Goal: Task Accomplishment & Management: Use online tool/utility

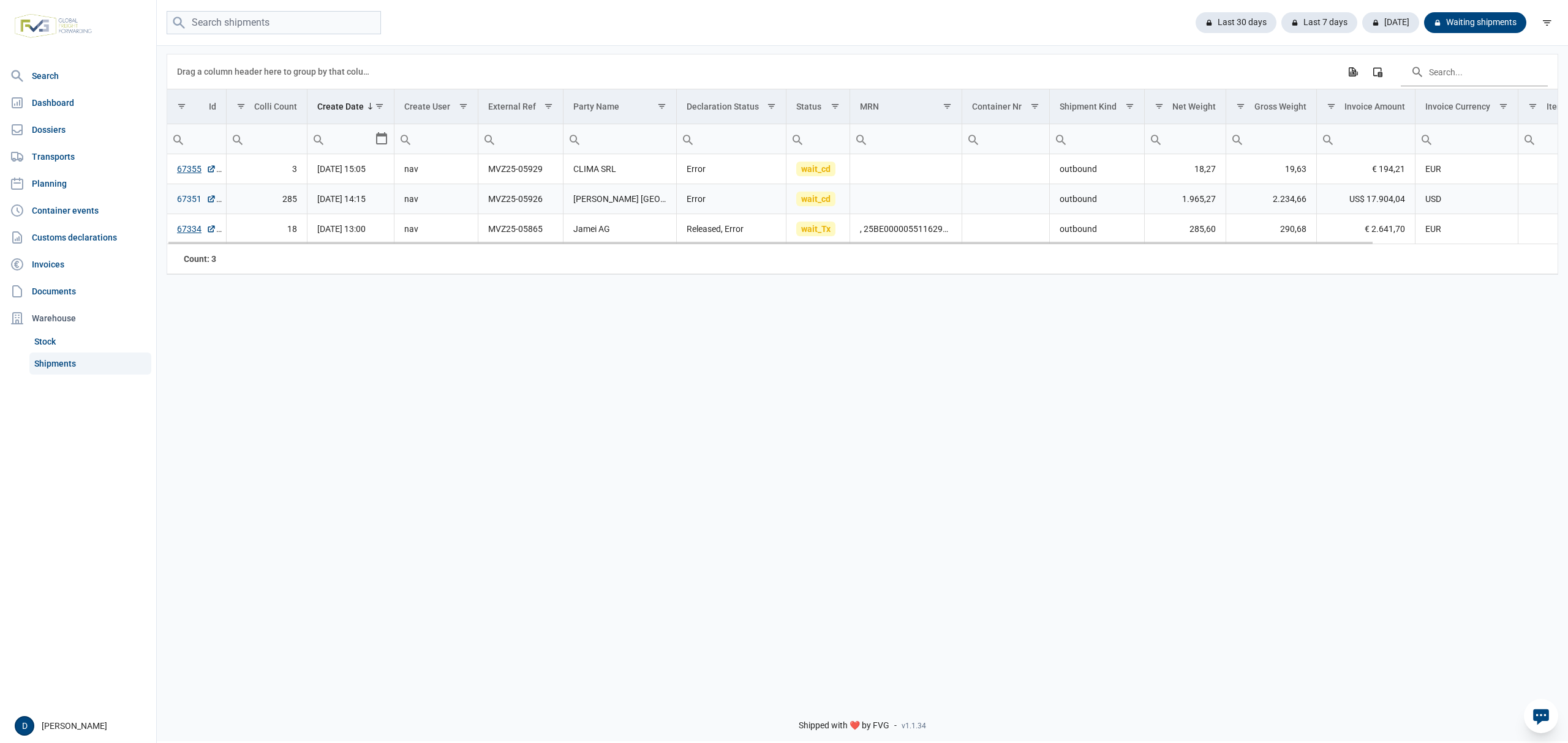
click at [177, 199] on link "67351" at bounding box center [197, 199] width 39 height 12
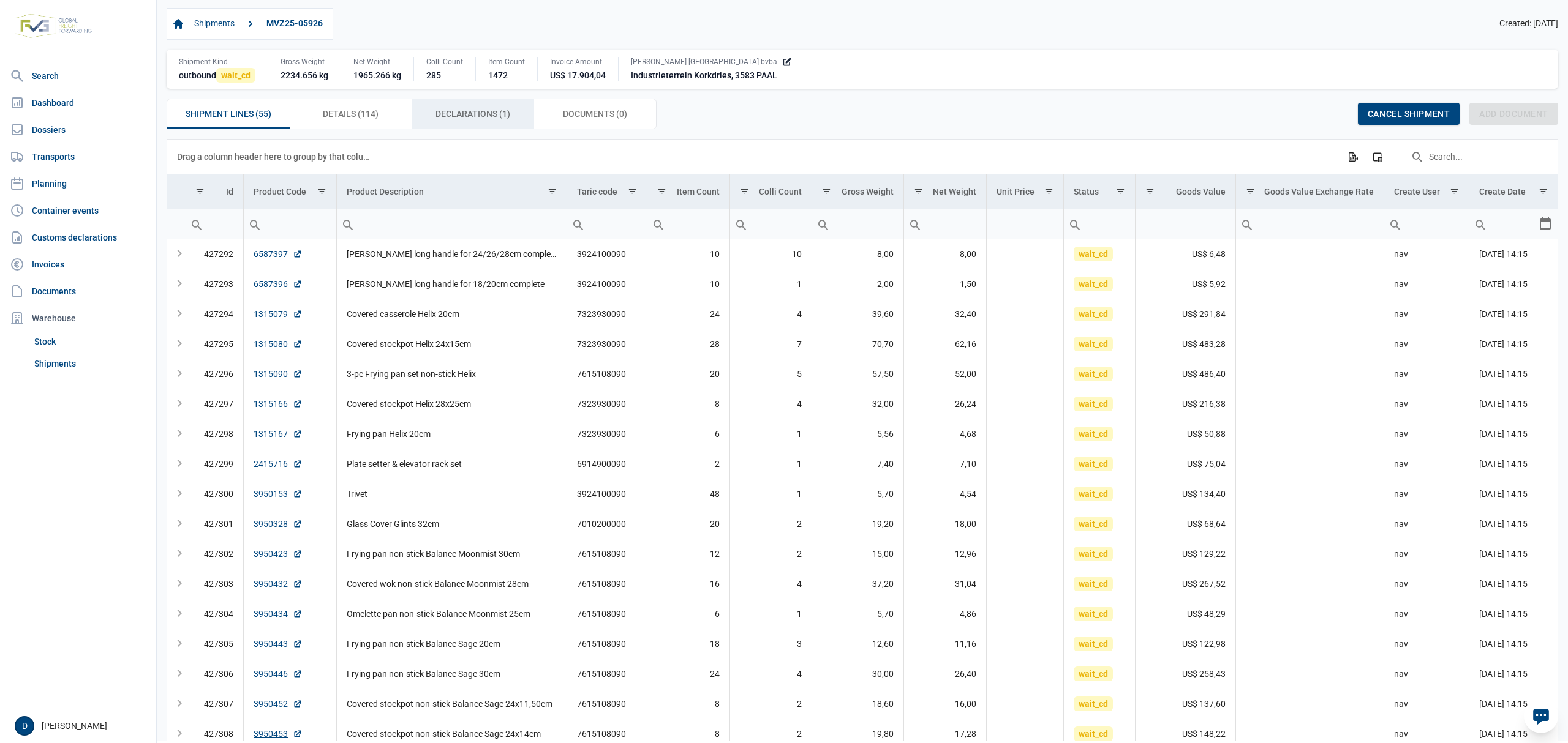
click at [501, 111] on span "Declarations (1) Declarations (1)" at bounding box center [472, 113] width 75 height 15
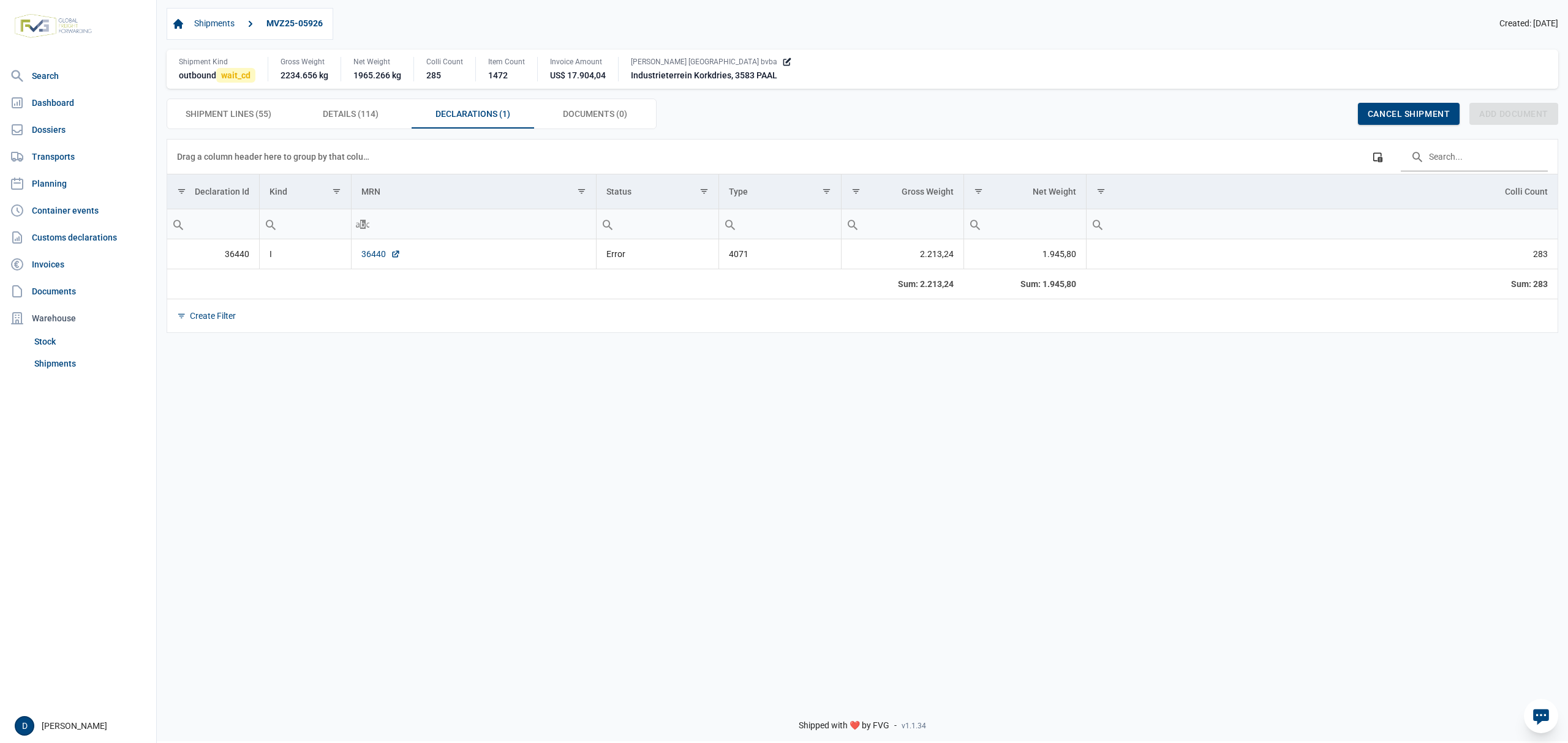
click at [364, 257] on link "36440" at bounding box center [381, 254] width 39 height 12
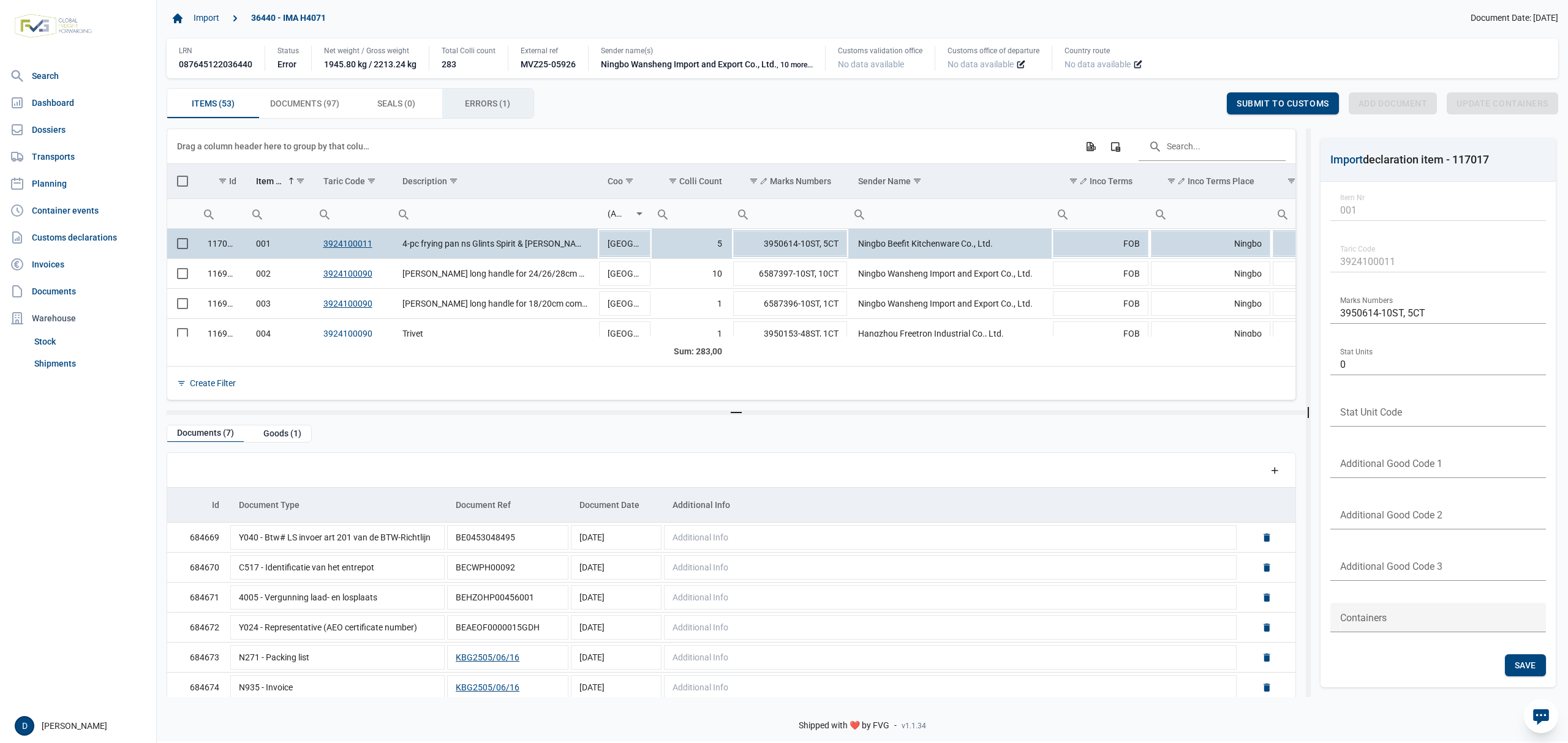
click at [508, 109] on span "Errors (1) Errors (1)" at bounding box center [487, 103] width 45 height 15
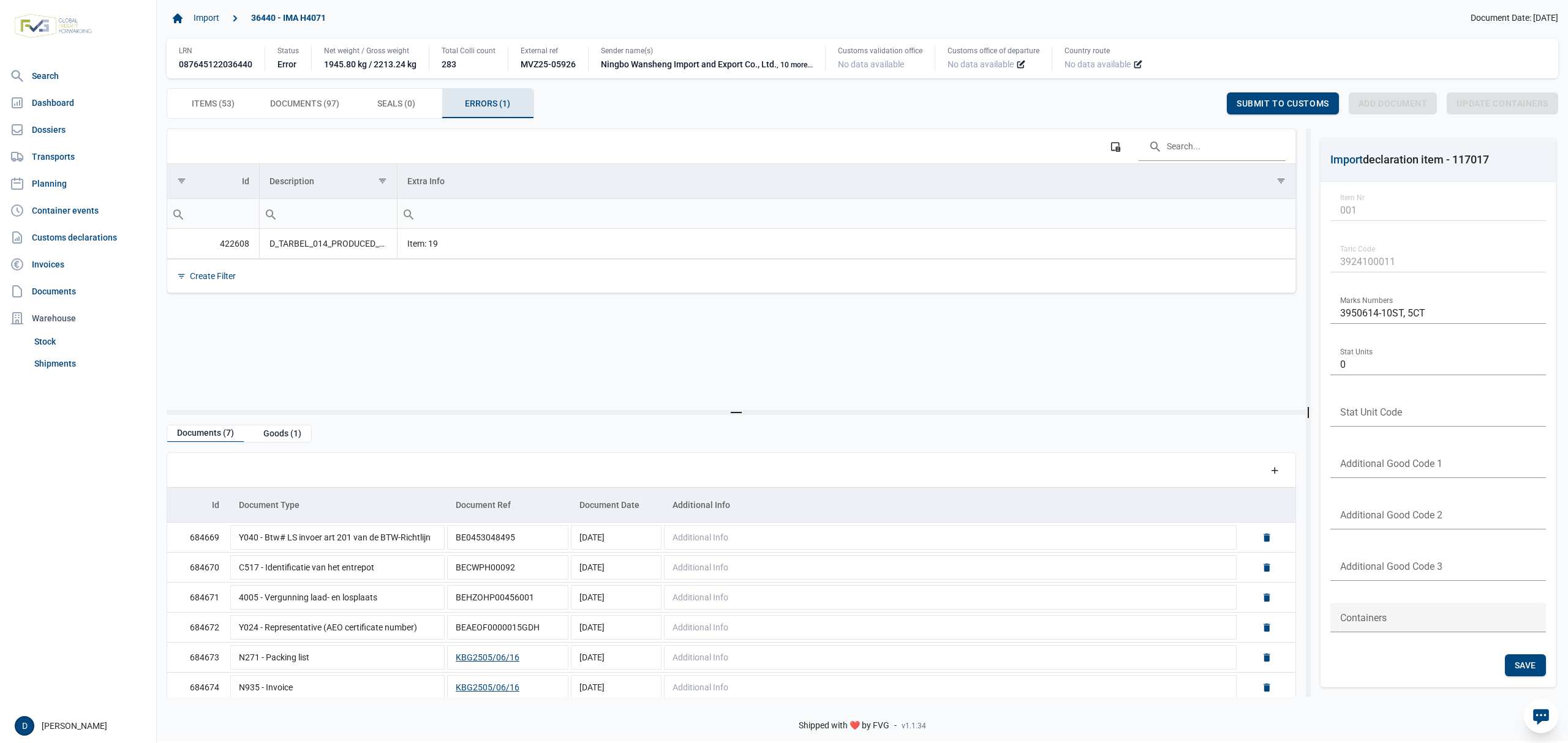
click at [207, 86] on div "Import 36440 - IMA H4071 Document Date: 08-10-2025 LRN 087645122036440 Status E…" at bounding box center [862, 63] width 1392 height 111
click at [214, 108] on span "Items (53) Items (53)" at bounding box center [214, 103] width 43 height 15
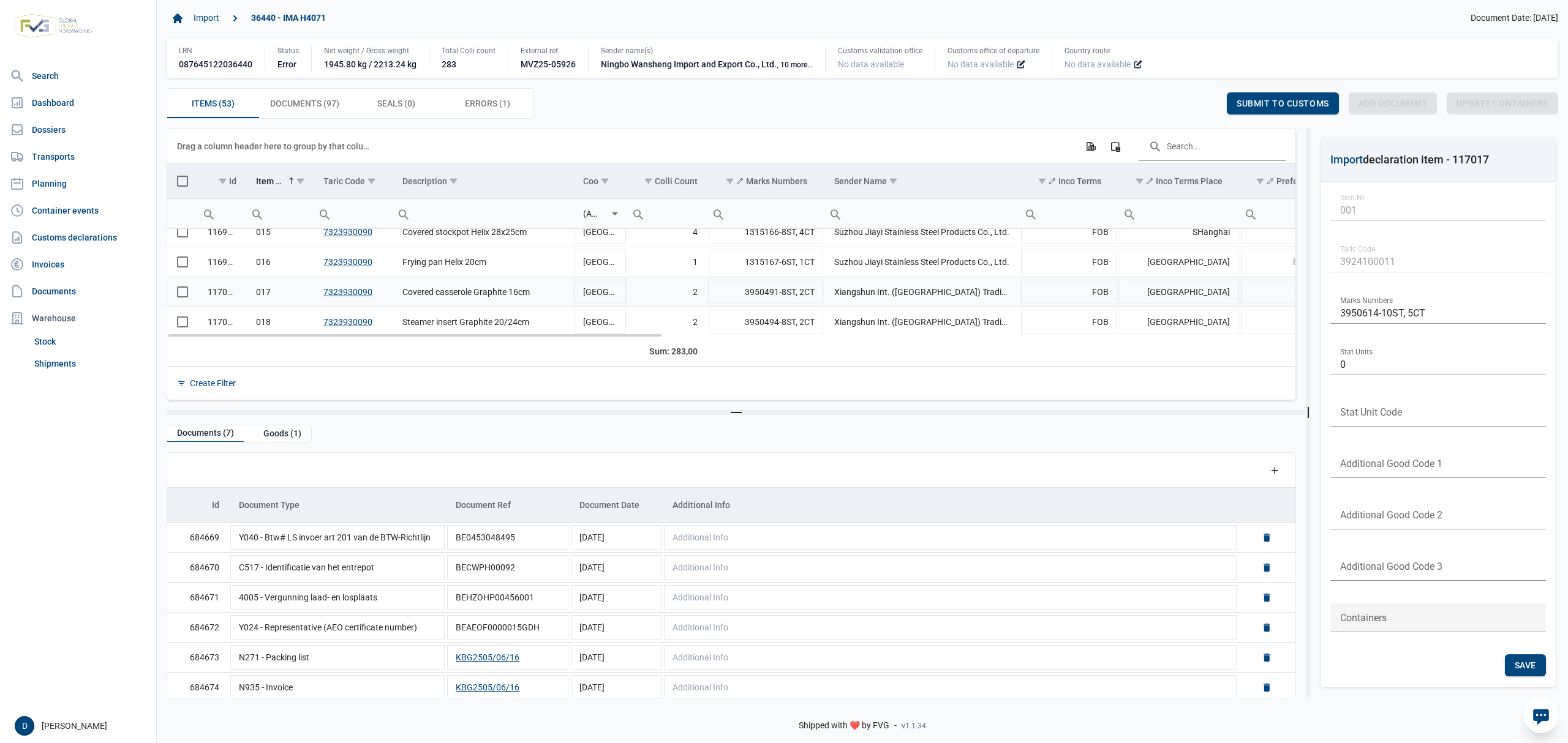
scroll to position [542, 0]
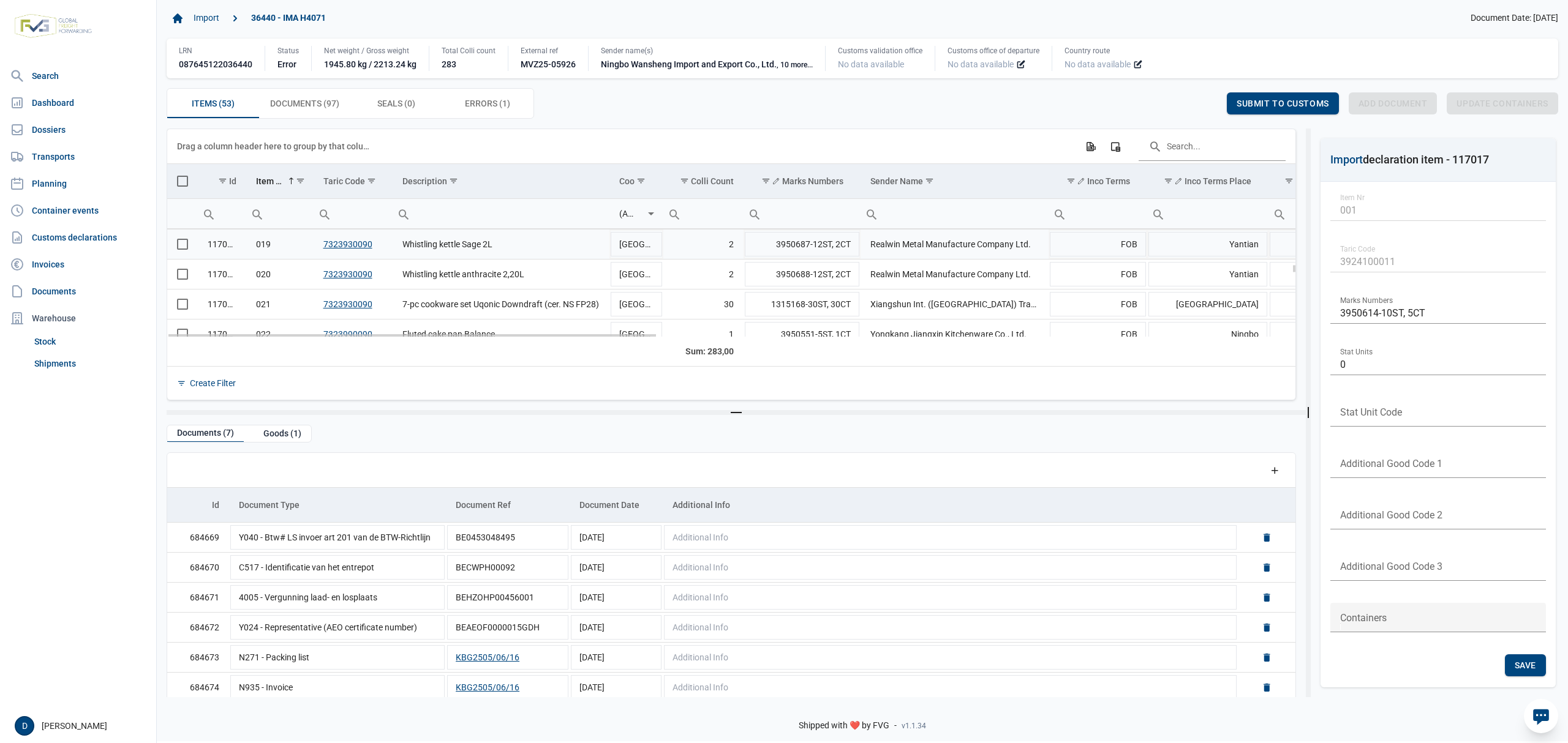
click at [182, 248] on span "Select row" at bounding box center [182, 244] width 11 height 11
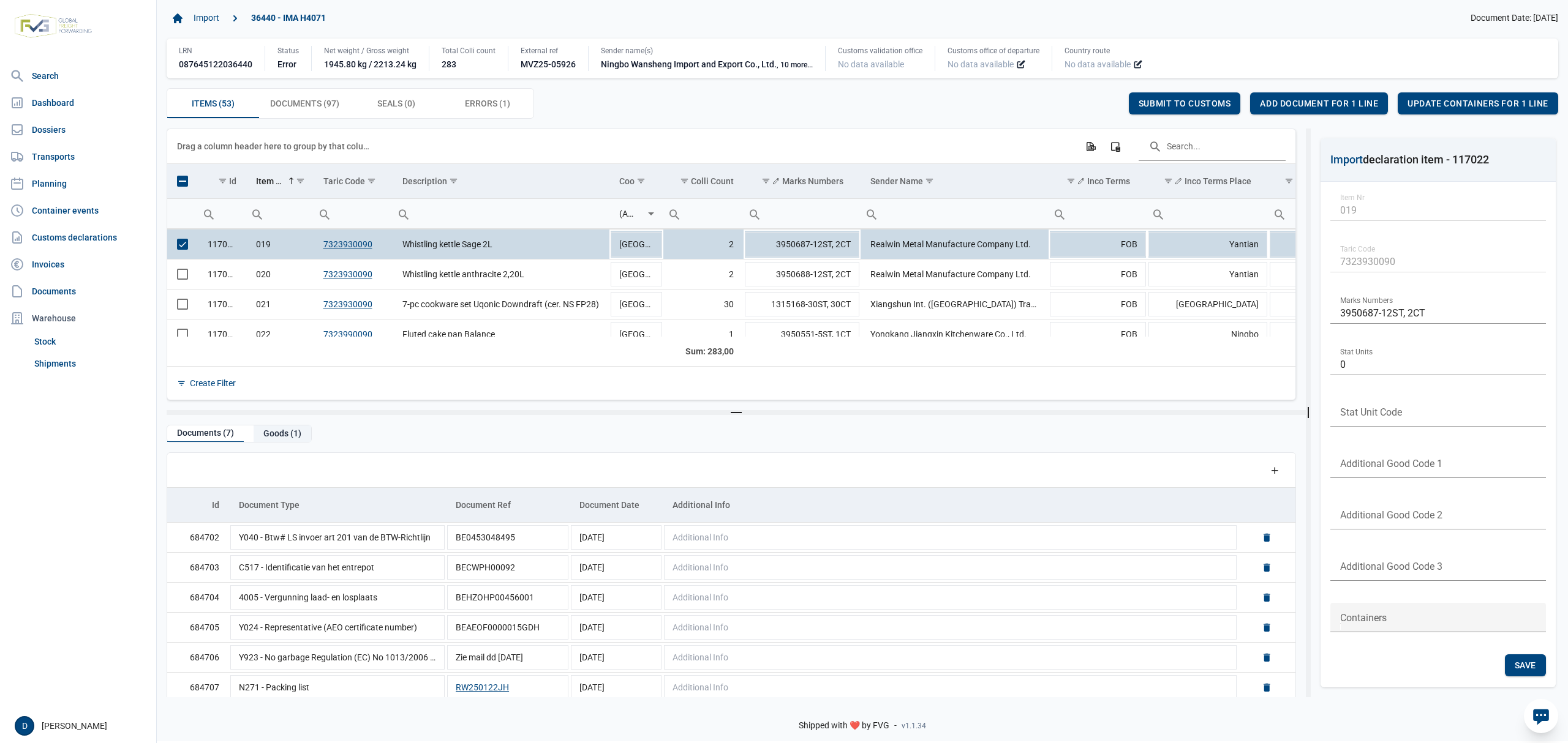
click at [301, 431] on div "Goods (1)" at bounding box center [282, 433] width 57 height 17
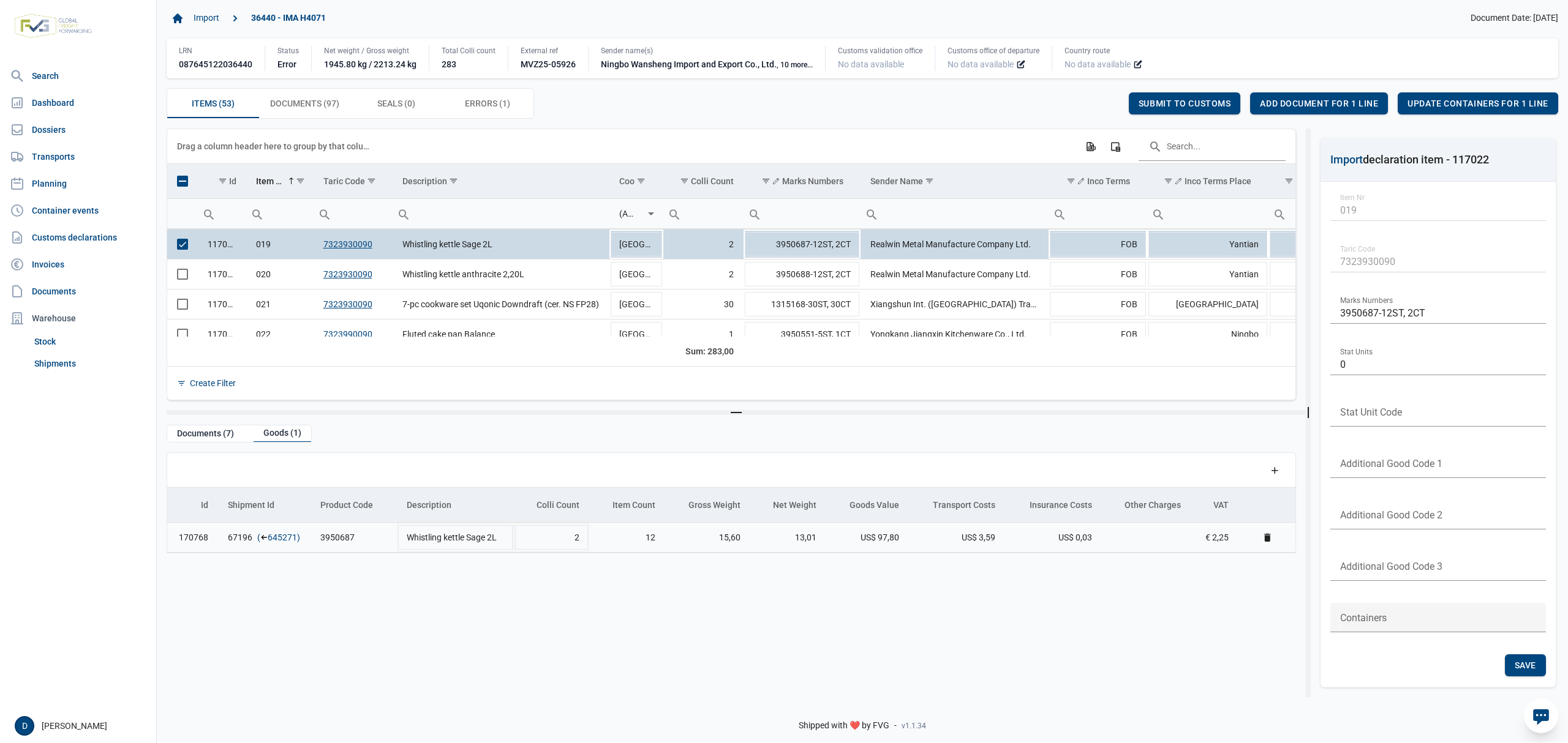
click at [281, 534] on link "645271" at bounding box center [282, 537] width 30 height 12
click at [1274, 105] on span "Add document for 1 line" at bounding box center [1319, 103] width 118 height 10
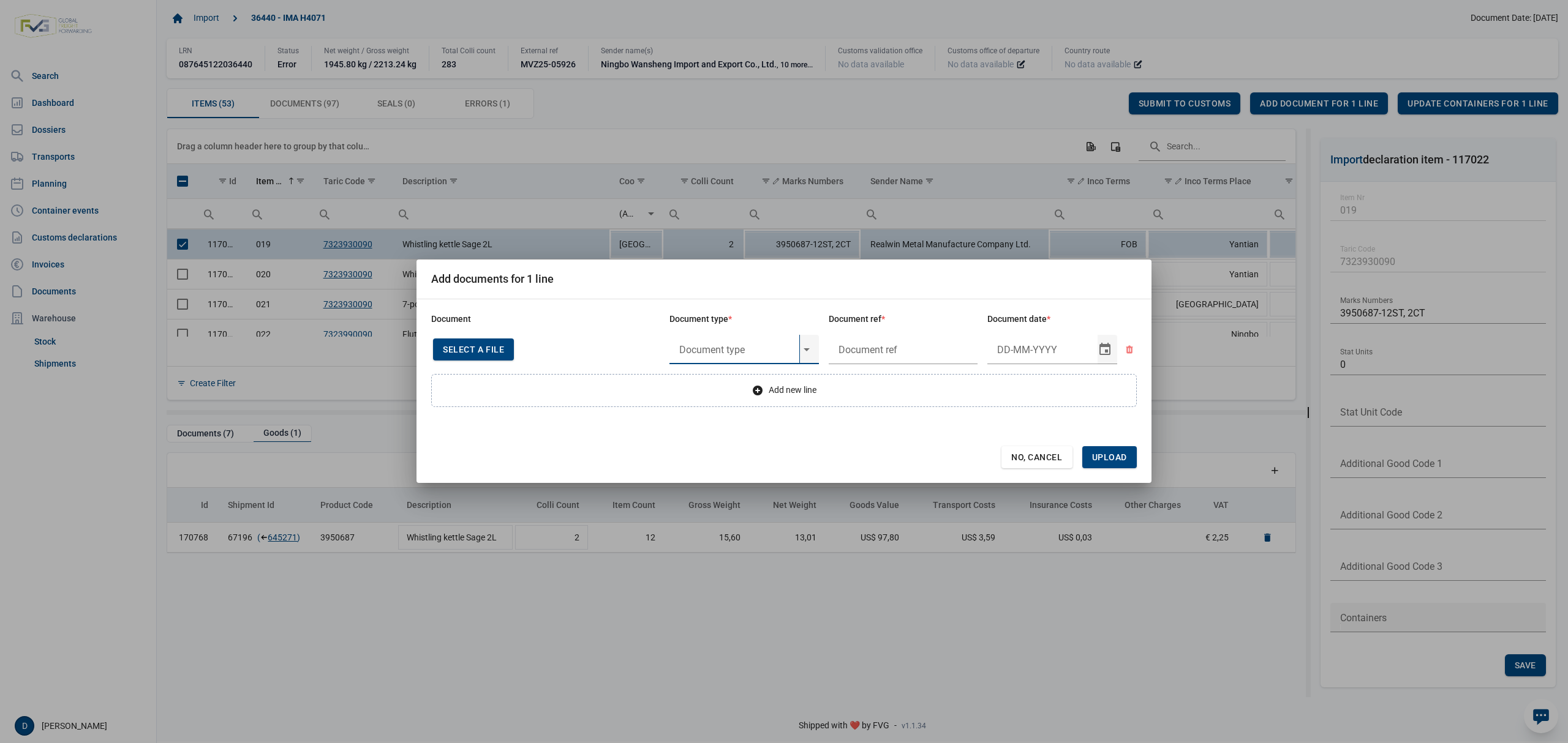
click at [705, 347] on input "text" at bounding box center [734, 349] width 130 height 30
click at [710, 385] on div "Y824 - Bewijs lvo van ijzer/staalbasisproducten" at bounding box center [744, 383] width 150 height 29
type input "Y824 - Bewijs lvo van ijzer/staalbasisproducten"
click at [855, 347] on input "text" at bounding box center [904, 349] width 150 height 30
type input "."
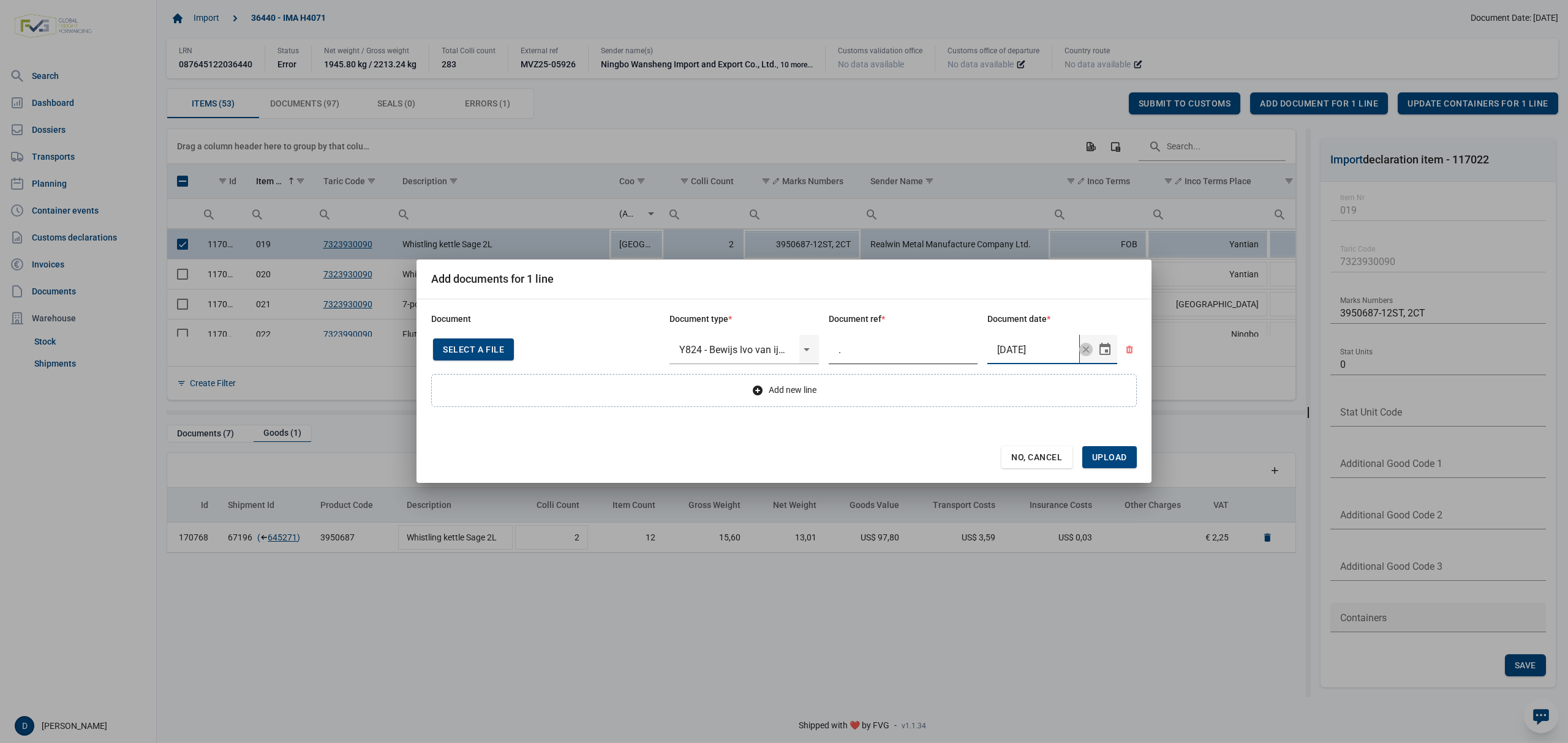
type input "17-8-2025"
click at [1123, 460] on span "Upload" at bounding box center [1109, 458] width 34 height 10
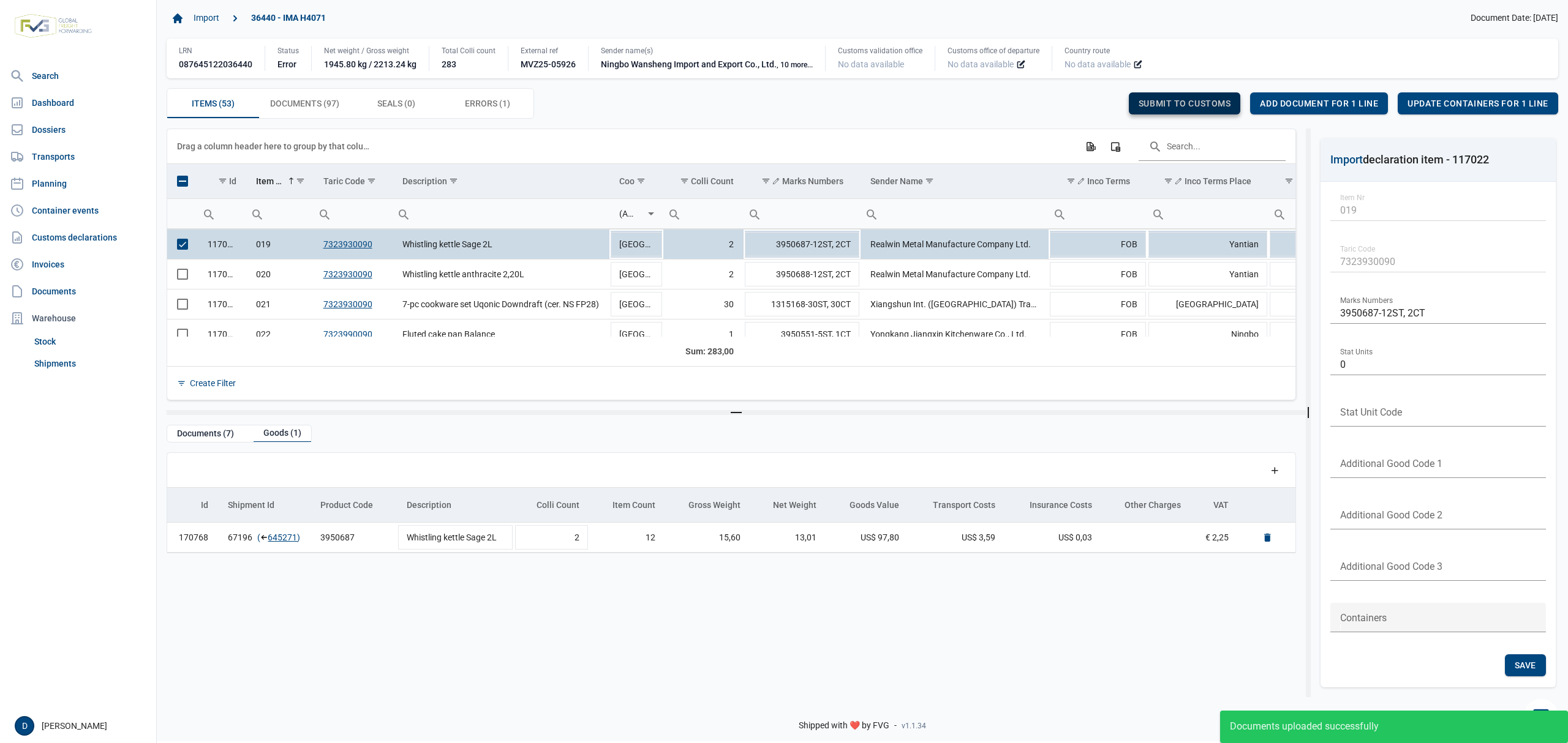
click at [1203, 104] on span "Submit to customs" at bounding box center [1185, 103] width 93 height 10
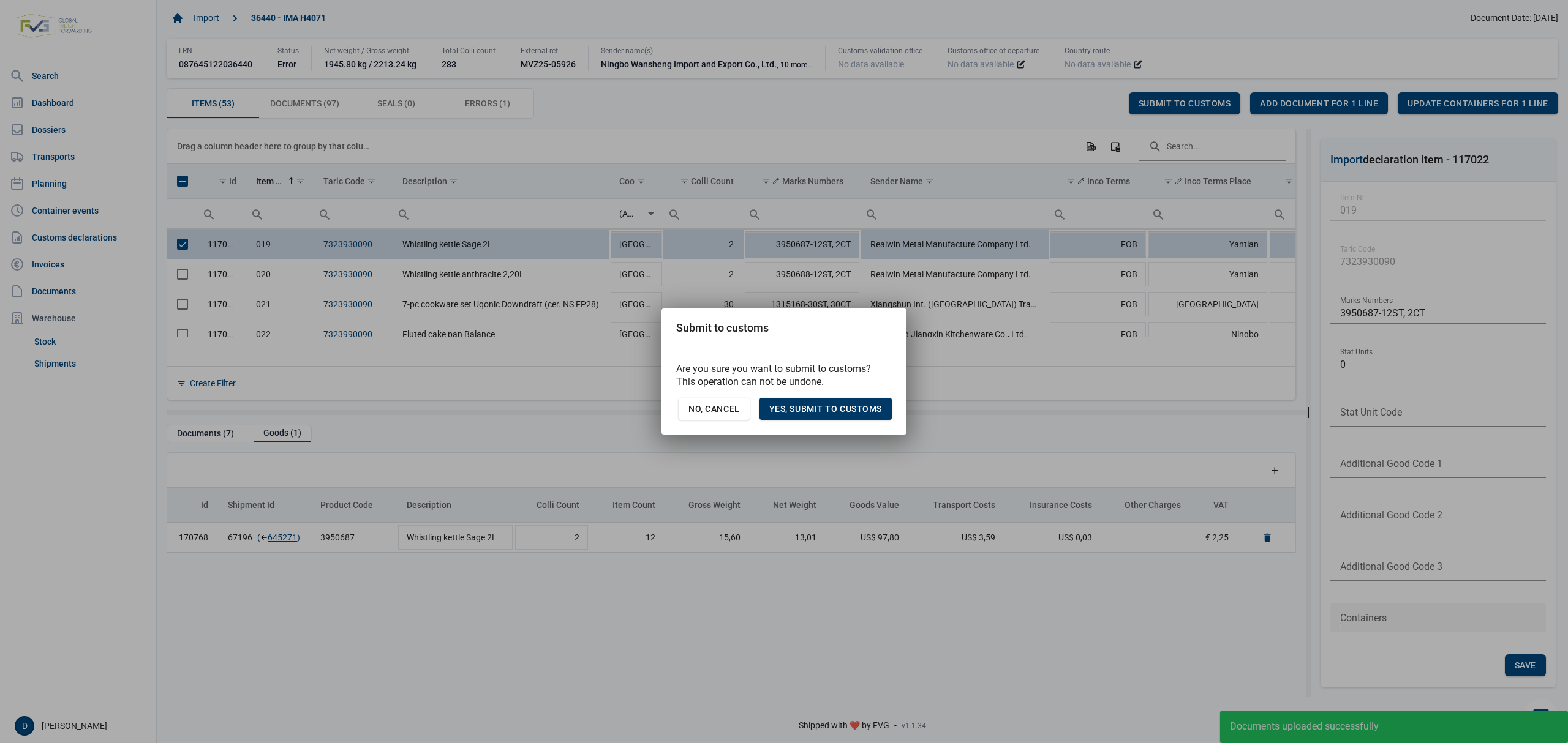
click at [824, 404] on span "Yes, Submit to customs" at bounding box center [826, 409] width 112 height 10
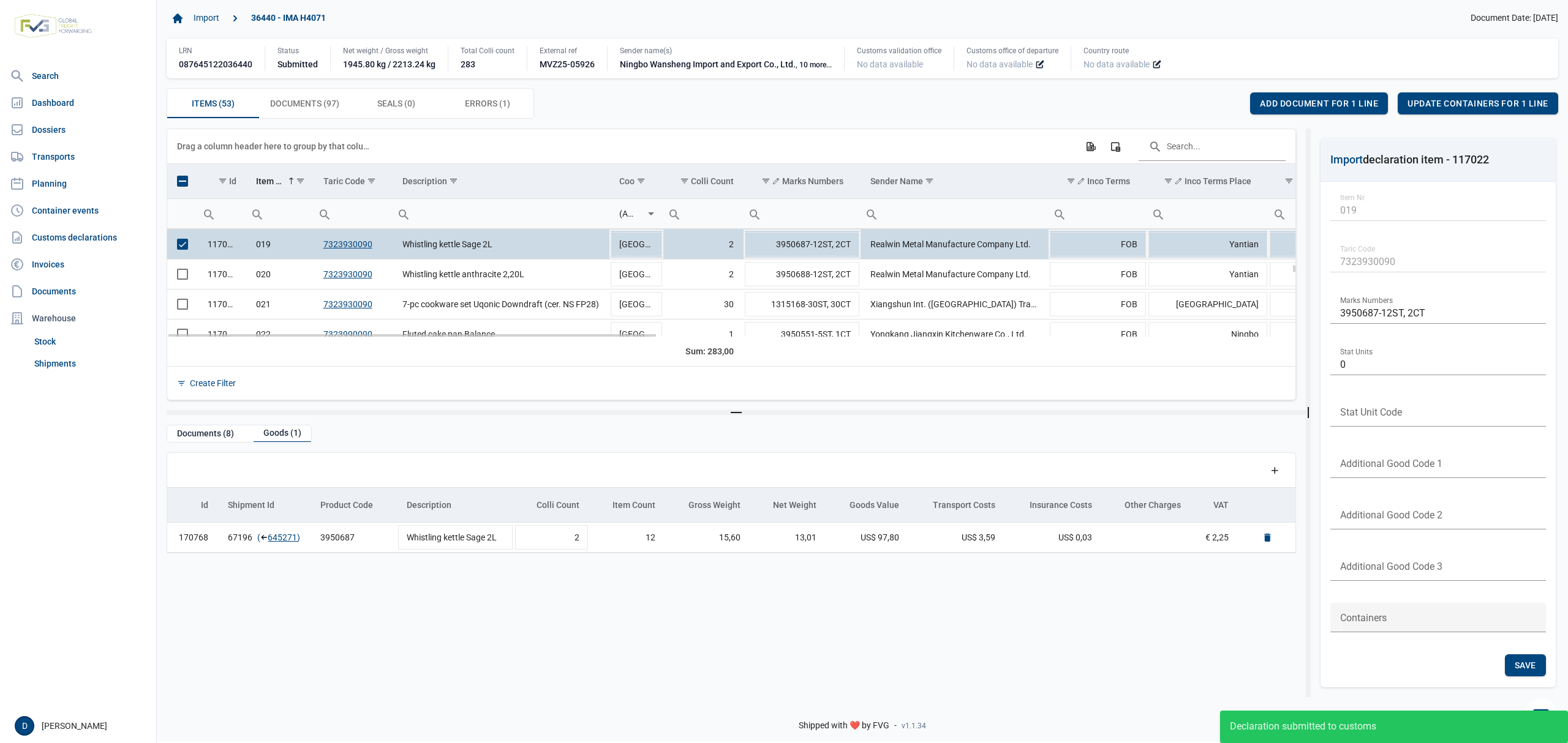
click at [181, 250] on span "Select row" at bounding box center [182, 244] width 11 height 11
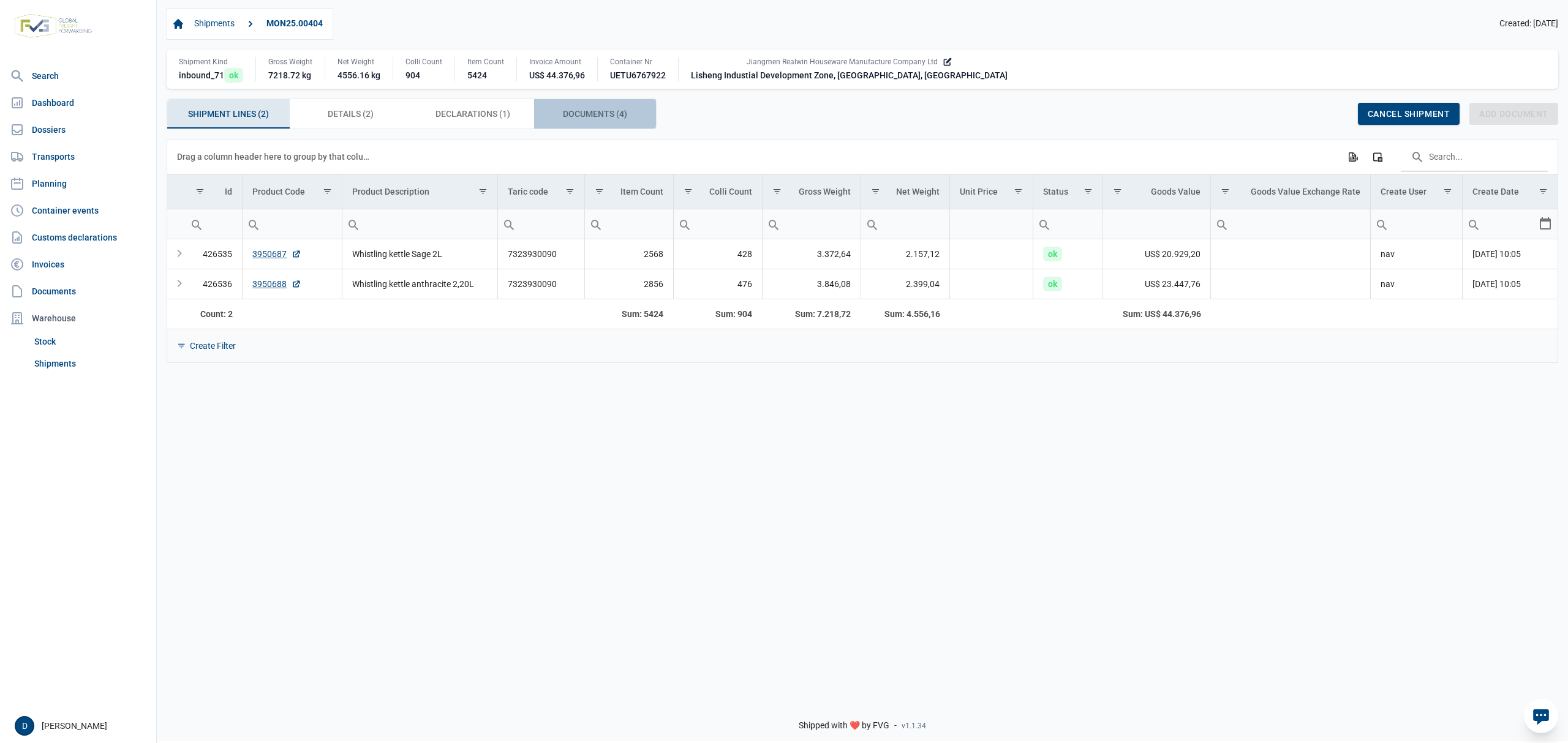
click at [582, 118] on span "Documents (4) Documents (4)" at bounding box center [595, 113] width 64 height 15
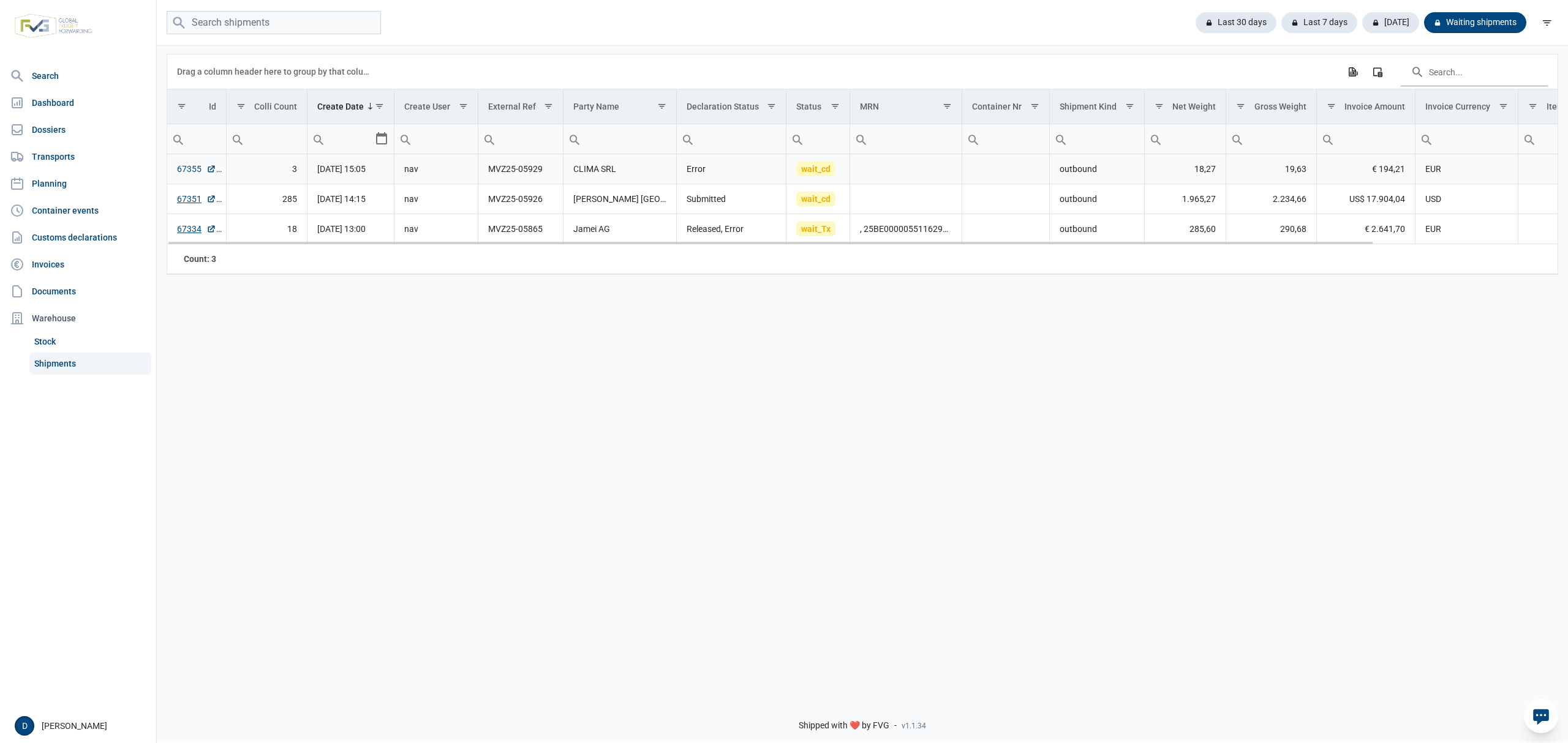
click at [179, 174] on link "67355" at bounding box center [197, 169] width 39 height 12
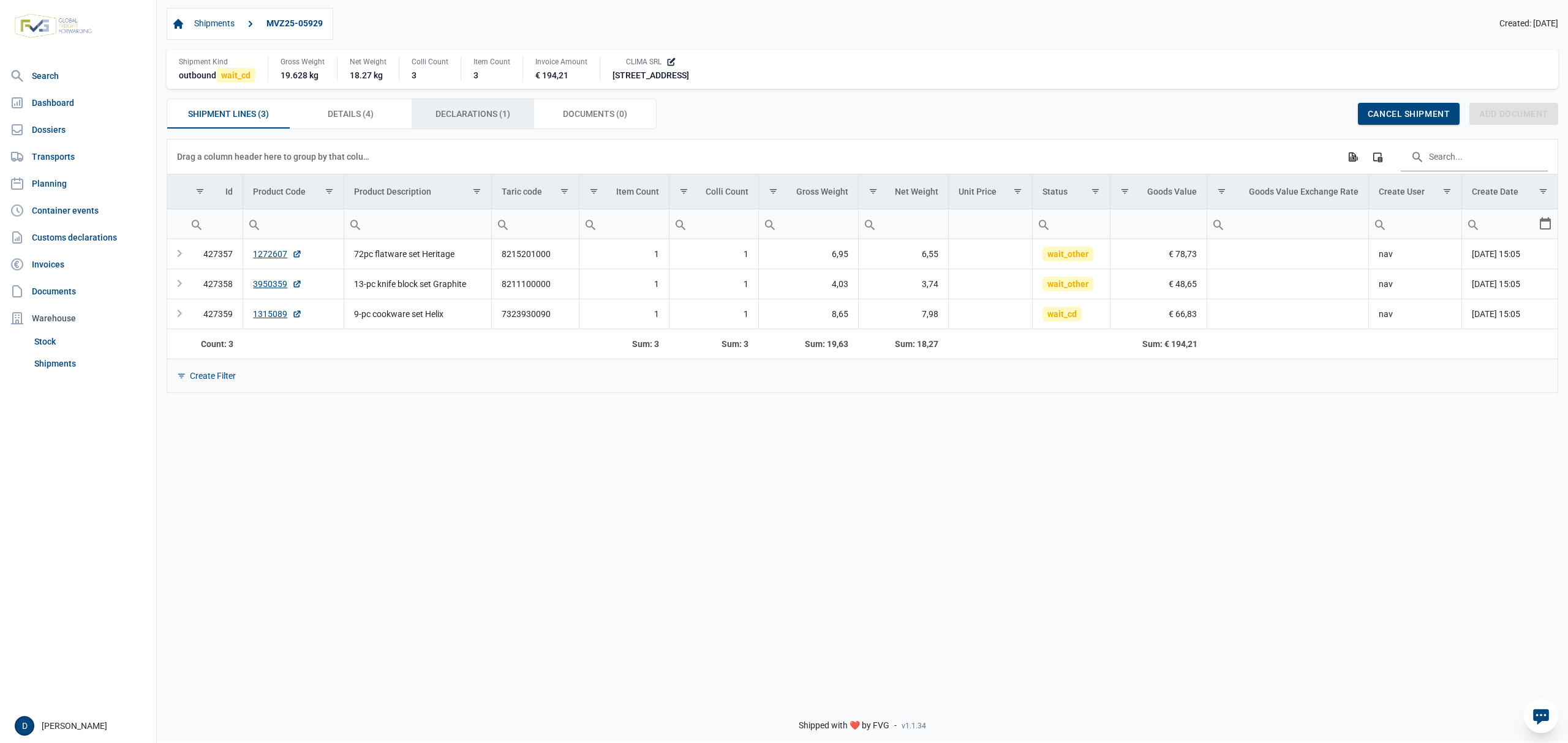
click at [473, 117] on span "Declarations (1) Declarations (1)" at bounding box center [472, 113] width 75 height 15
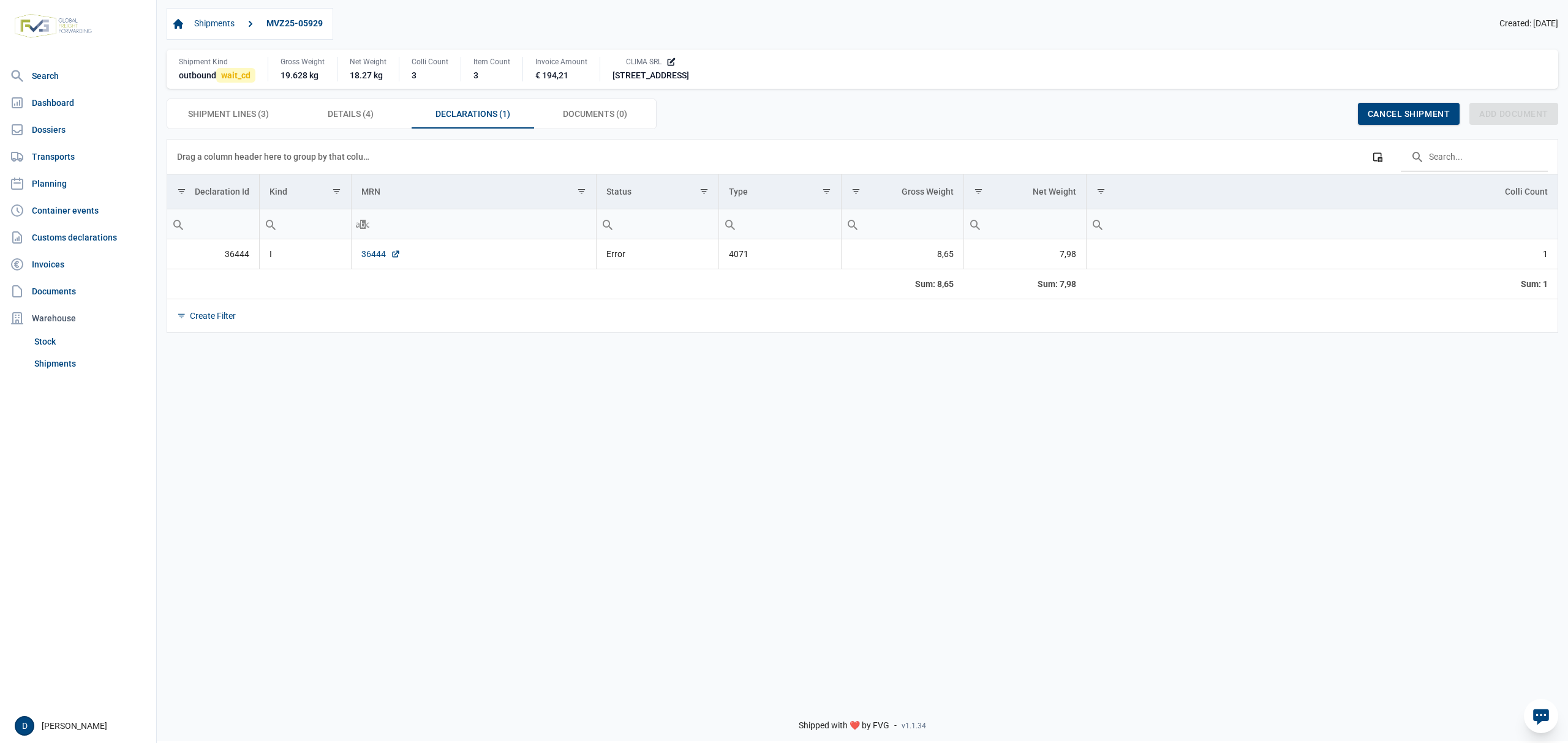
click at [372, 258] on link "36444" at bounding box center [381, 254] width 39 height 12
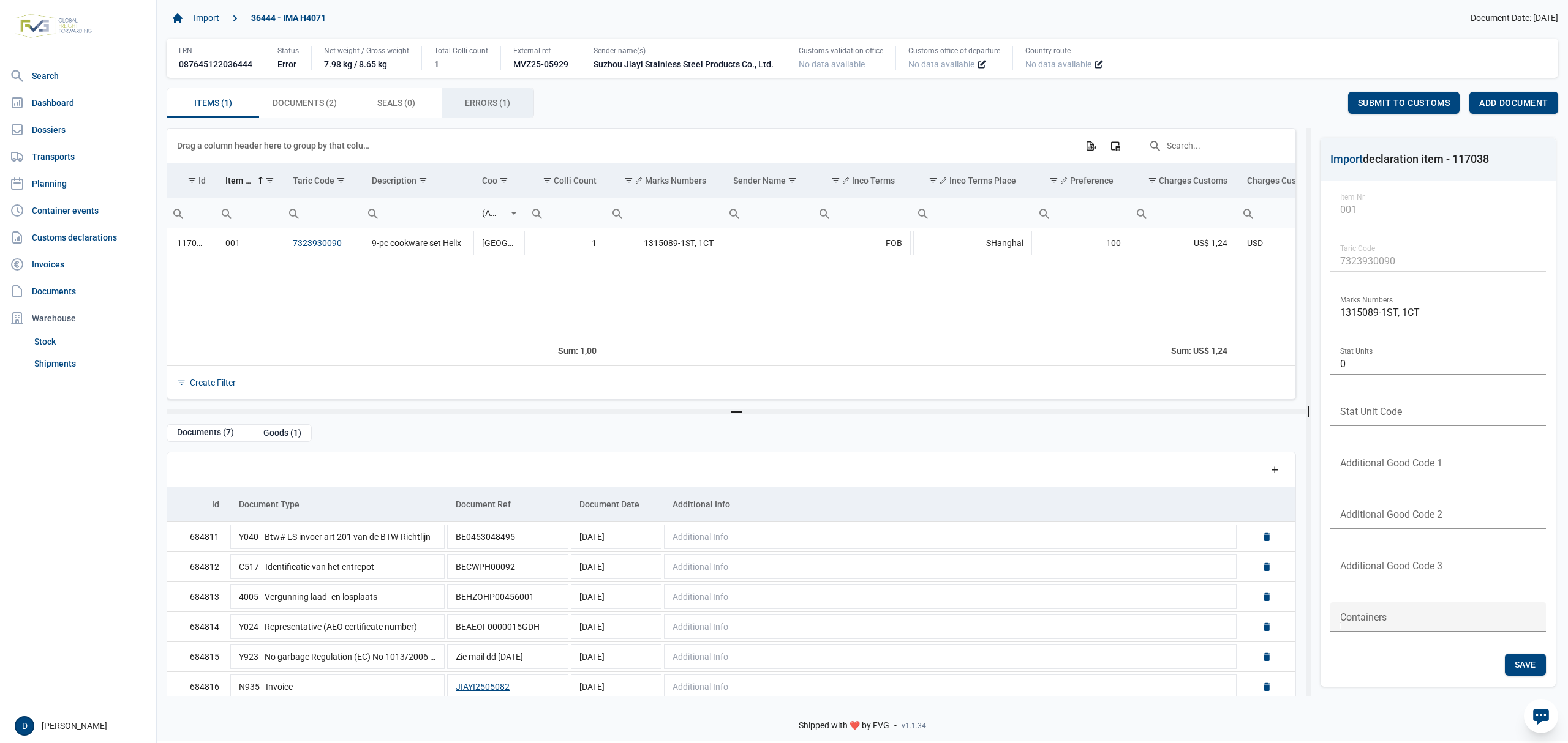
click at [511, 101] on div "Errors (1) Errors (1)" at bounding box center [487, 103] width 92 height 30
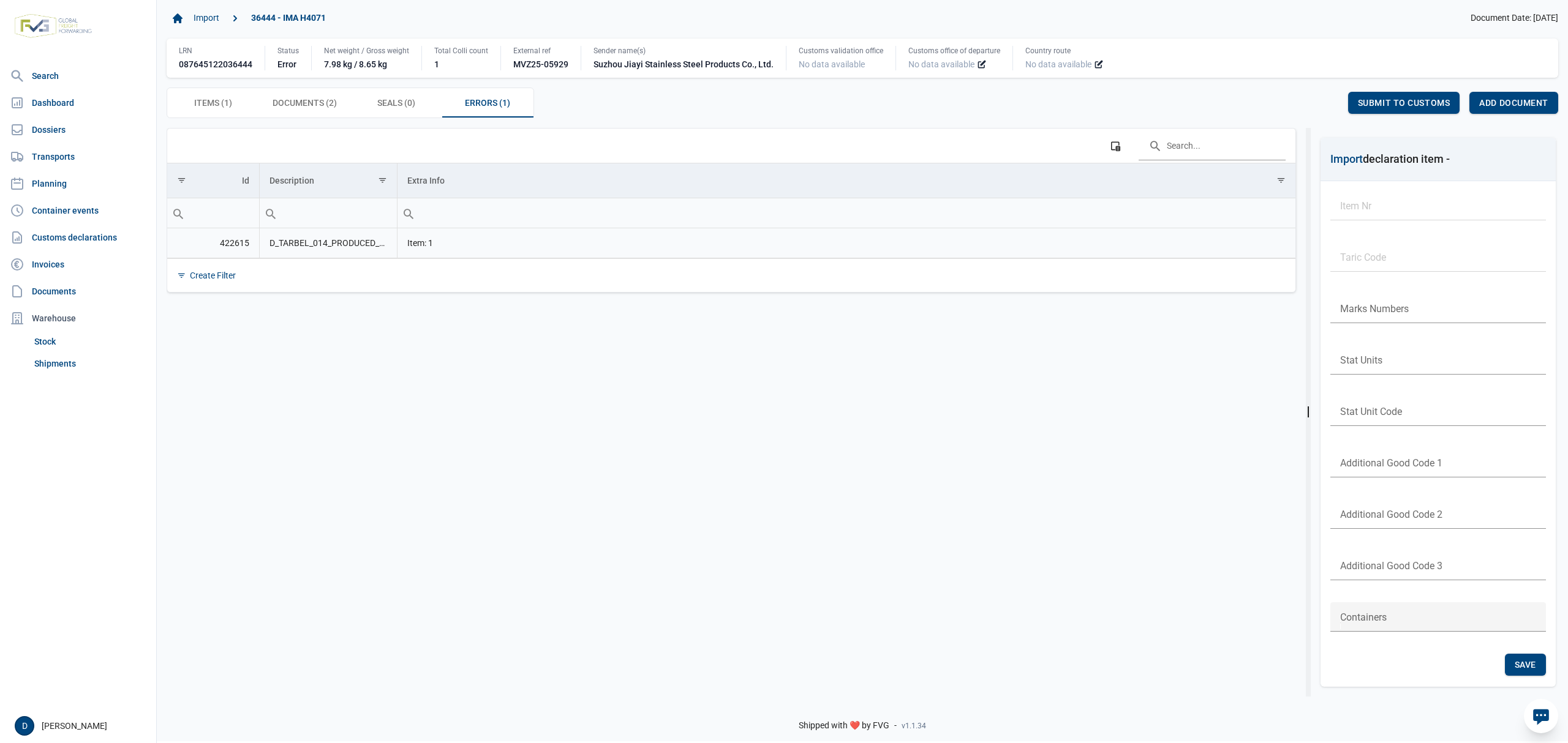
click at [345, 243] on td "D_TARBEL_014_PRODUCED_DOCUMENTS_MISSING Ontbrekende bijgevoegde documenten: L13…" at bounding box center [328, 243] width 138 height 30
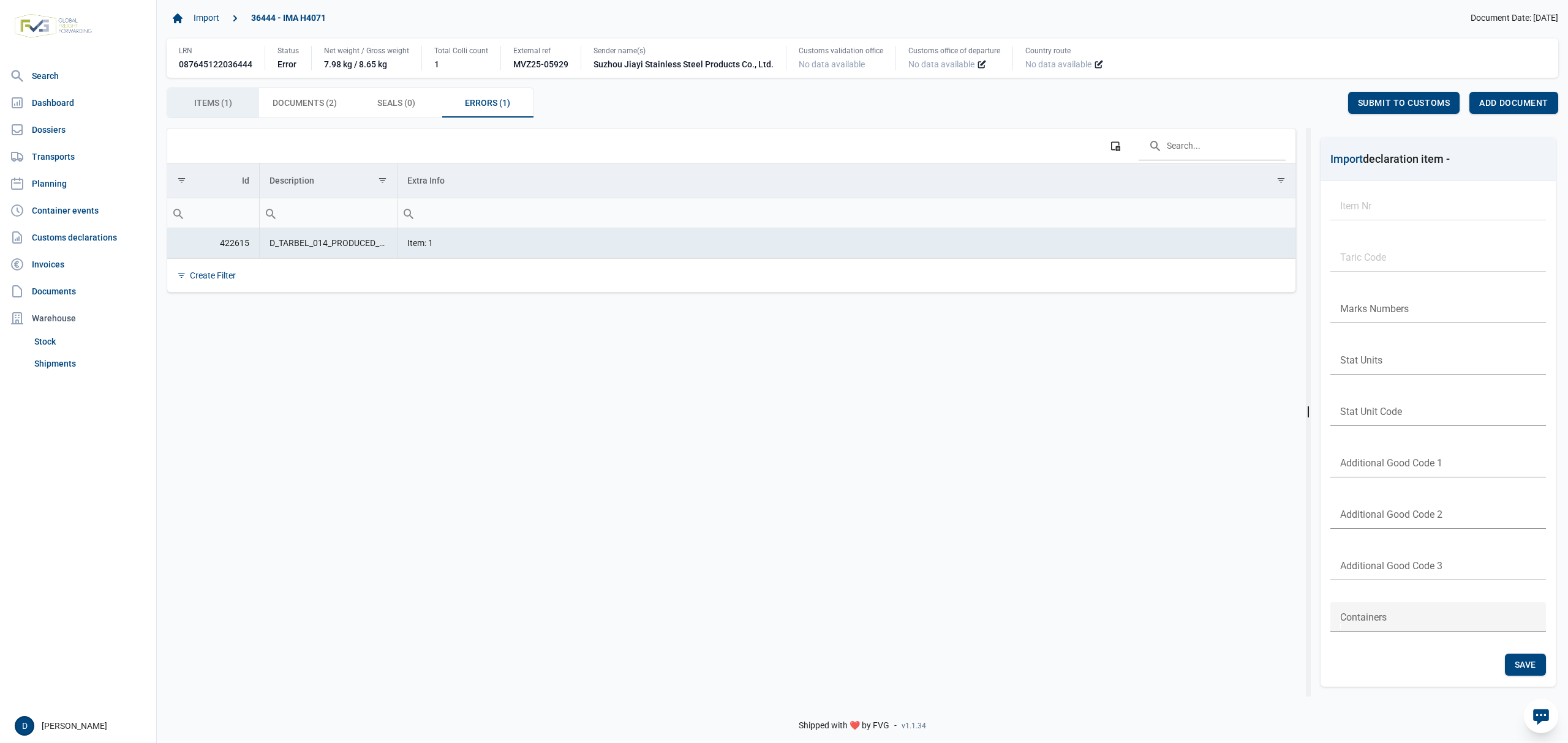
click at [227, 99] on span "Items (1) Items (1)" at bounding box center [213, 102] width 38 height 15
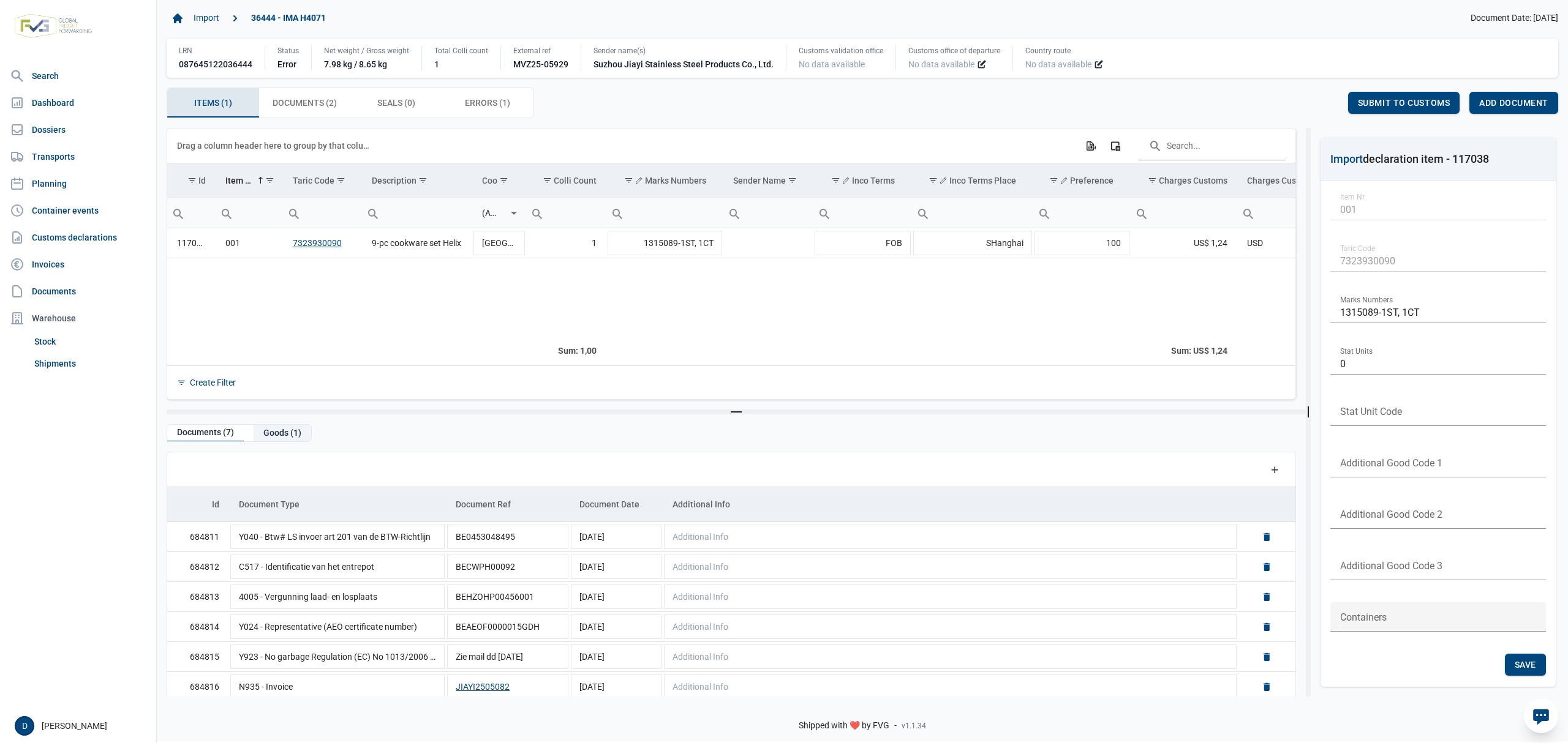
click at [275, 432] on div "Goods (1)" at bounding box center [282, 433] width 57 height 17
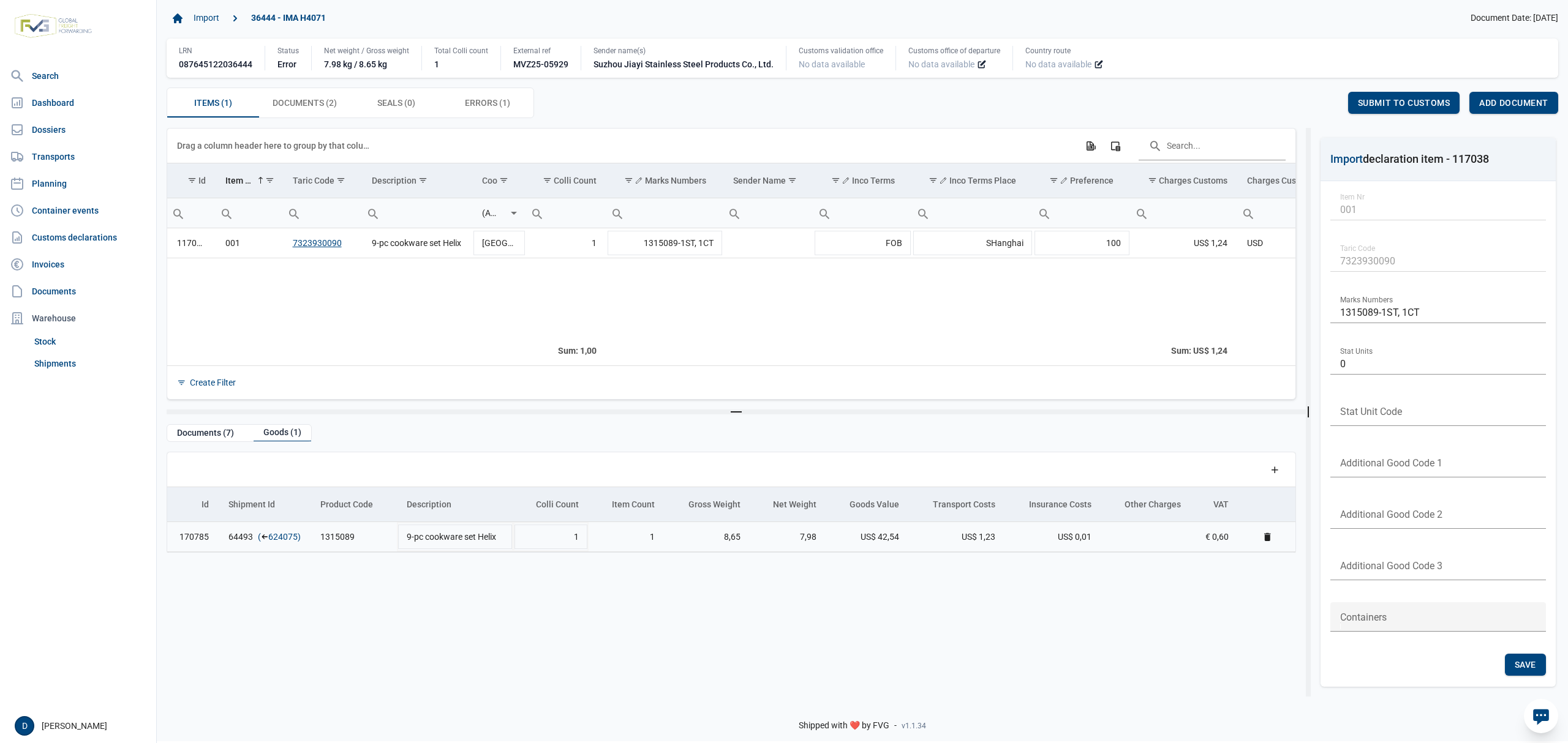
click at [269, 537] on link "624075" at bounding box center [283, 537] width 30 height 12
click at [1500, 103] on span "Add document" at bounding box center [1514, 103] width 69 height 10
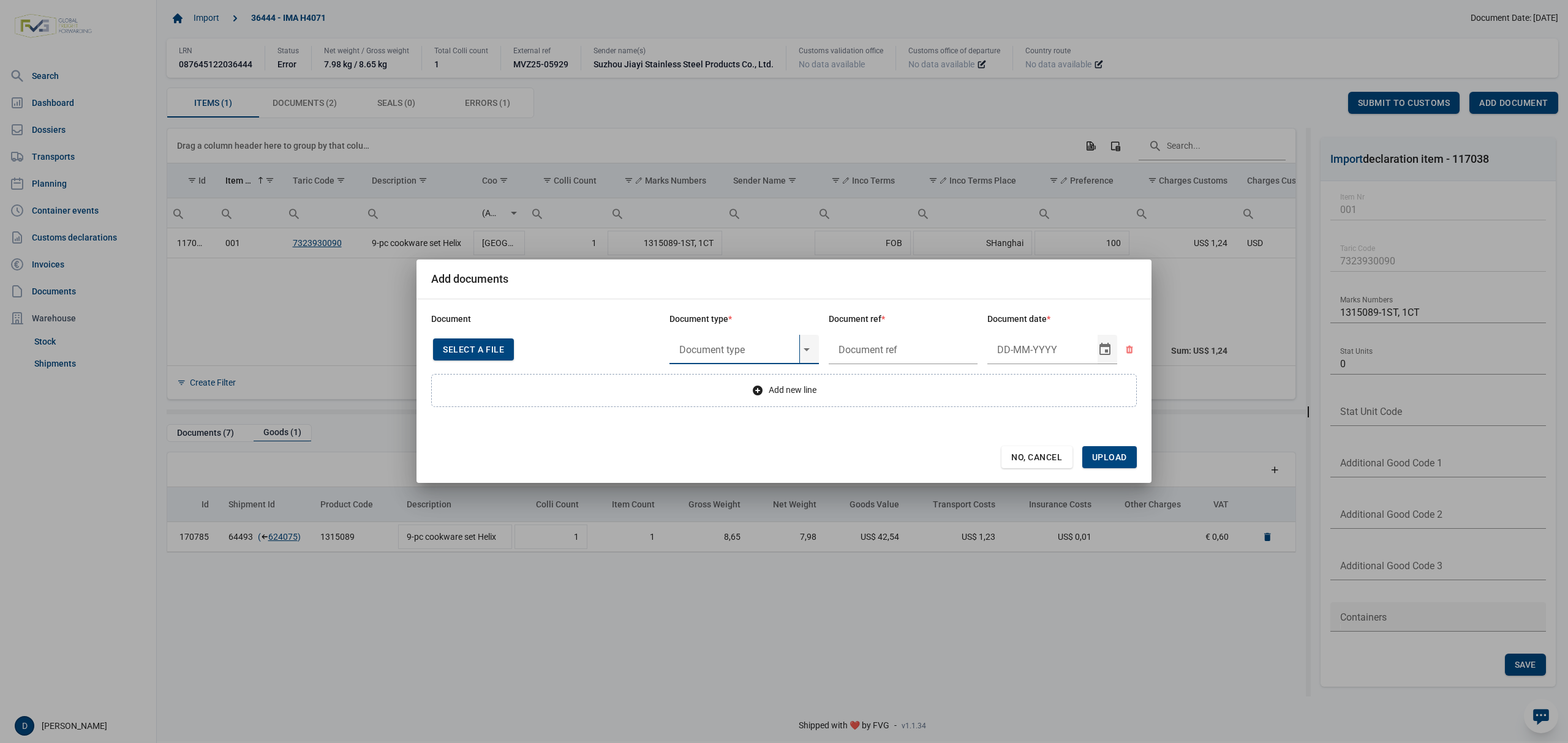
click at [713, 350] on input "text" at bounding box center [734, 349] width 130 height 30
click at [717, 386] on div "Y824 - Bewijs lvo van ijzer/staalbasisproducten" at bounding box center [744, 383] width 150 height 29
type input "Y824 - Bewijs lvo van ijzer/staalbasisproducten"
click at [883, 356] on input "text" at bounding box center [904, 349] width 150 height 30
type input "2"
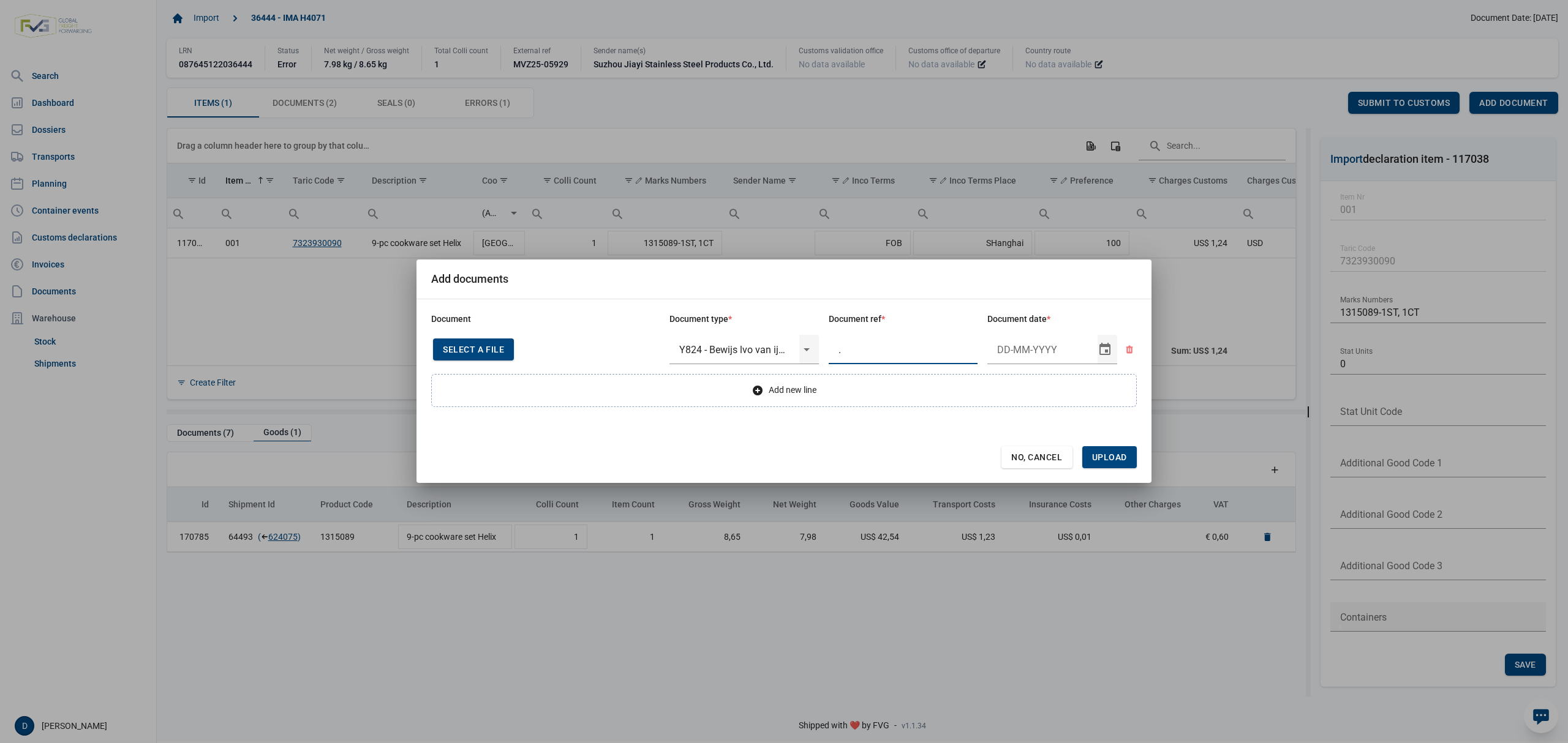
type input "."
type input "22-5-2025"
click at [1118, 463] on span "Upload" at bounding box center [1109, 458] width 34 height 10
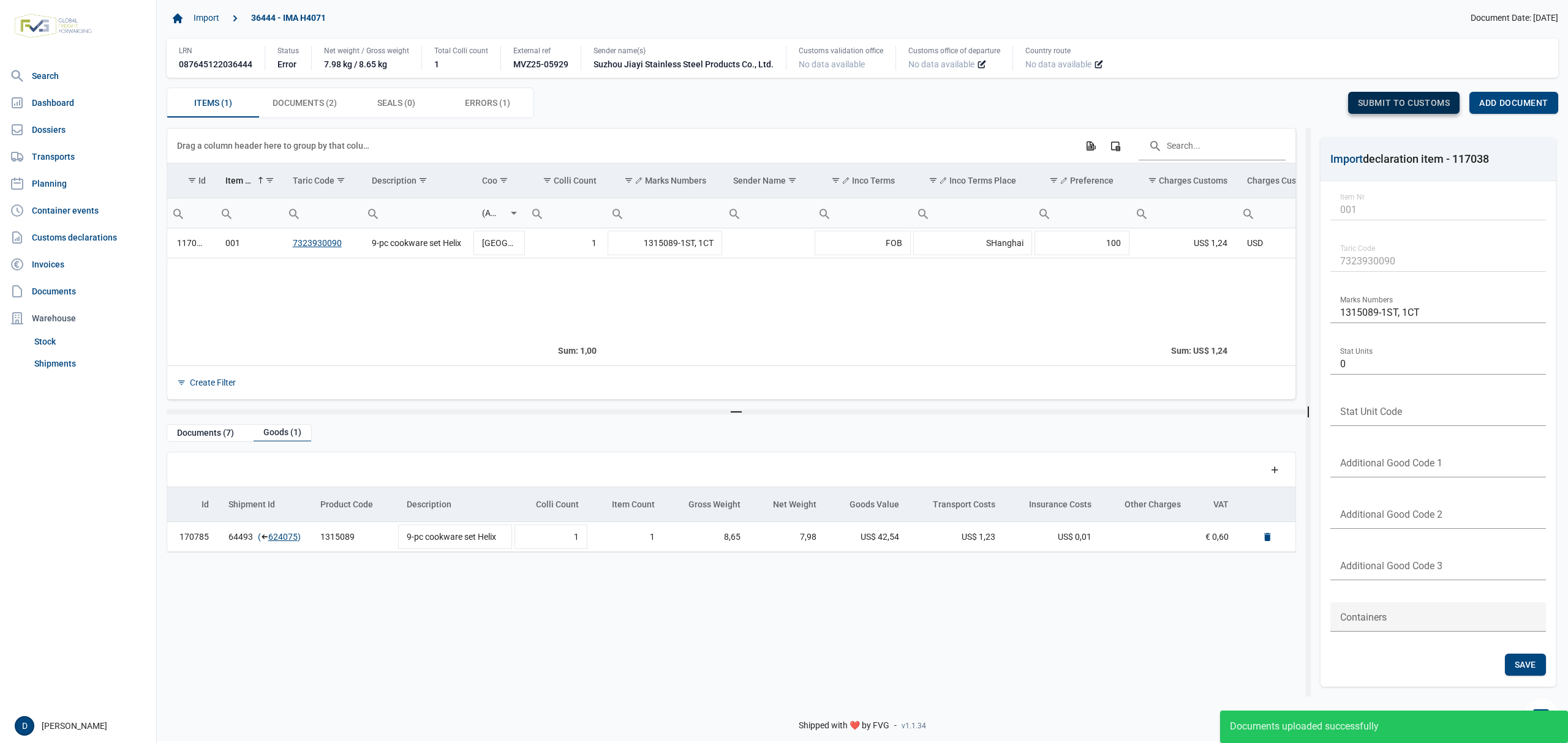
click at [1377, 106] on span "Submit to customs" at bounding box center [1405, 103] width 93 height 10
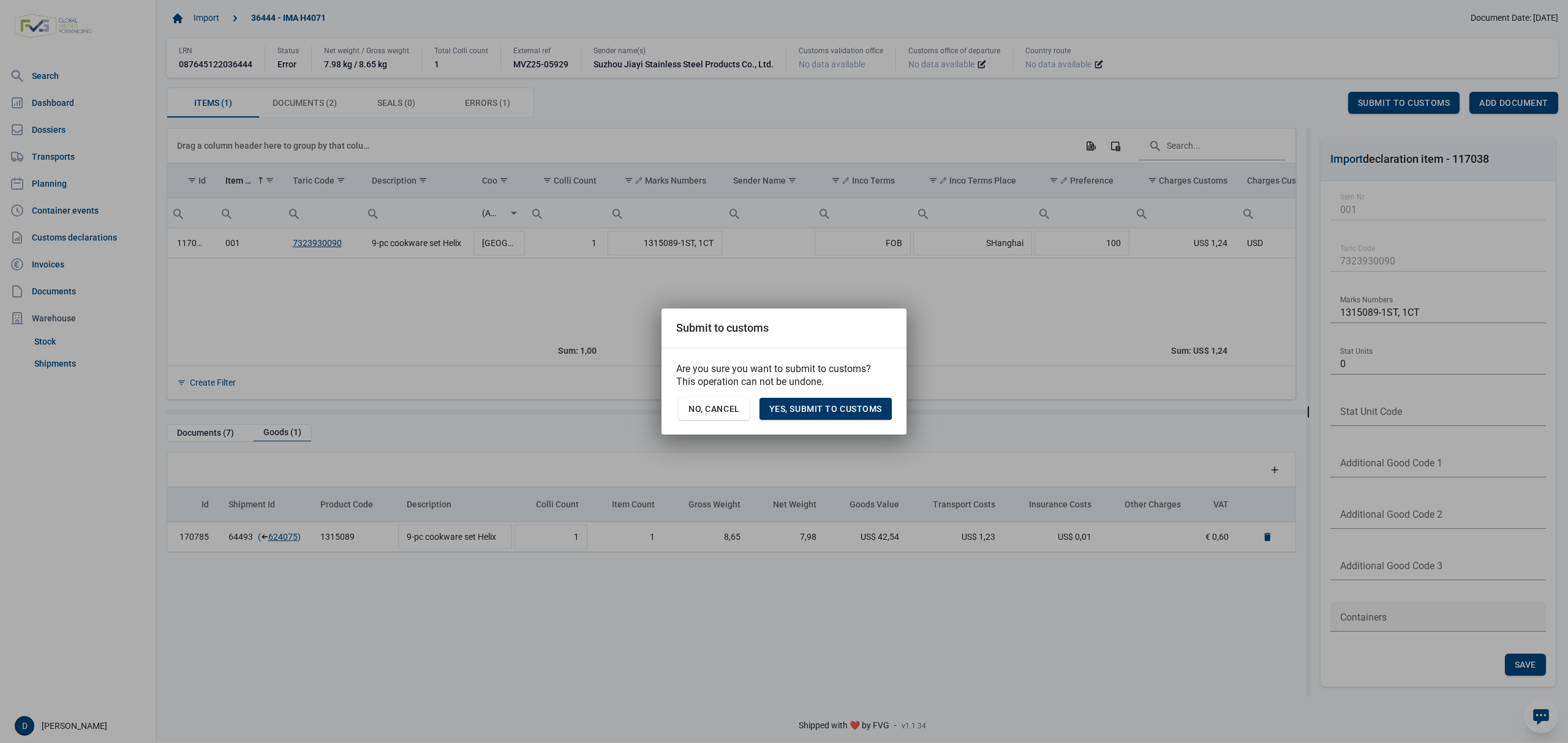
click at [857, 409] on span "Yes, Submit to customs" at bounding box center [826, 409] width 112 height 10
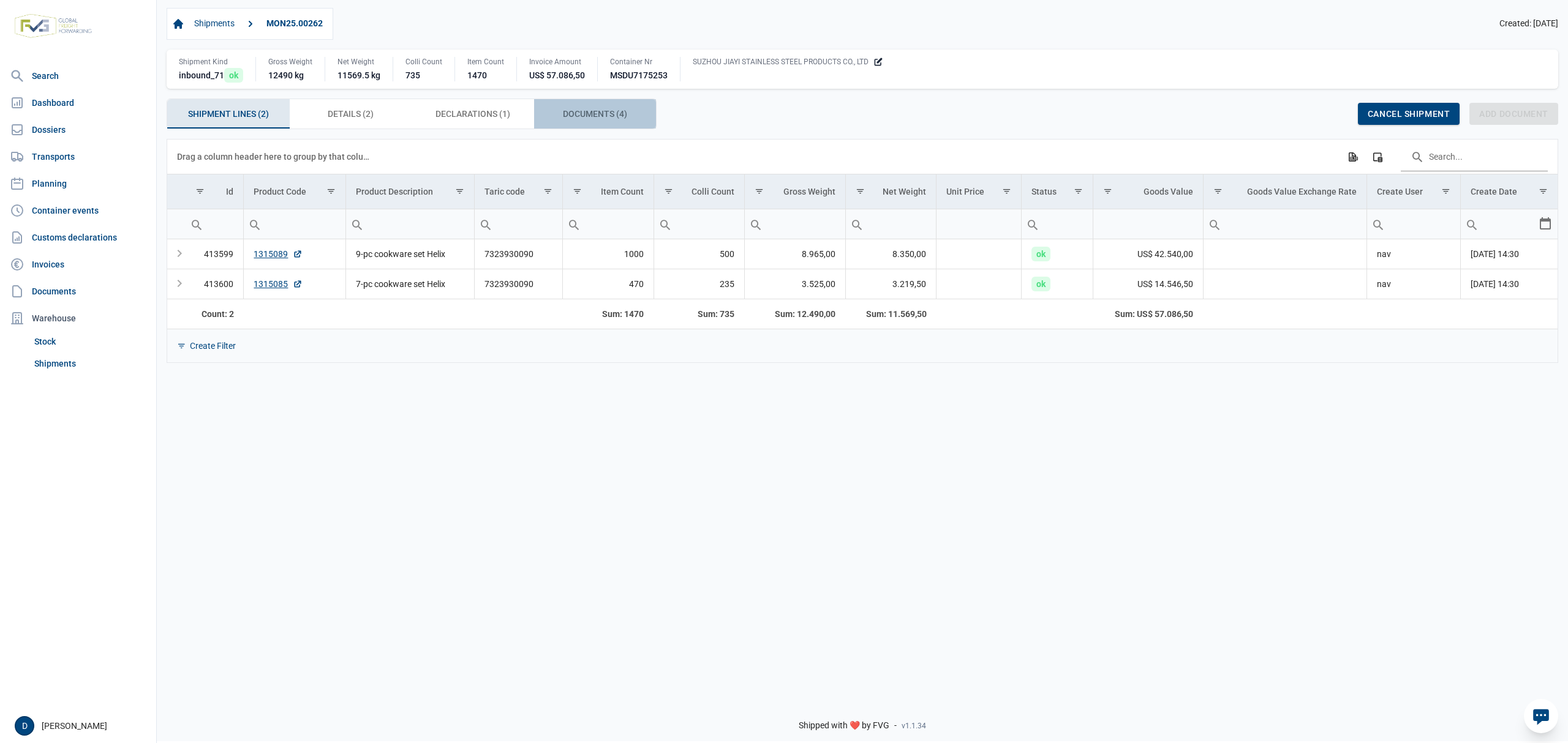
click at [586, 111] on span "Documents (4) Documents (4)" at bounding box center [595, 113] width 64 height 15
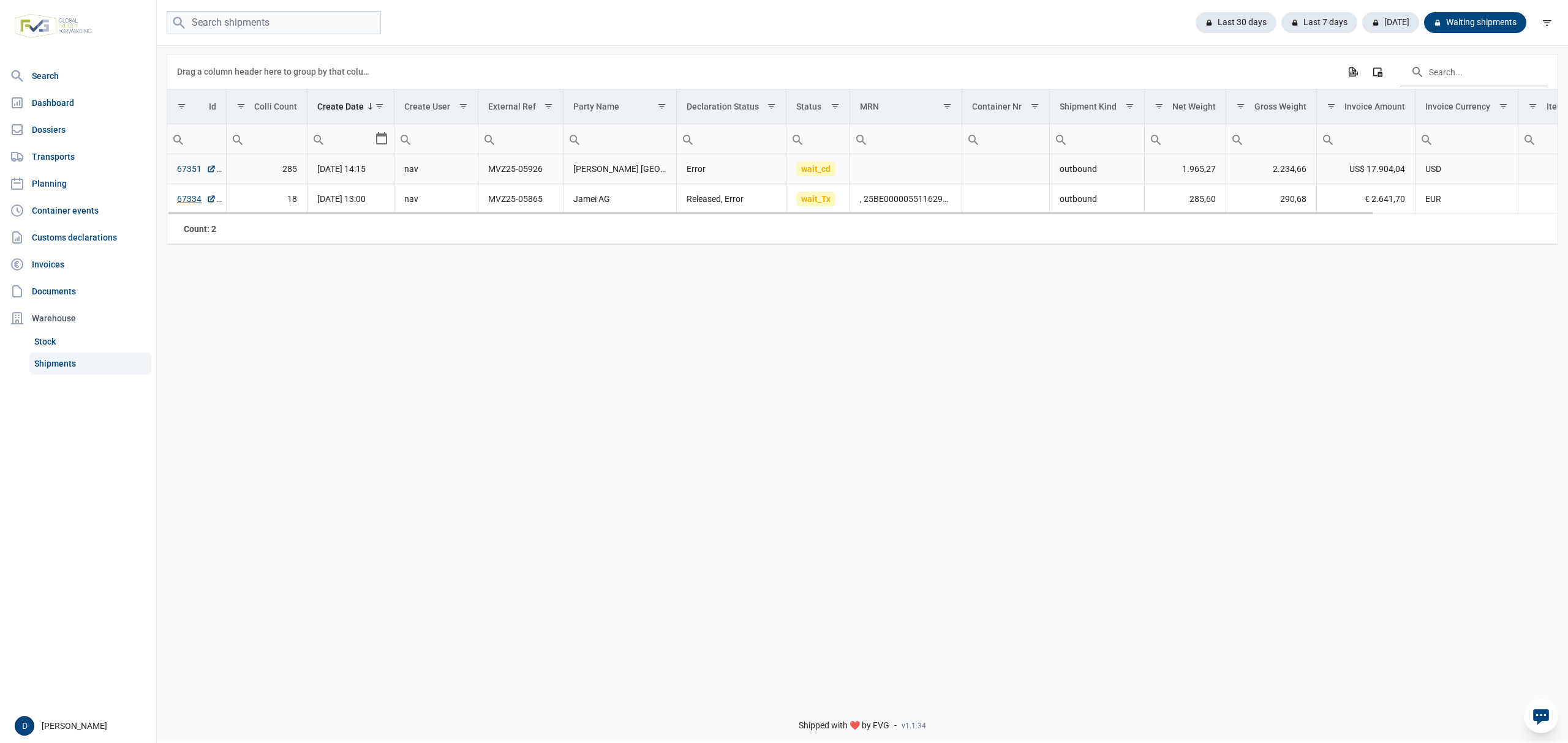
click at [179, 165] on link "67351" at bounding box center [197, 169] width 39 height 12
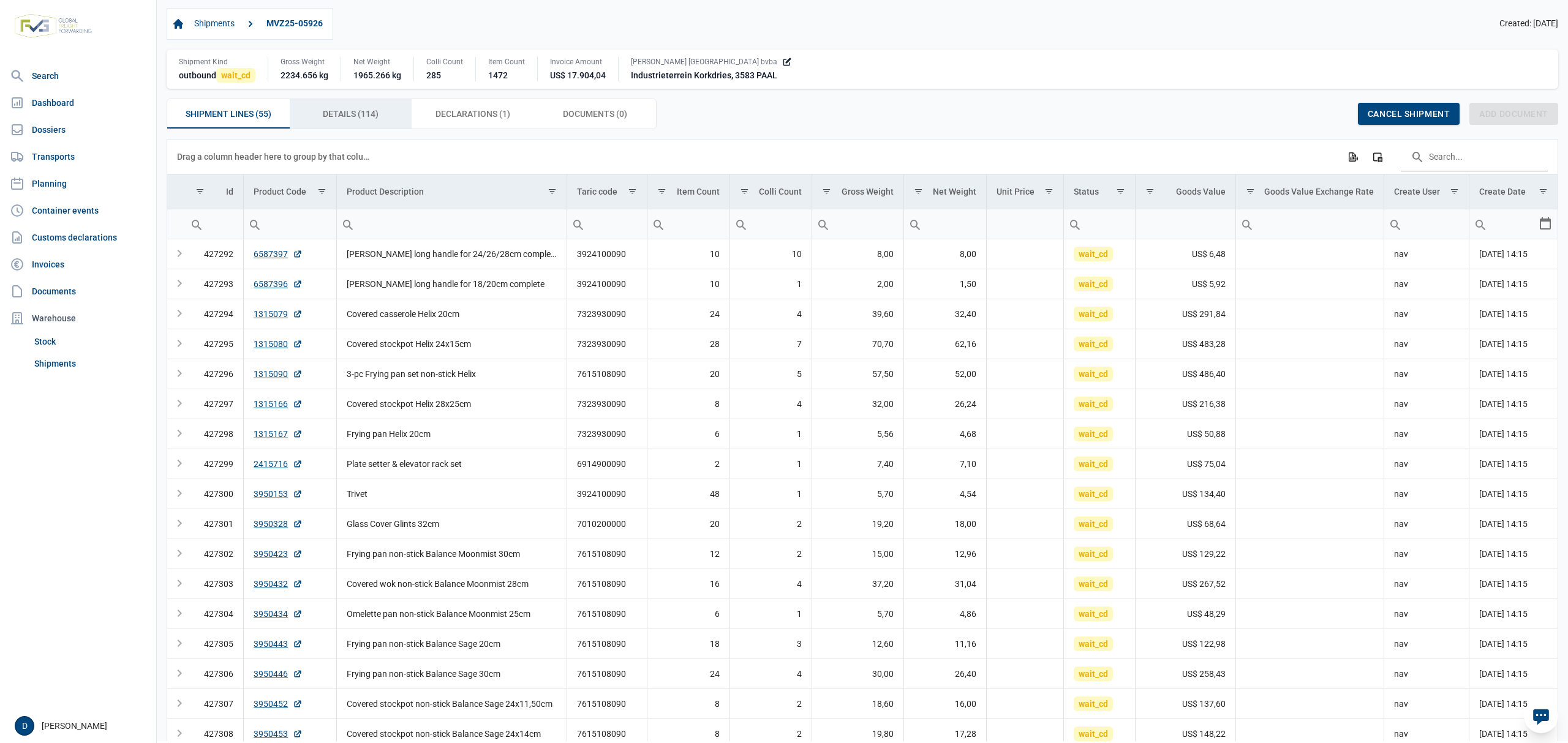
click at [378, 113] on span "Details (114) Details (114)" at bounding box center [350, 113] width 56 height 15
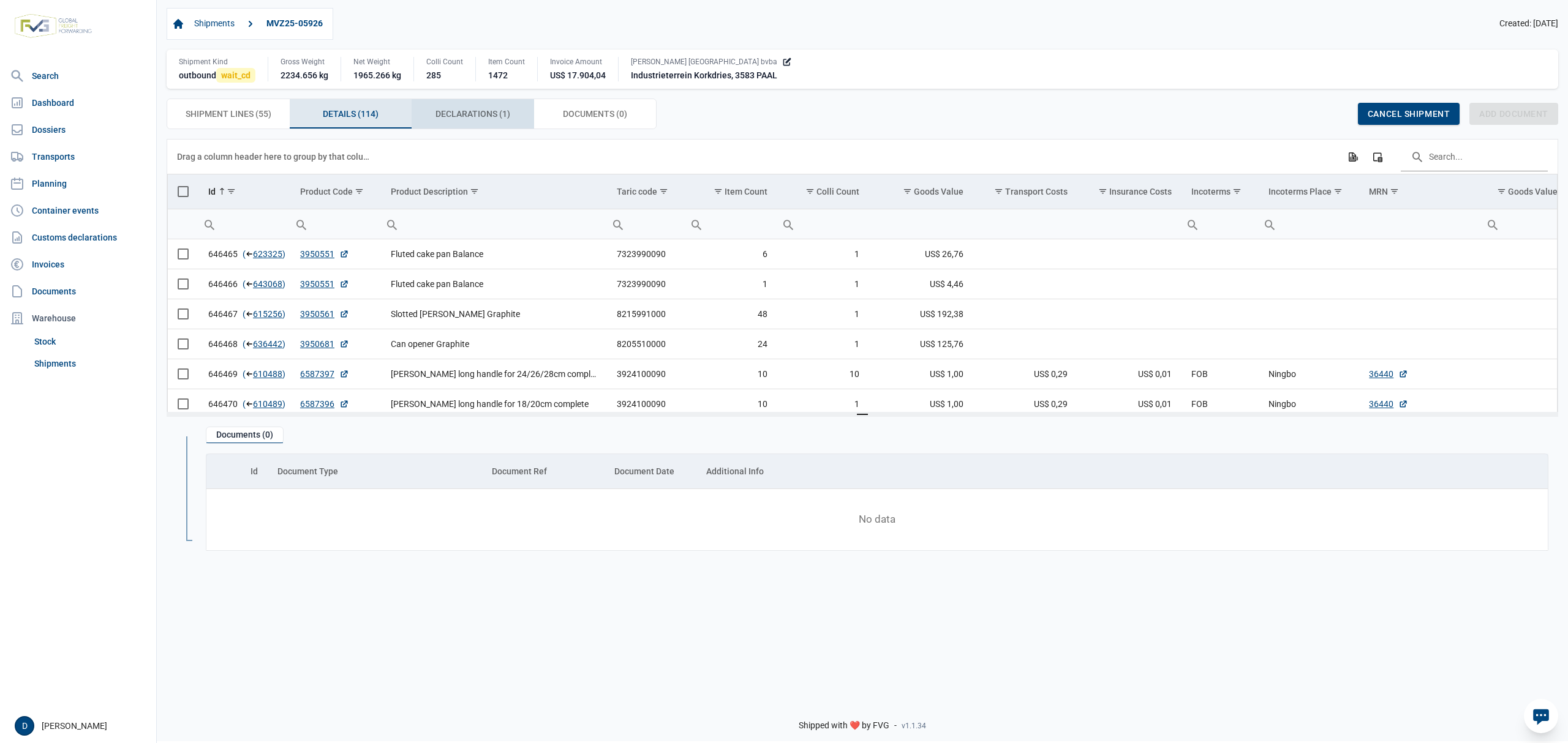
click at [467, 111] on span "Declarations (1) Declarations (1)" at bounding box center [472, 113] width 75 height 15
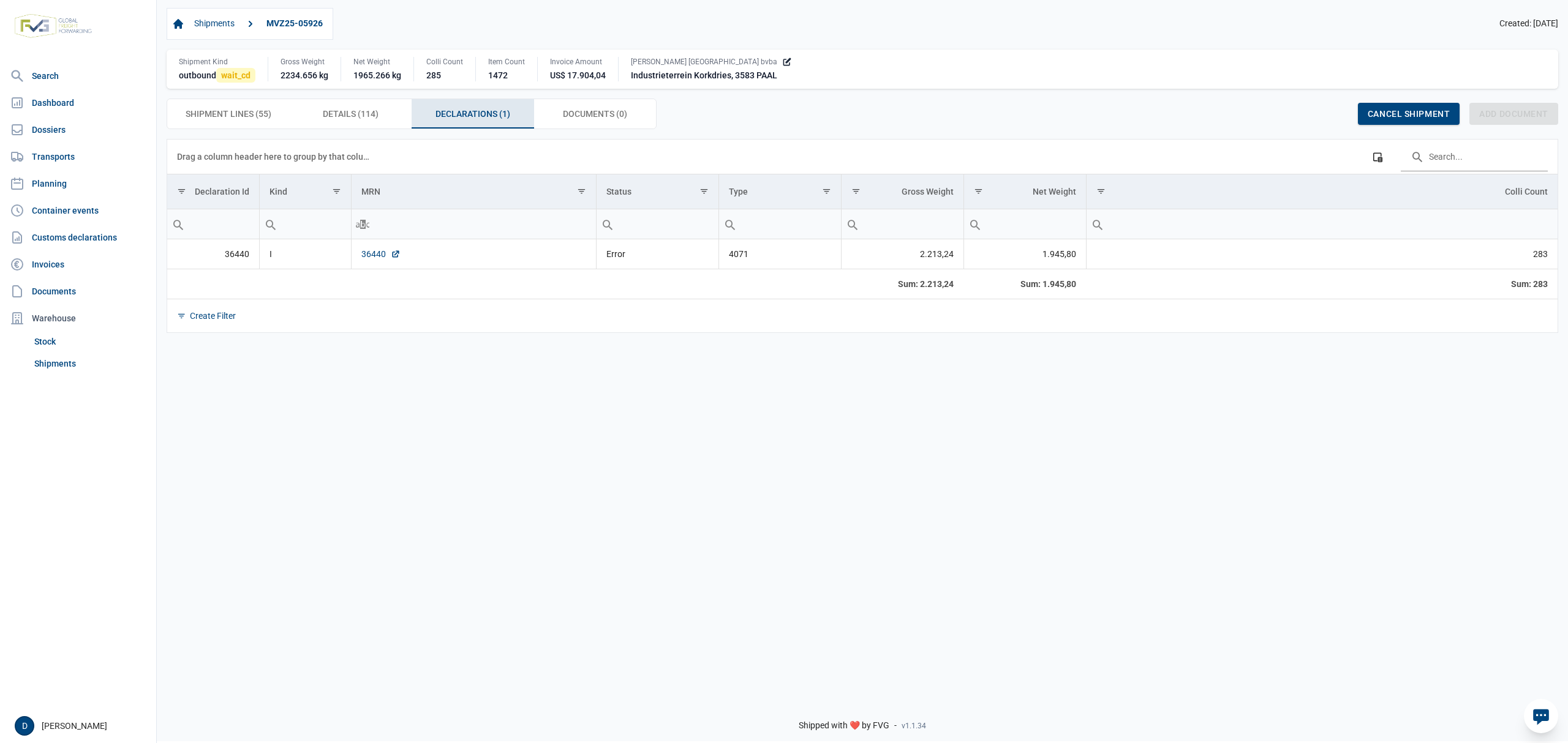
click at [372, 254] on link "36440" at bounding box center [381, 254] width 39 height 12
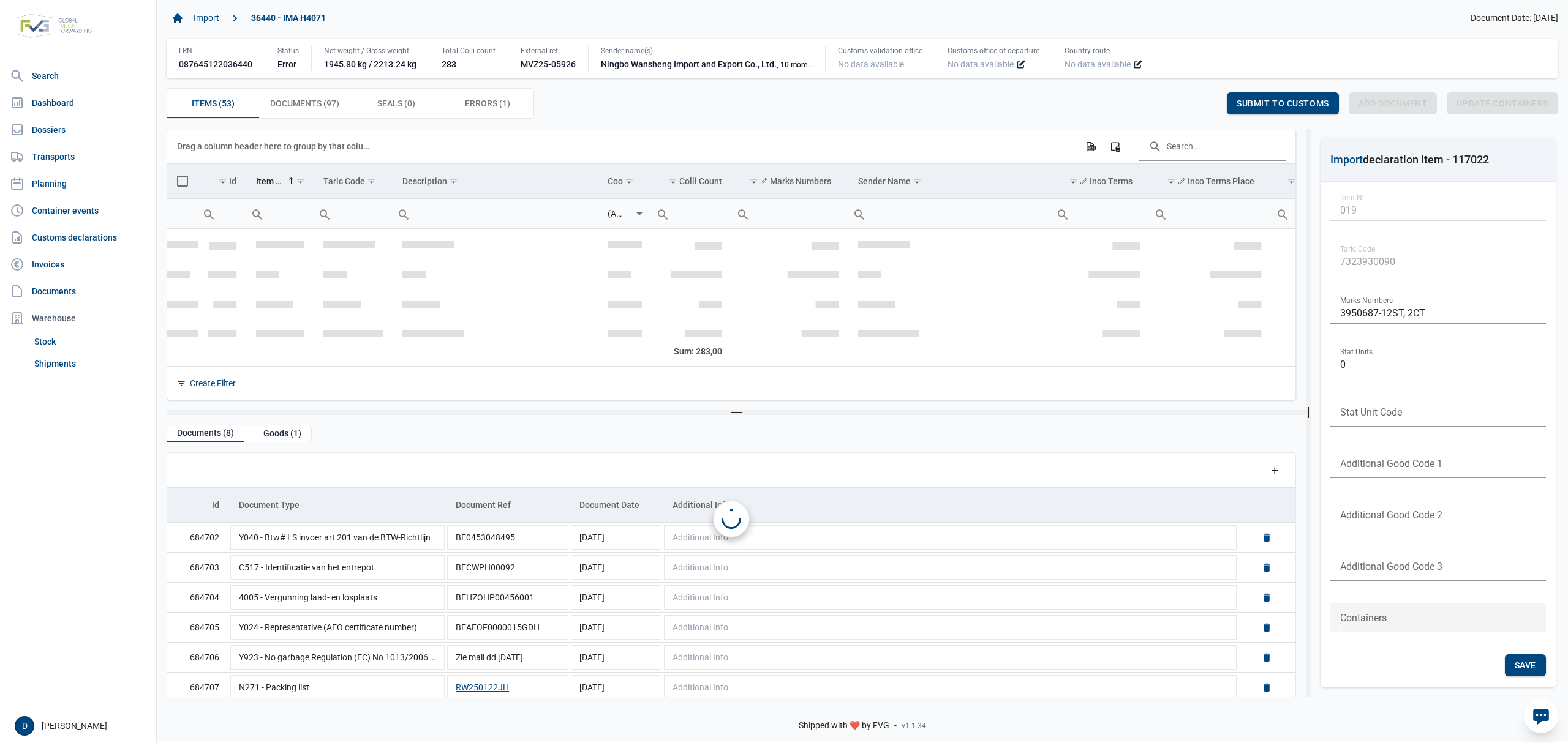
scroll to position [542, 0]
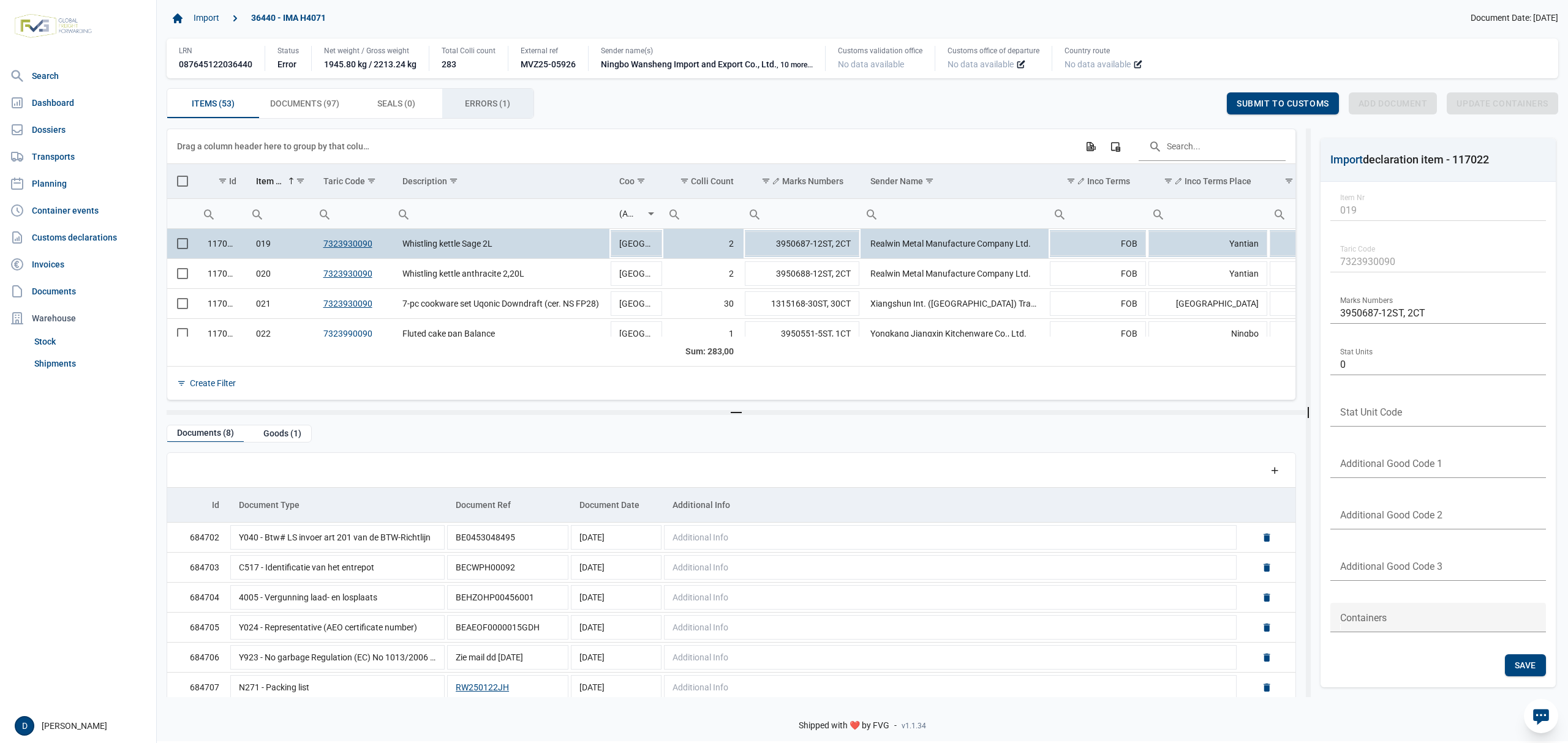
click at [484, 100] on span "Errors (1) Errors (1)" at bounding box center [487, 103] width 45 height 15
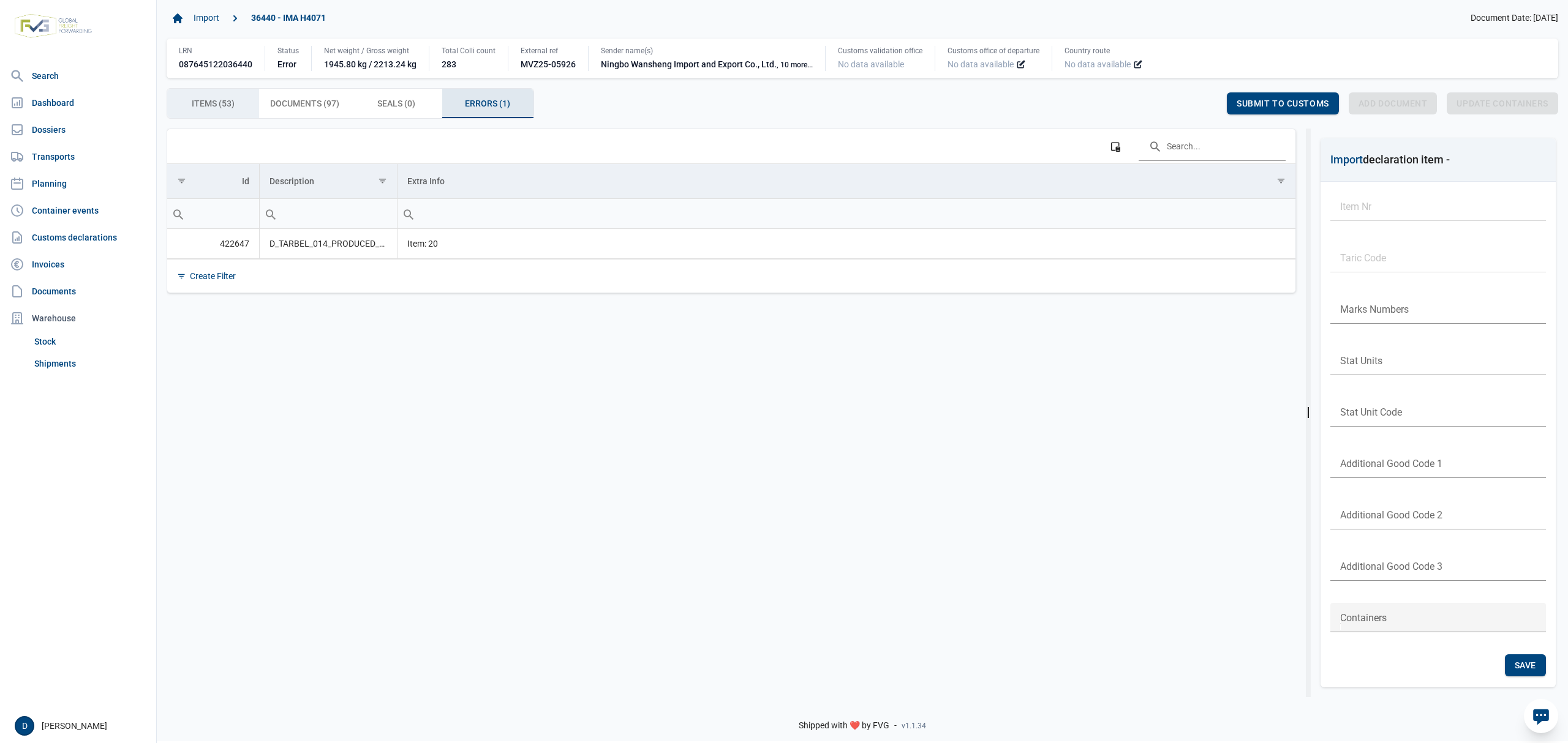
click at [225, 103] on span "Items (53) Items (53)" at bounding box center [214, 103] width 43 height 15
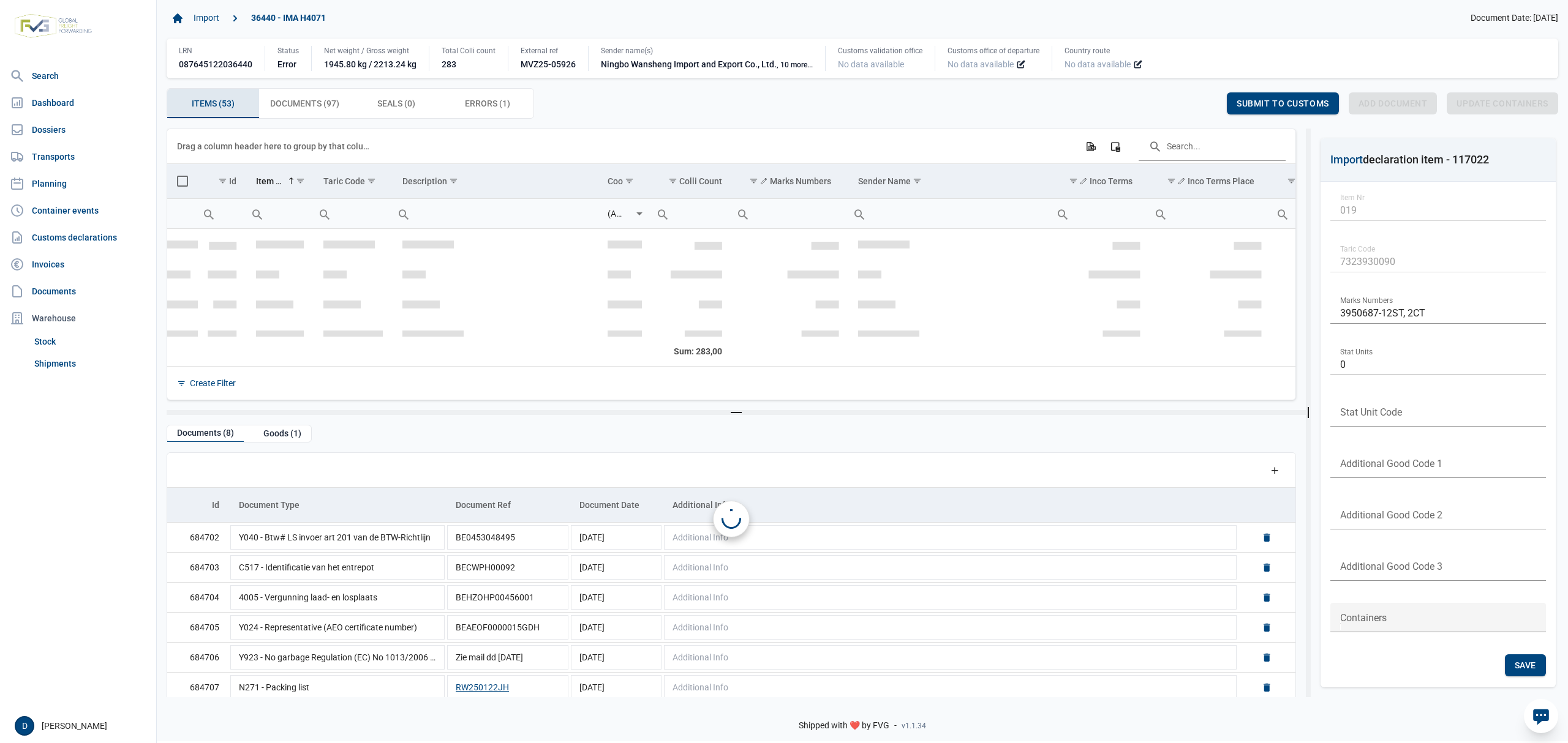
scroll to position [542, 0]
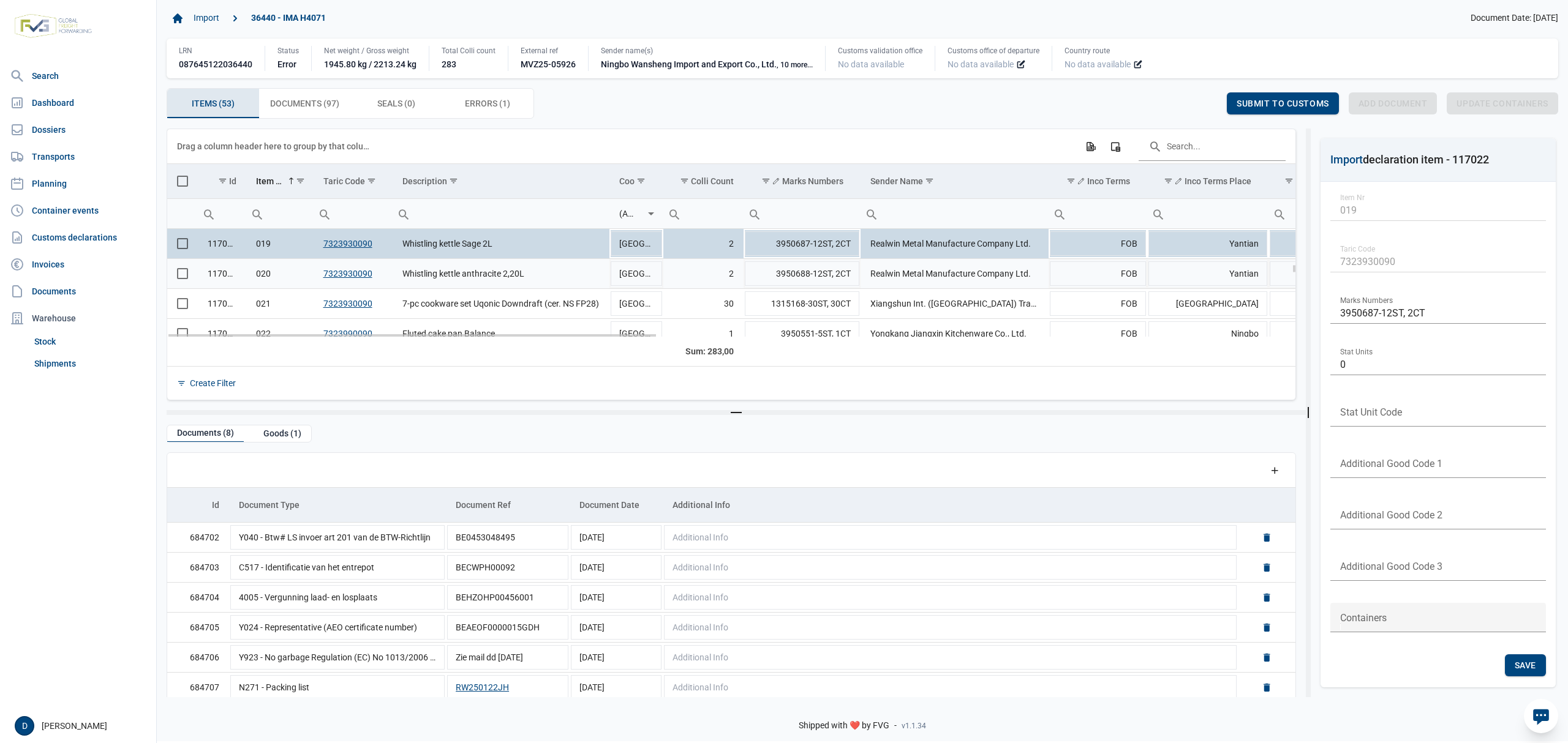
click at [180, 278] on span "Select row" at bounding box center [182, 274] width 11 height 11
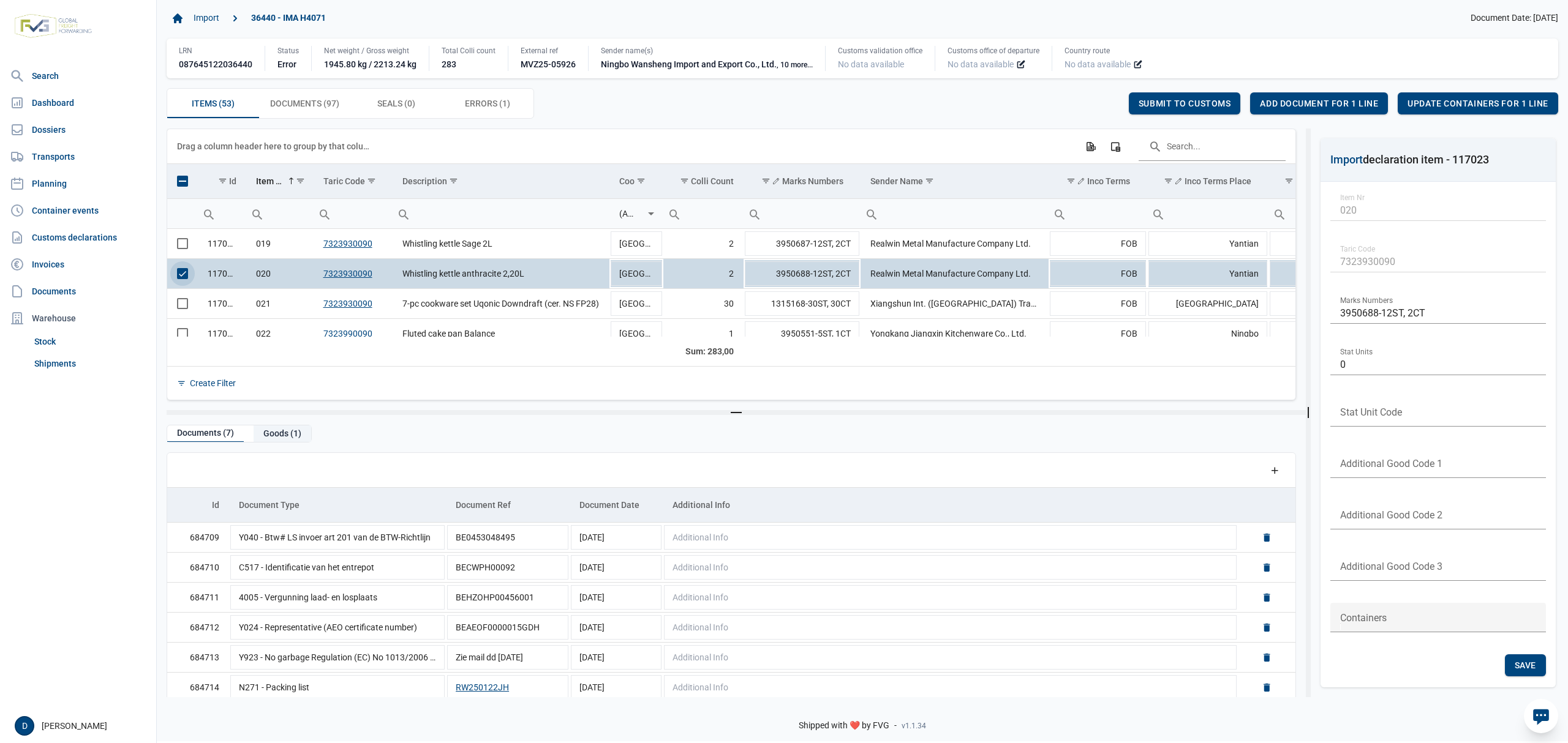
click at [279, 430] on div "Goods (1)" at bounding box center [282, 433] width 57 height 17
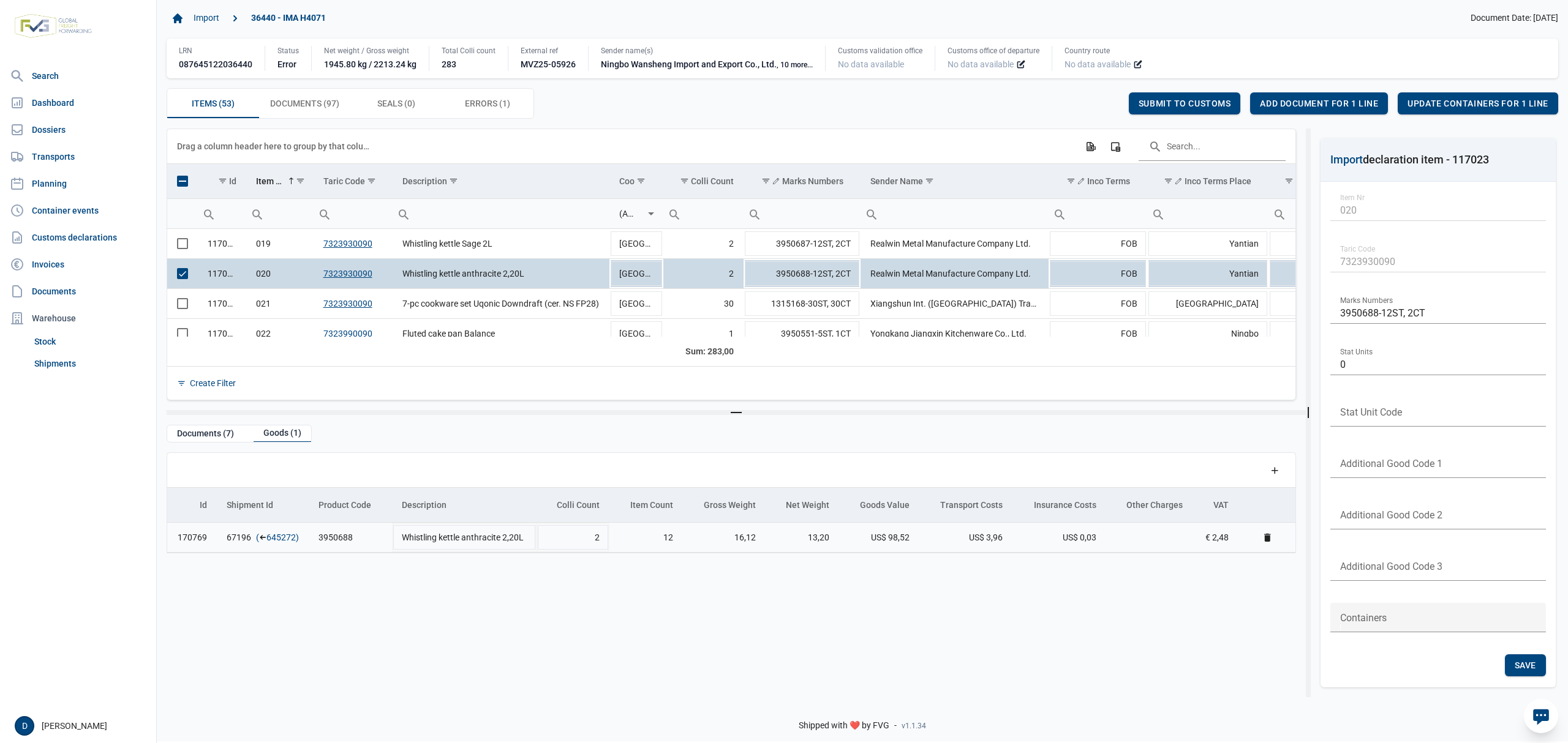
click at [284, 537] on link "645272" at bounding box center [282, 537] width 30 height 12
click at [1331, 100] on span "Add document for 1 line" at bounding box center [1319, 103] width 118 height 10
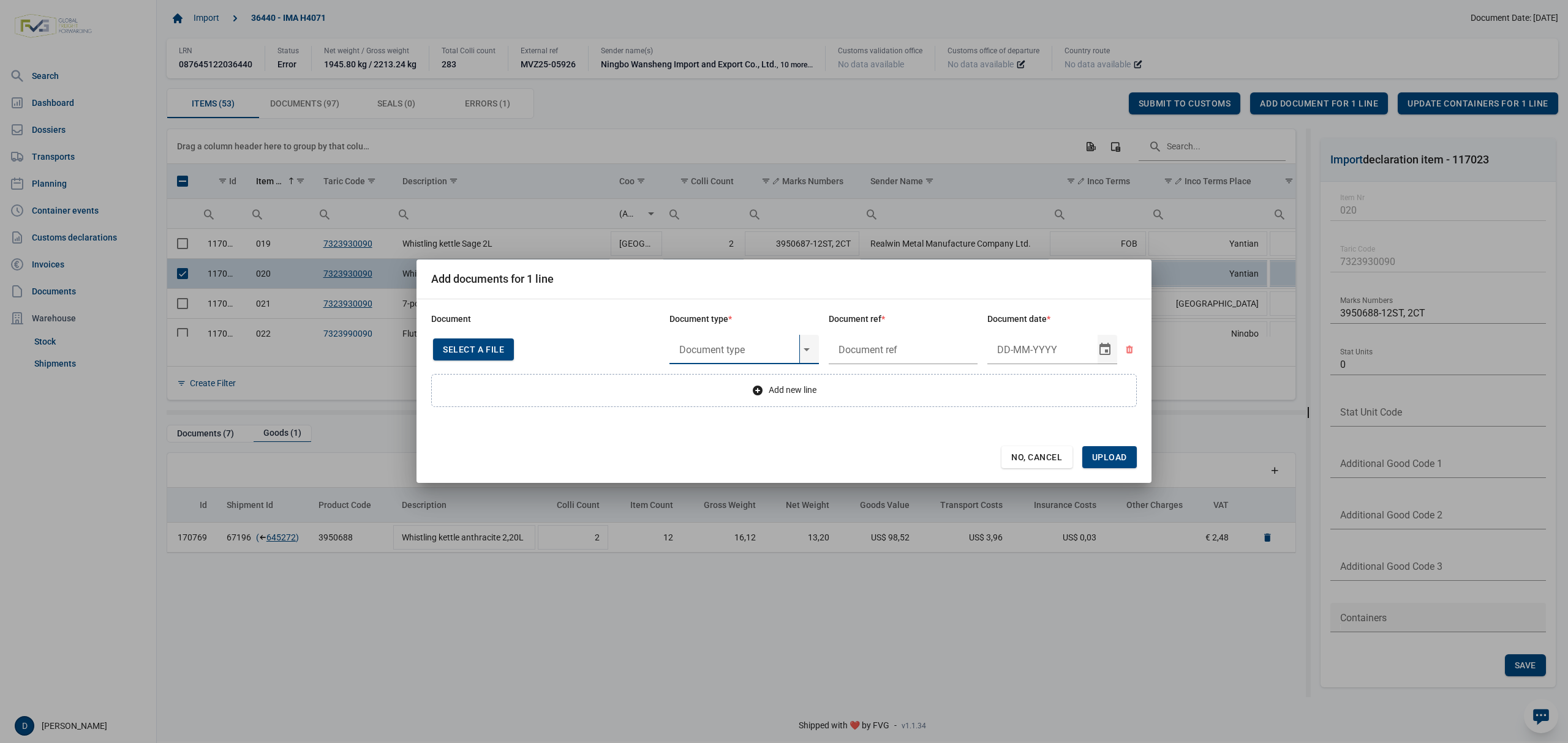
click at [708, 341] on input "text" at bounding box center [734, 349] width 130 height 30
click at [714, 380] on div "Y824 - Bewijs lvo van ijzer/staalbasisproducten" at bounding box center [744, 383] width 150 height 29
type input "Y824 - Bewijs lvo van ijzer/staalbasisproducten"
click at [923, 345] on input "text" at bounding box center [904, 349] width 150 height 30
type input "."
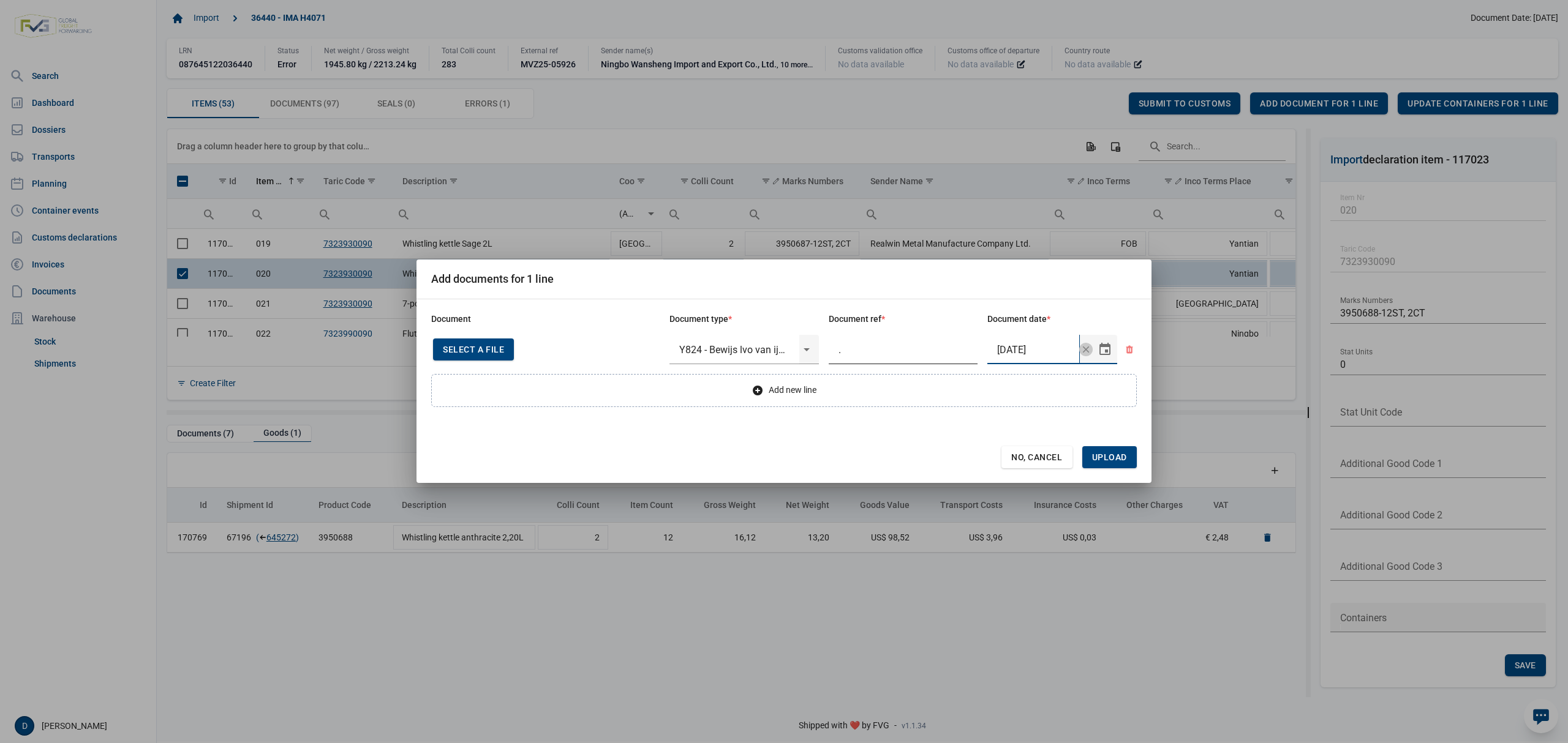
type input "17-8-2025"
click at [1103, 456] on span "Upload" at bounding box center [1109, 458] width 34 height 10
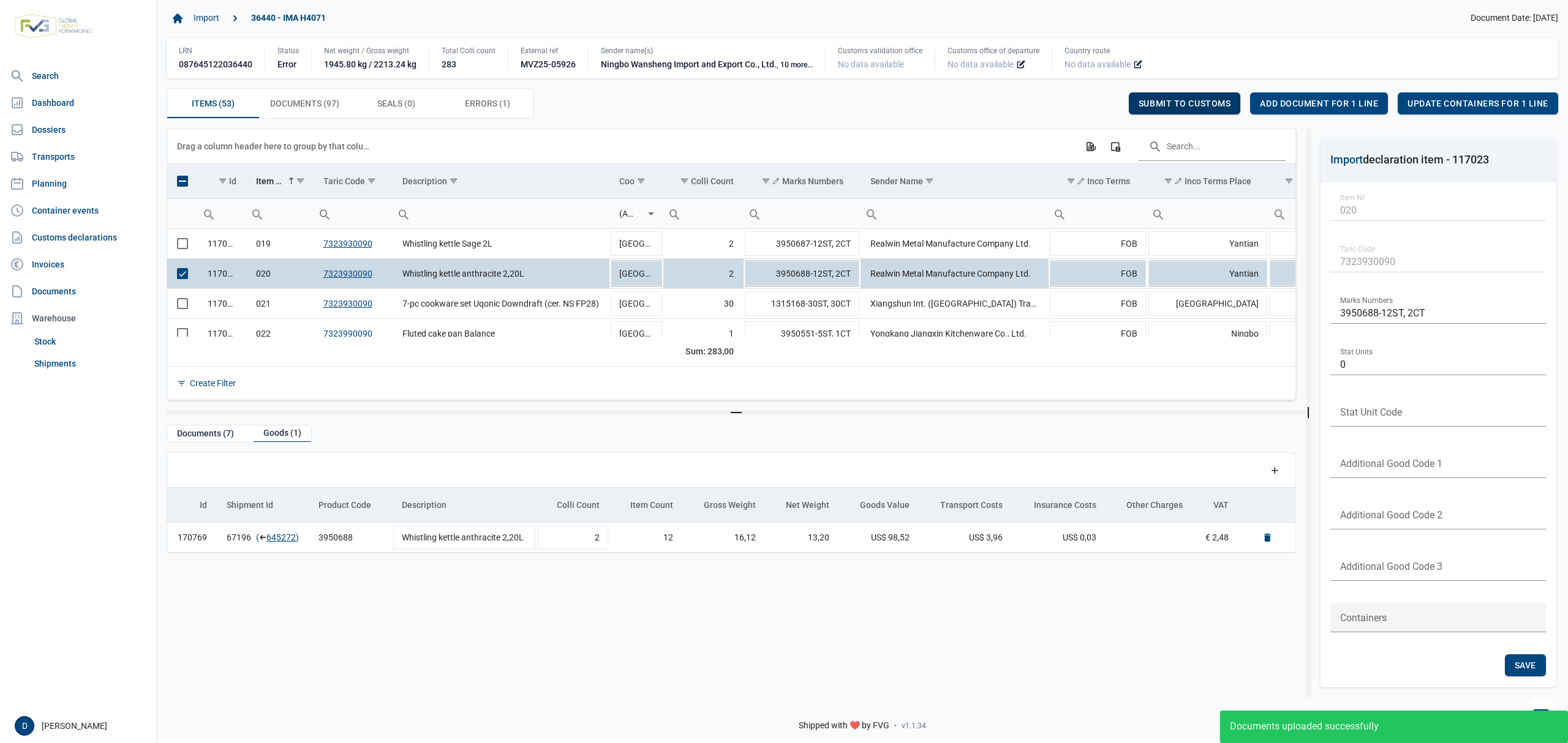
click at [1203, 96] on div "Submit to customs" at bounding box center [1185, 103] width 112 height 22
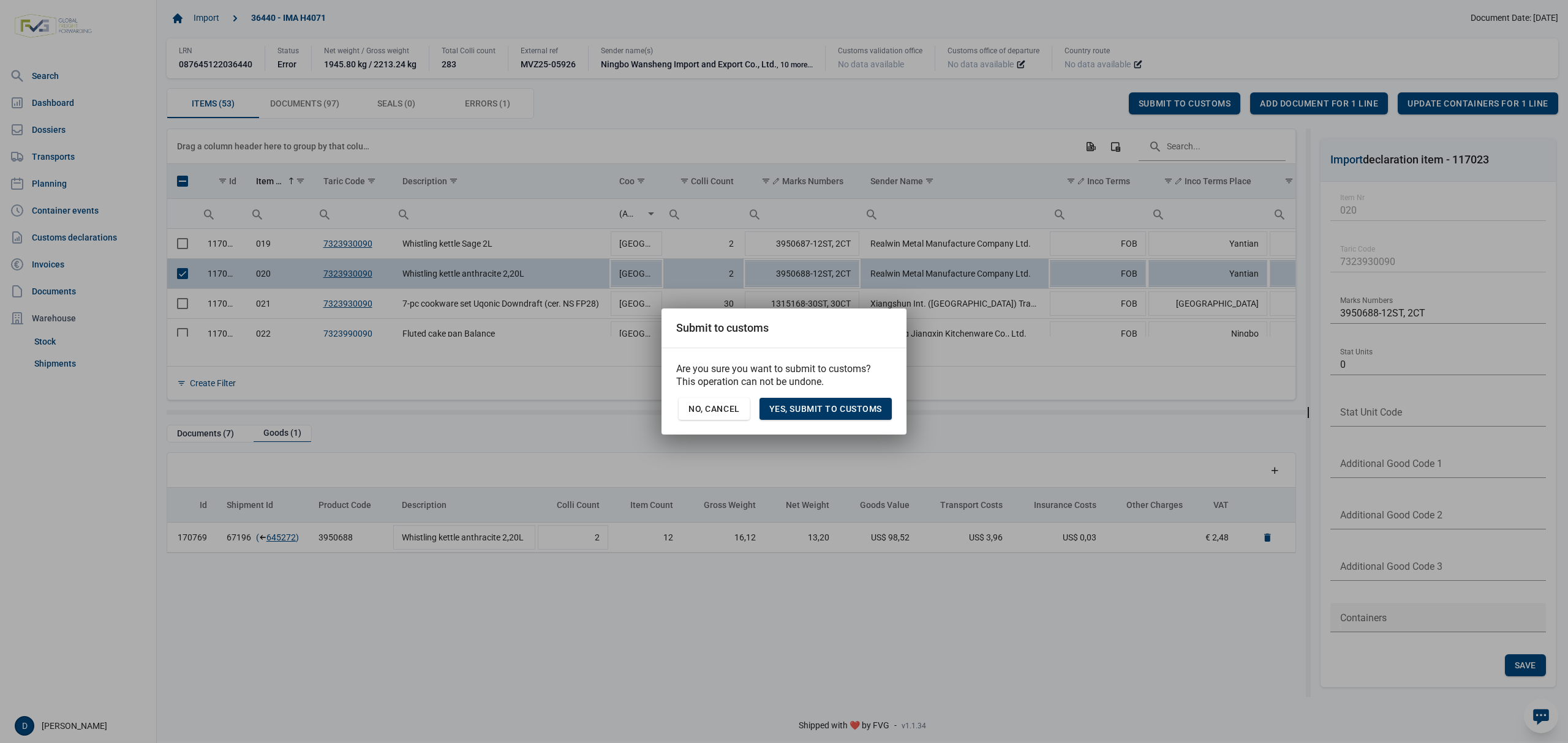
click at [828, 404] on span "Yes, Submit to customs" at bounding box center [826, 409] width 112 height 10
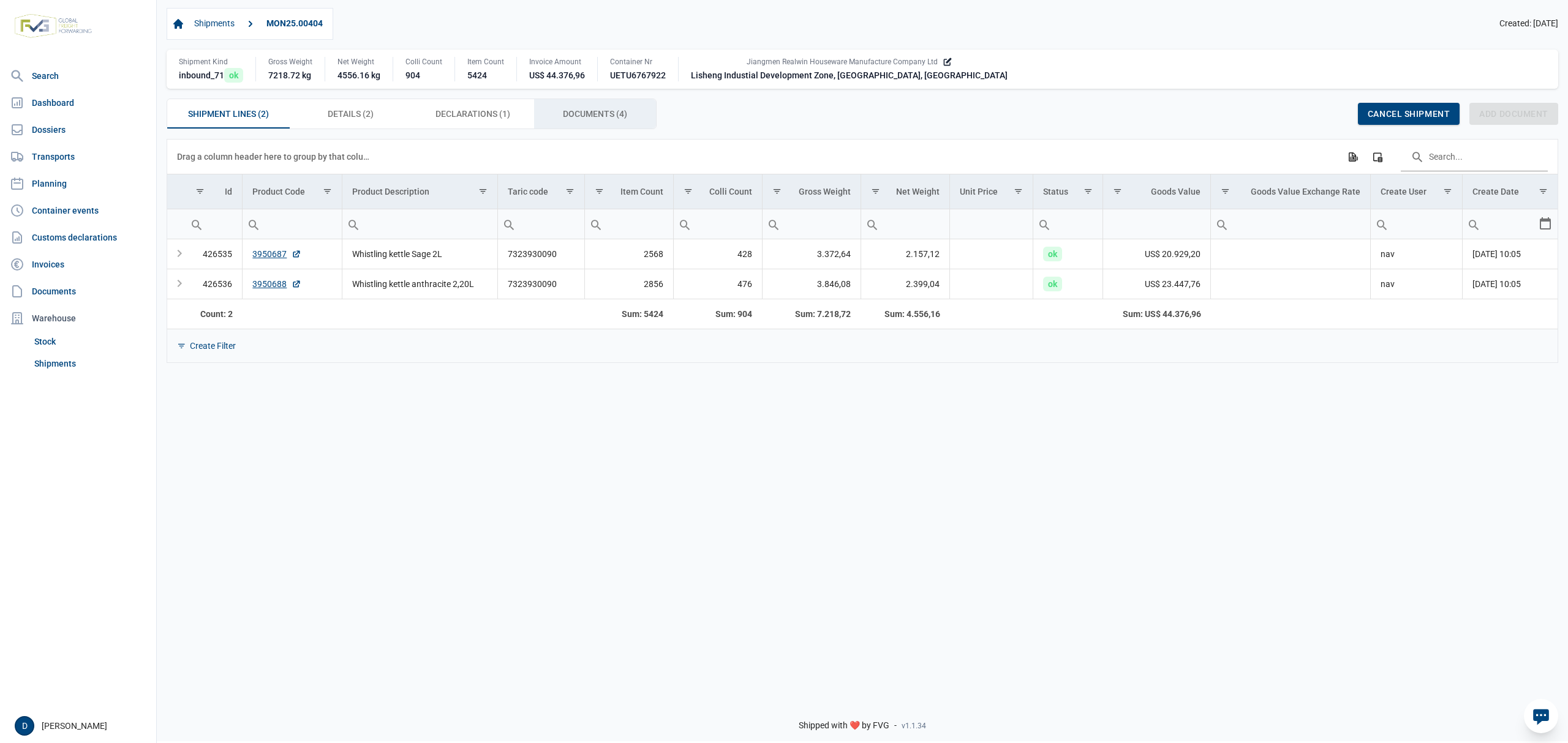
click at [589, 115] on span "Documents (4) Documents (4)" at bounding box center [595, 113] width 64 height 15
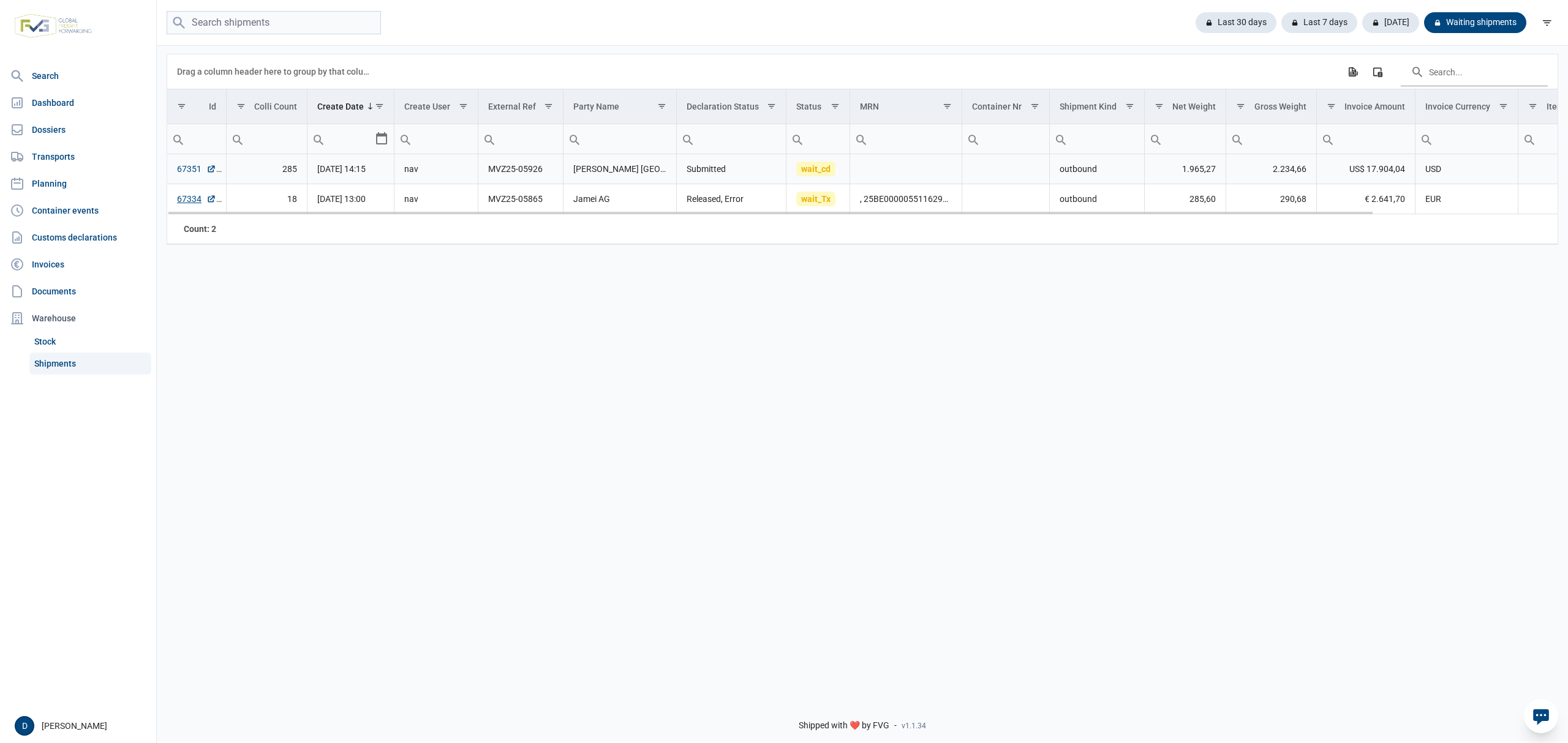
click at [191, 172] on link "67351" at bounding box center [197, 169] width 39 height 12
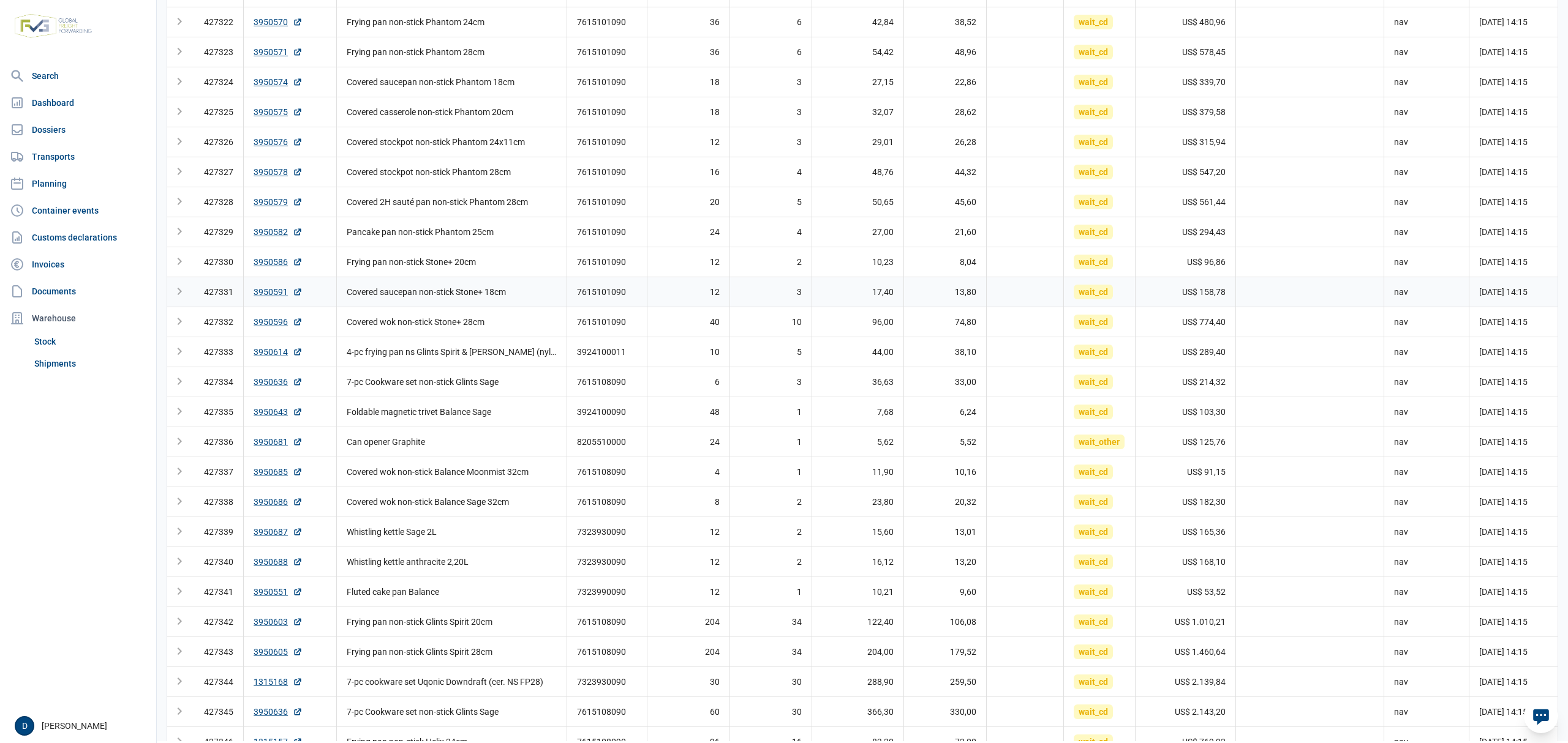
scroll to position [1225, 0]
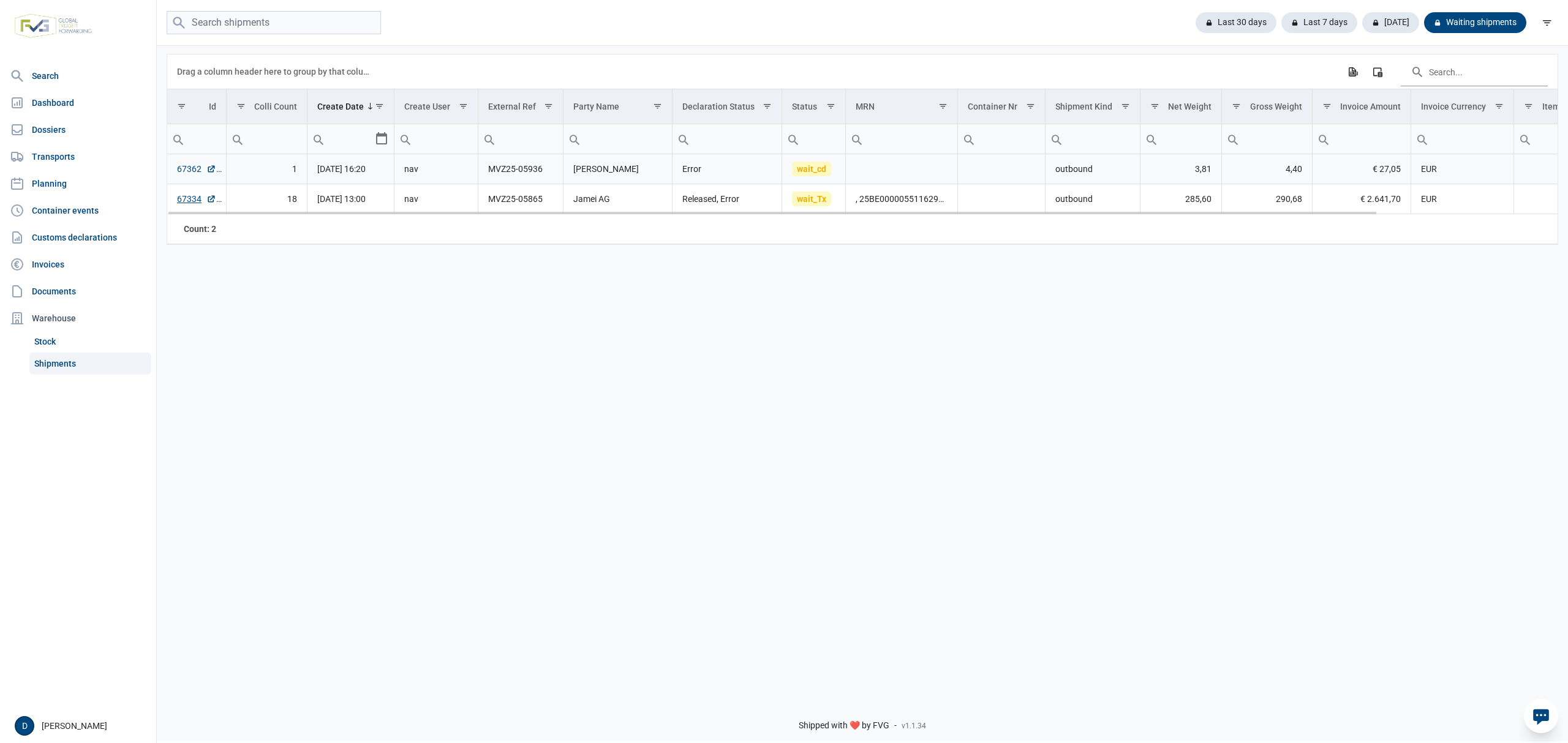
click at [184, 168] on link "67362" at bounding box center [197, 169] width 39 height 12
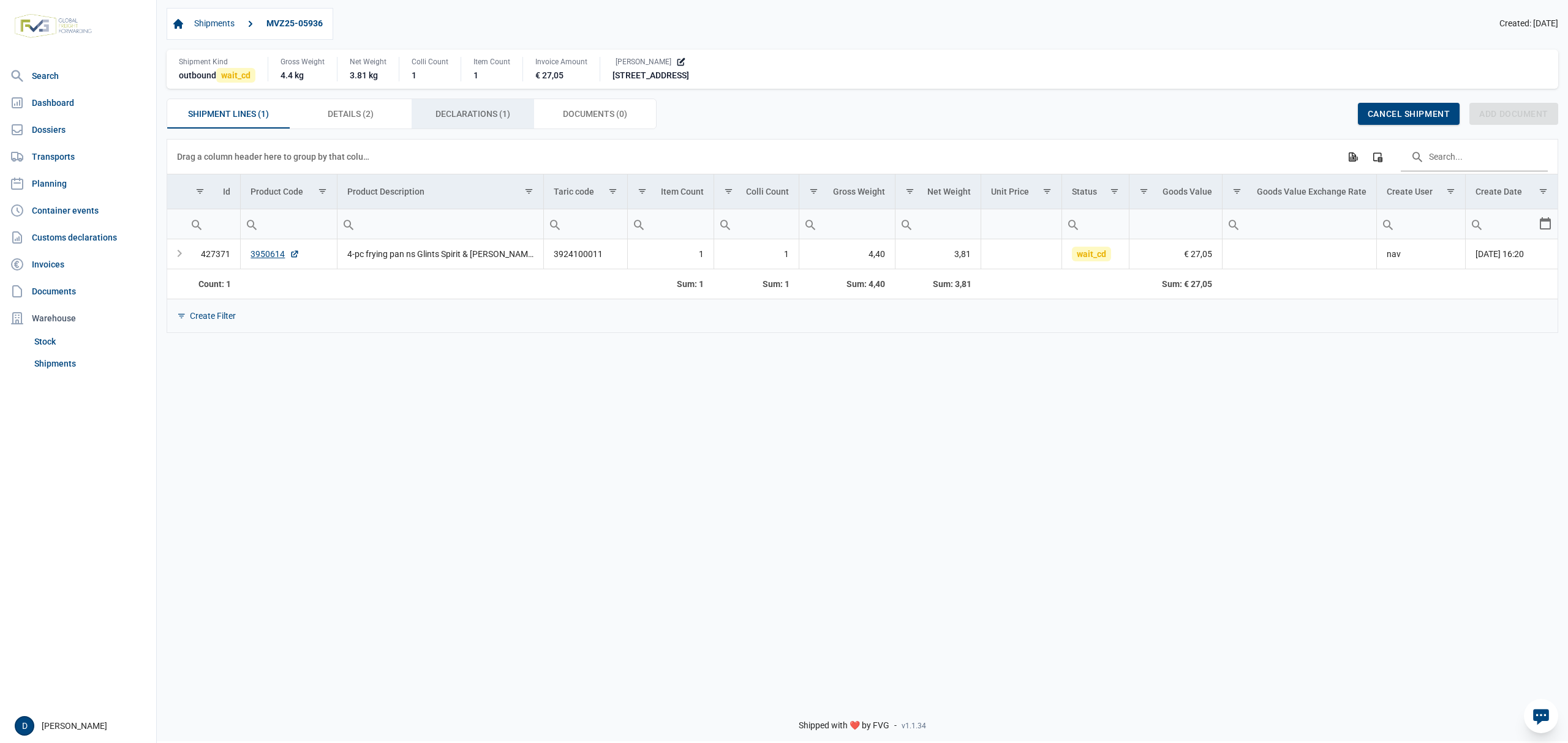
click at [452, 115] on span "Declarations (1) Declarations (1)" at bounding box center [472, 113] width 75 height 15
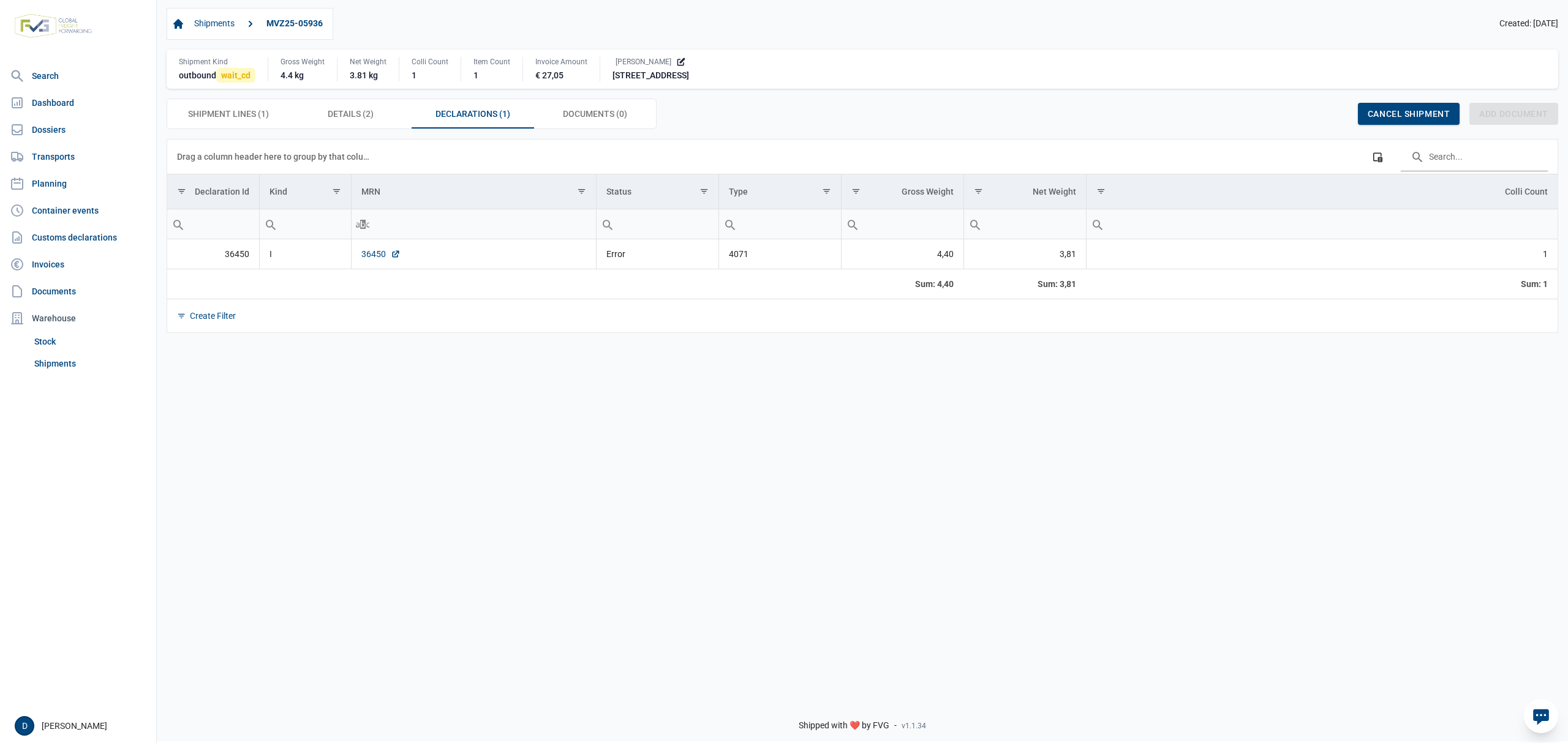
click at [368, 255] on link "36450" at bounding box center [381, 254] width 39 height 12
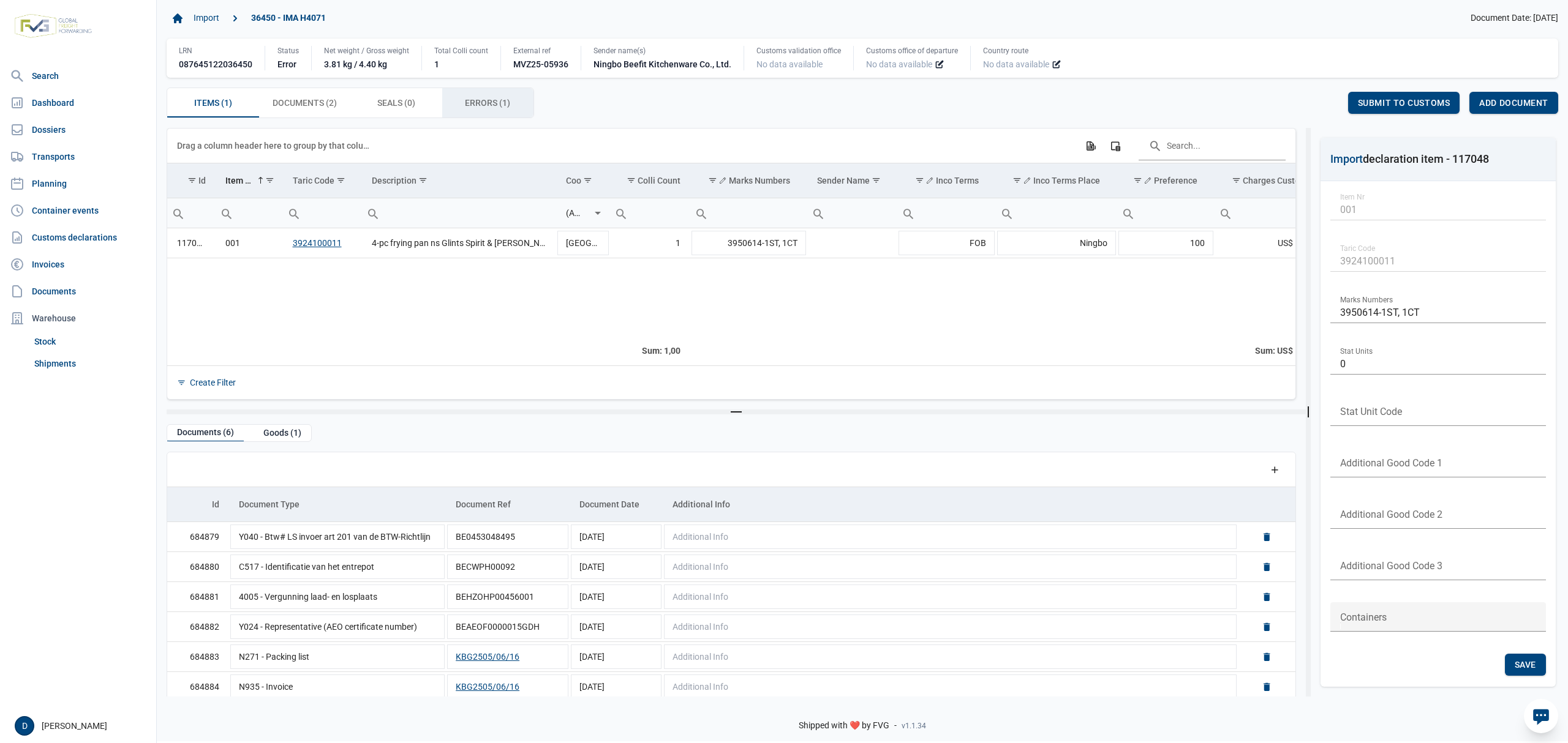
click at [493, 96] on div "Errors (1) Errors (1)" at bounding box center [487, 103] width 92 height 30
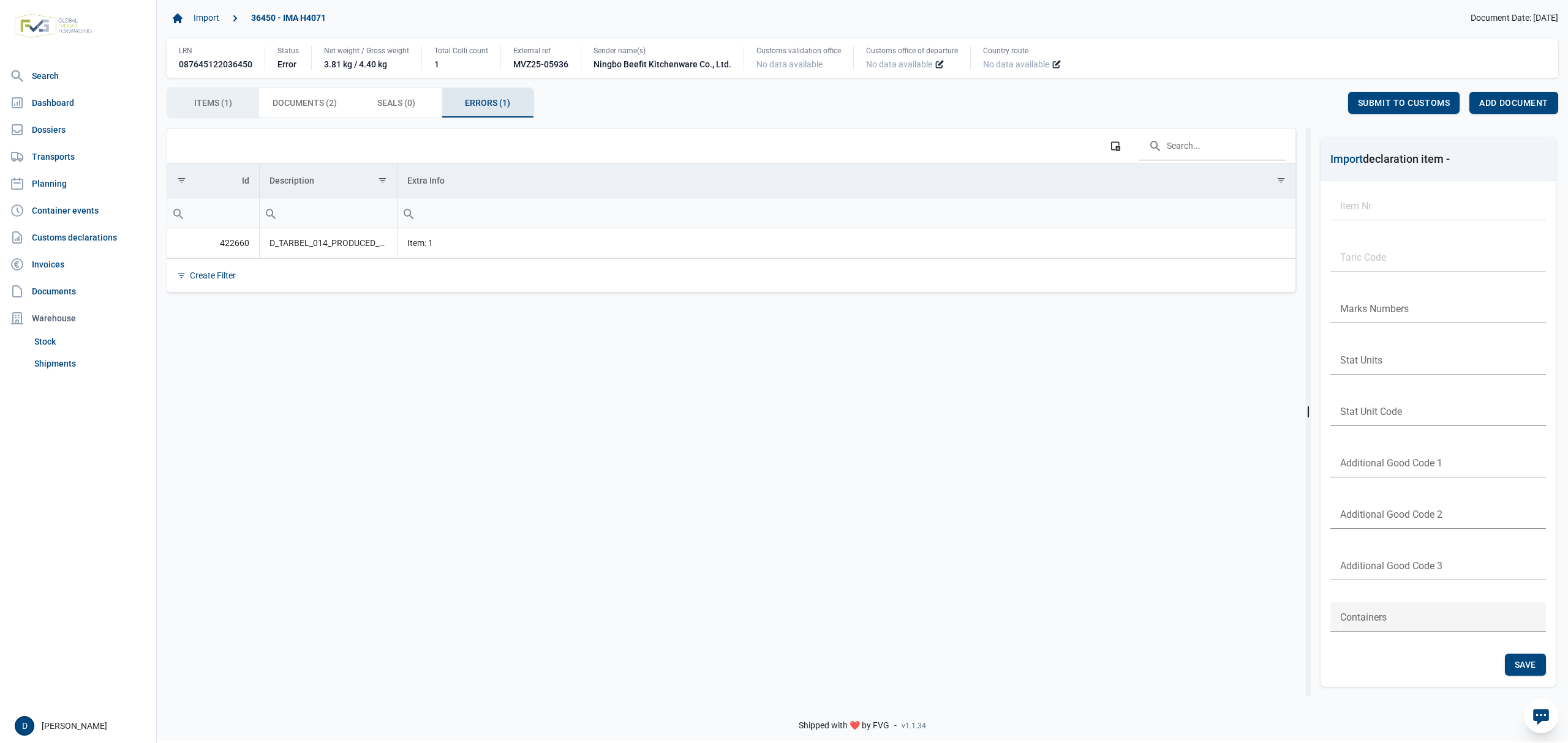
click at [209, 105] on span "Items (1) Items (1)" at bounding box center [213, 102] width 38 height 15
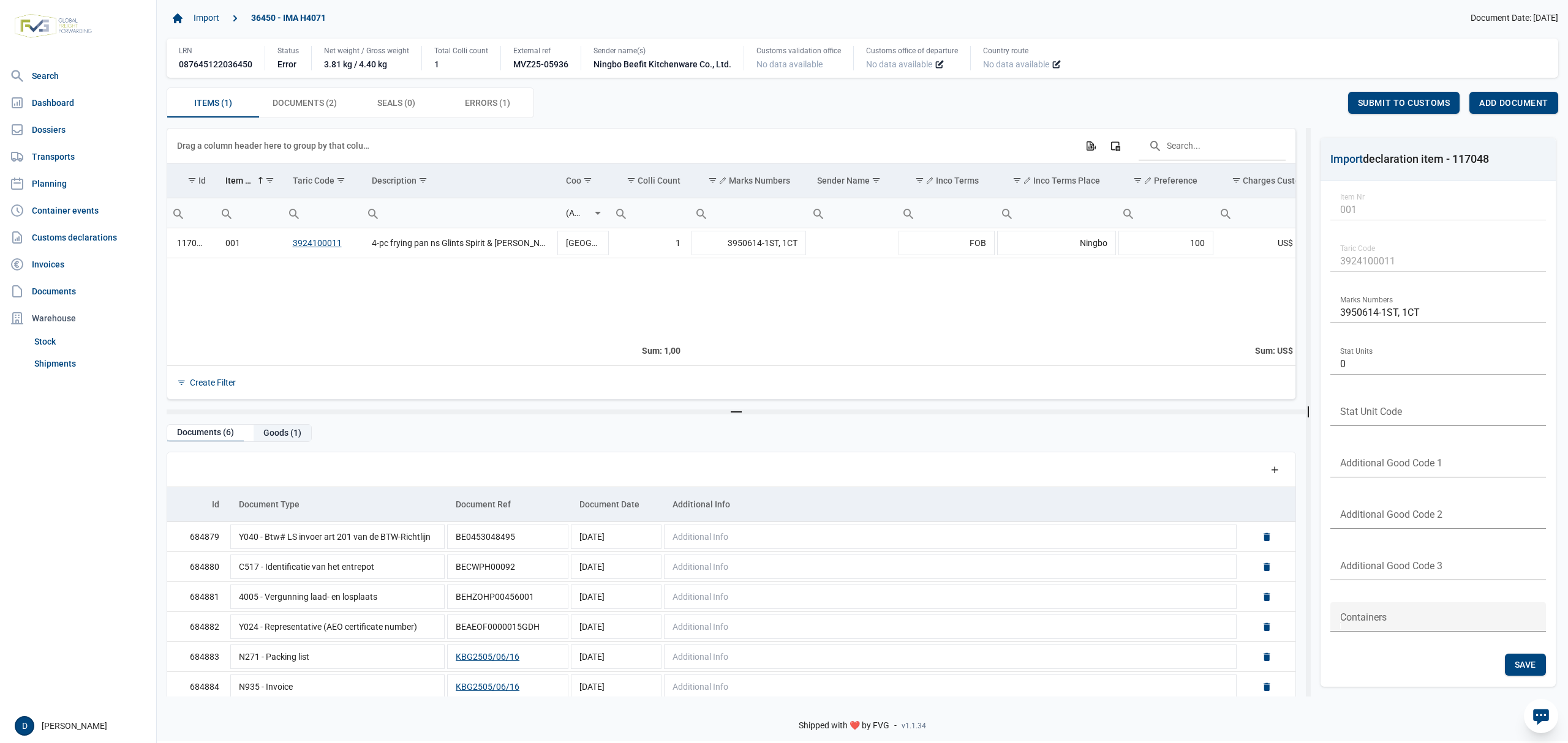
click at [280, 437] on div "Goods (1)" at bounding box center [282, 433] width 57 height 17
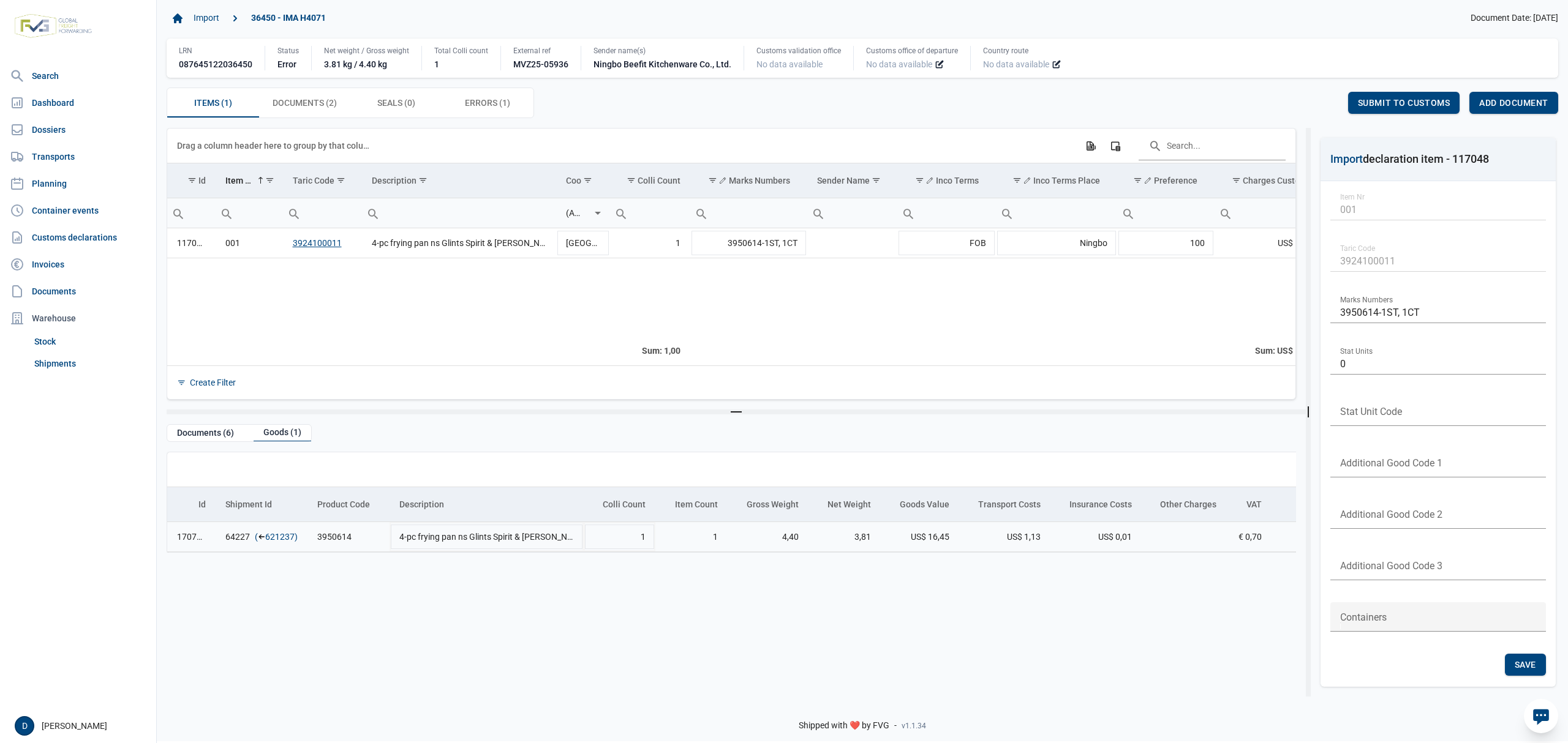
click at [276, 536] on link "621237" at bounding box center [280, 537] width 30 height 12
click at [1492, 98] on div "Add document" at bounding box center [1514, 102] width 89 height 22
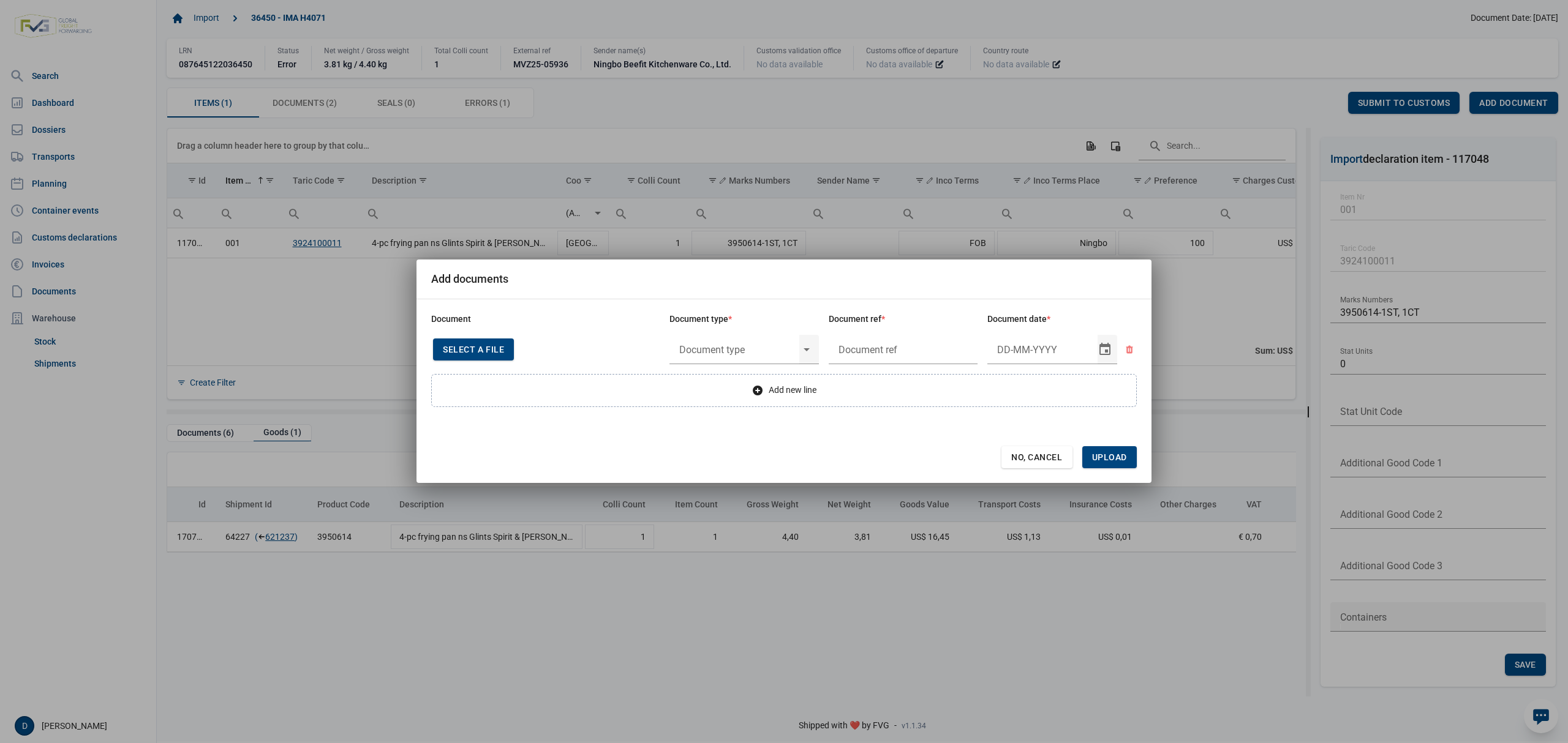
click at [471, 346] on span "Select a file" at bounding box center [473, 349] width 61 height 10
type input "CHEDD.BE.2025.0002214"
click at [741, 351] on input "text" at bounding box center [734, 349] width 130 height 31
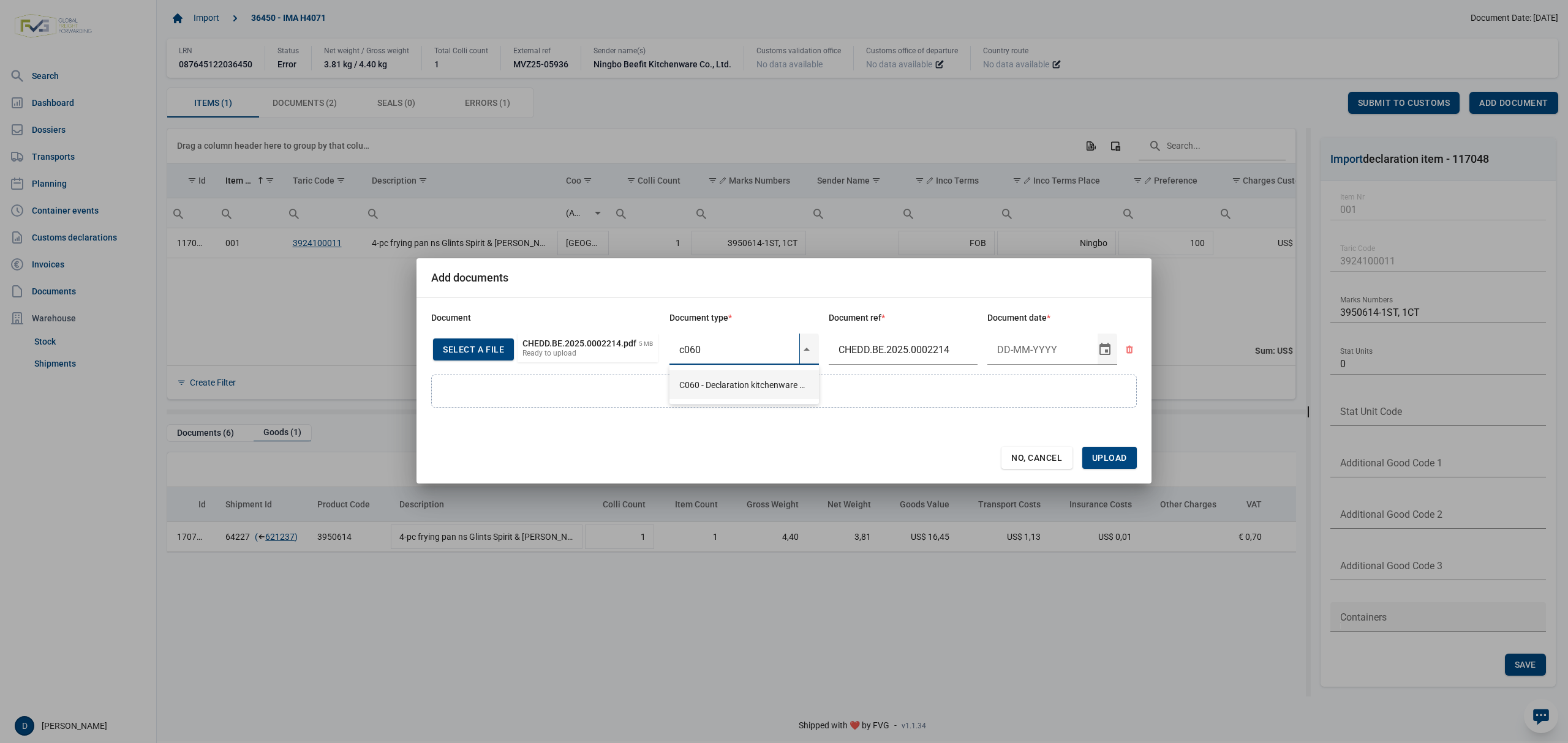
click at [741, 378] on div "C060 - Declaration kitchenware ex CN of HK 284/2011" at bounding box center [744, 384] width 150 height 29
type input "C060 - Declaration kitchenware ex CN of HK 284/2011"
click at [1018, 345] on input "Document date" at bounding box center [1042, 349] width 110 height 31
type input "27-5-2025"
click at [1116, 454] on span "Upload" at bounding box center [1109, 458] width 34 height 10
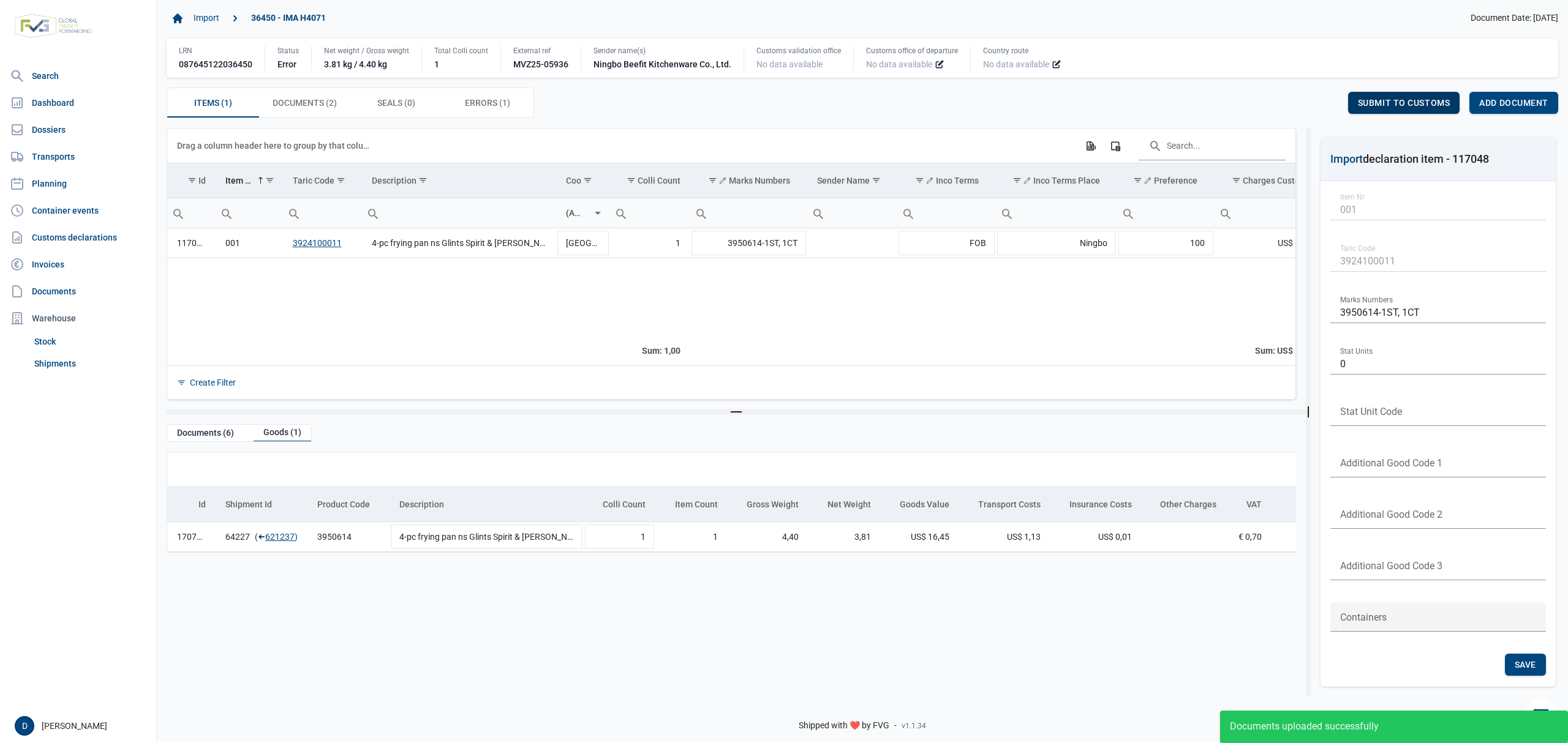
click at [1372, 99] on span "Submit to customs" at bounding box center [1405, 103] width 93 height 10
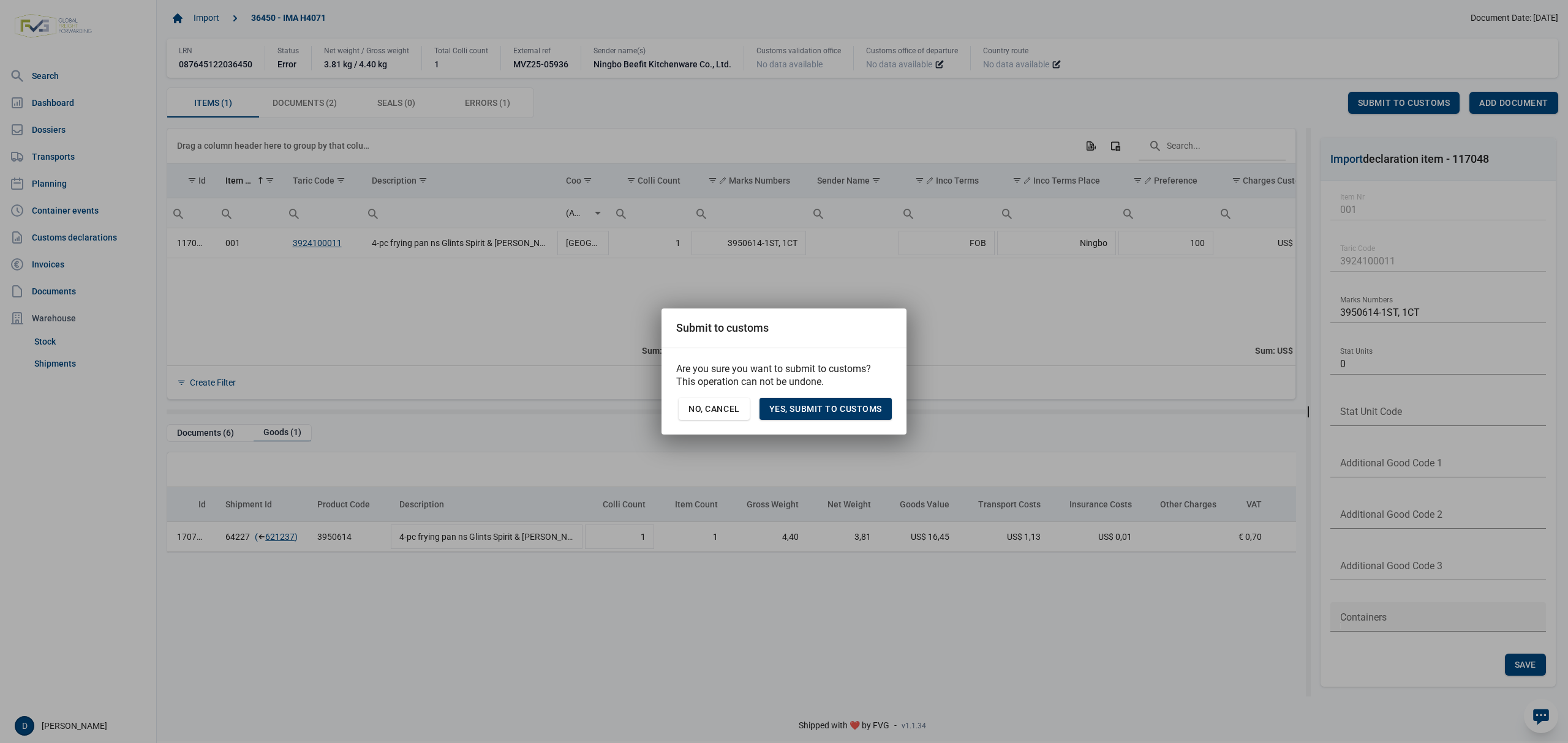
click at [853, 410] on span "Yes, Submit to customs" at bounding box center [826, 409] width 112 height 10
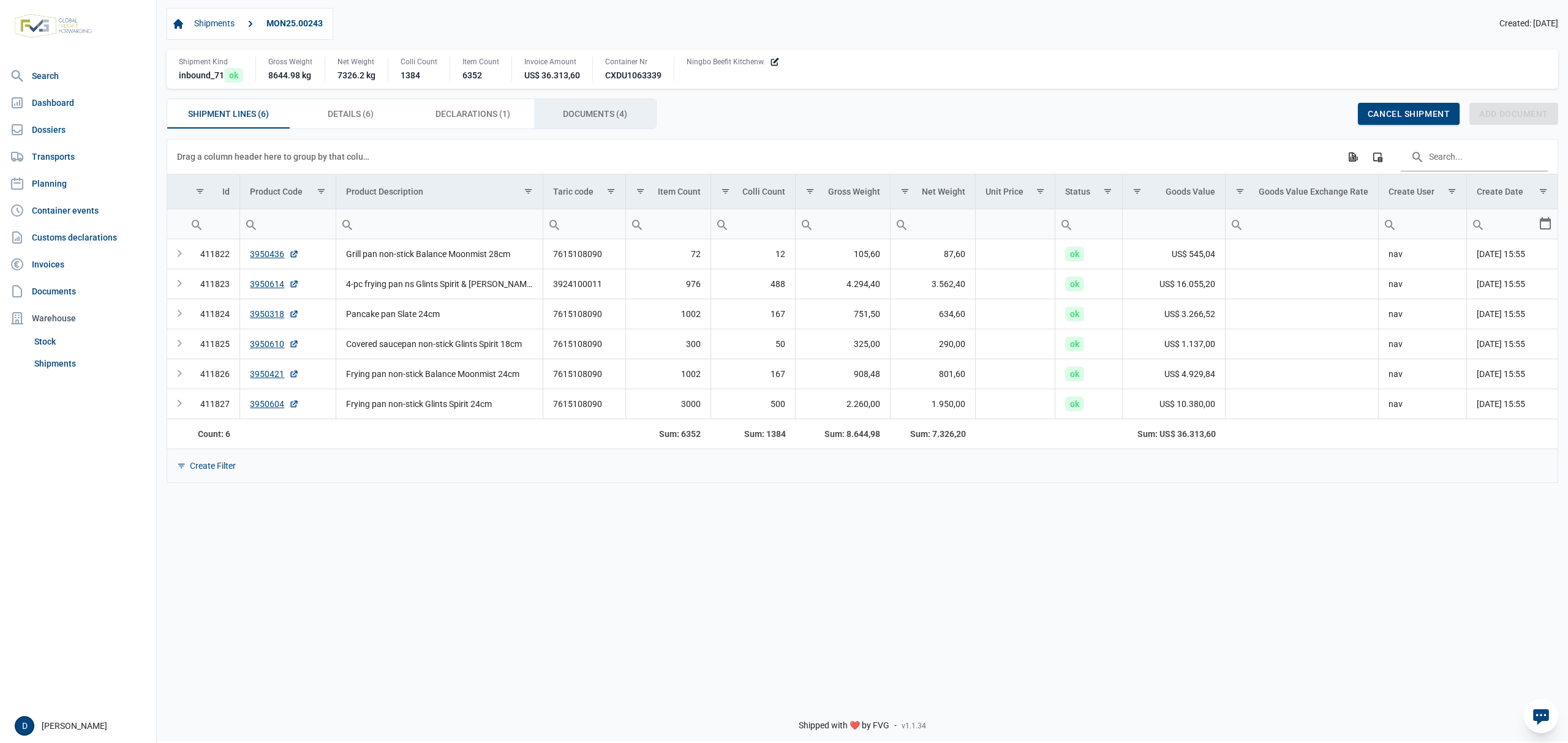
click at [602, 108] on div "Documents (4) Documents (4)" at bounding box center [596, 114] width 122 height 30
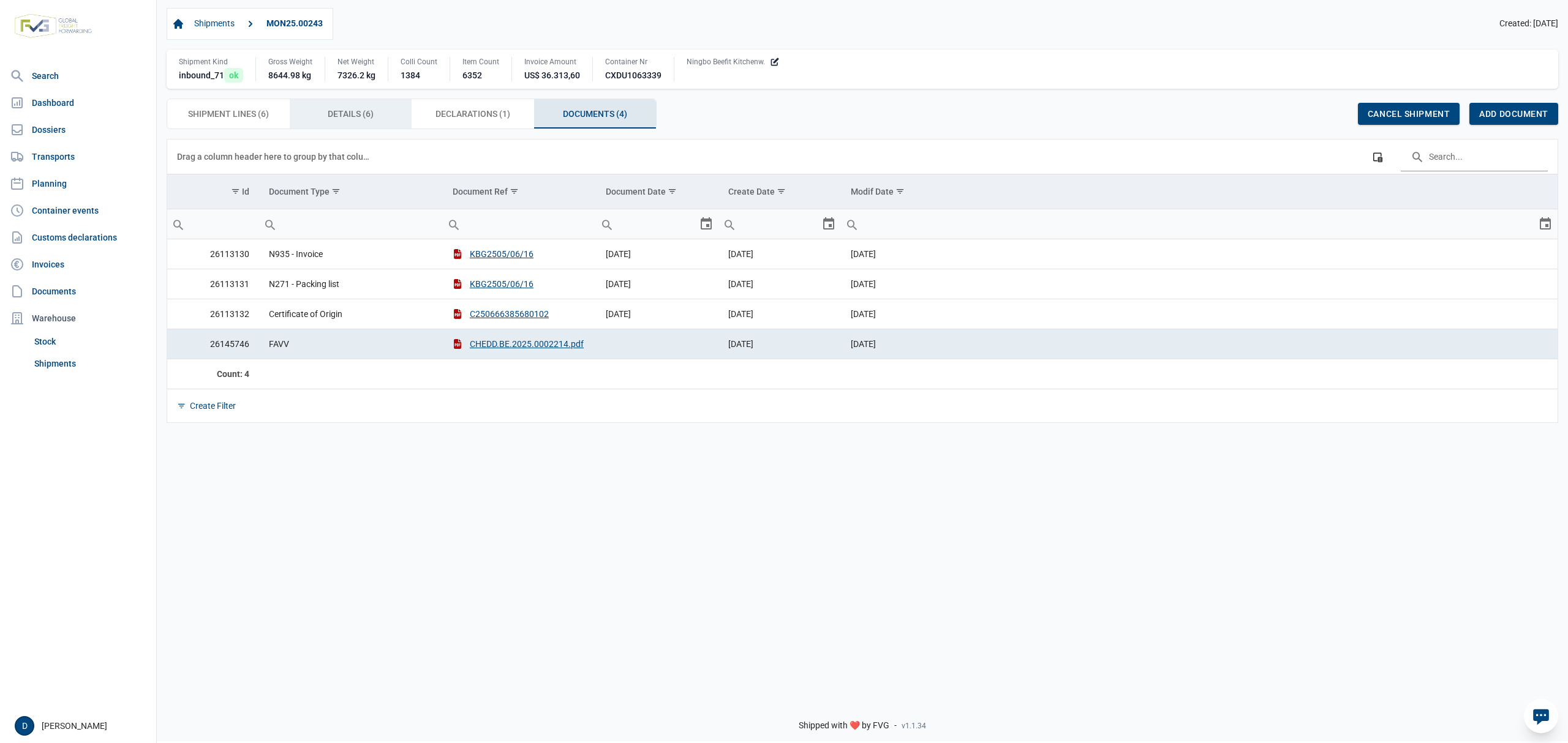
click at [359, 116] on span "Details (6) Details (6)" at bounding box center [350, 113] width 46 height 15
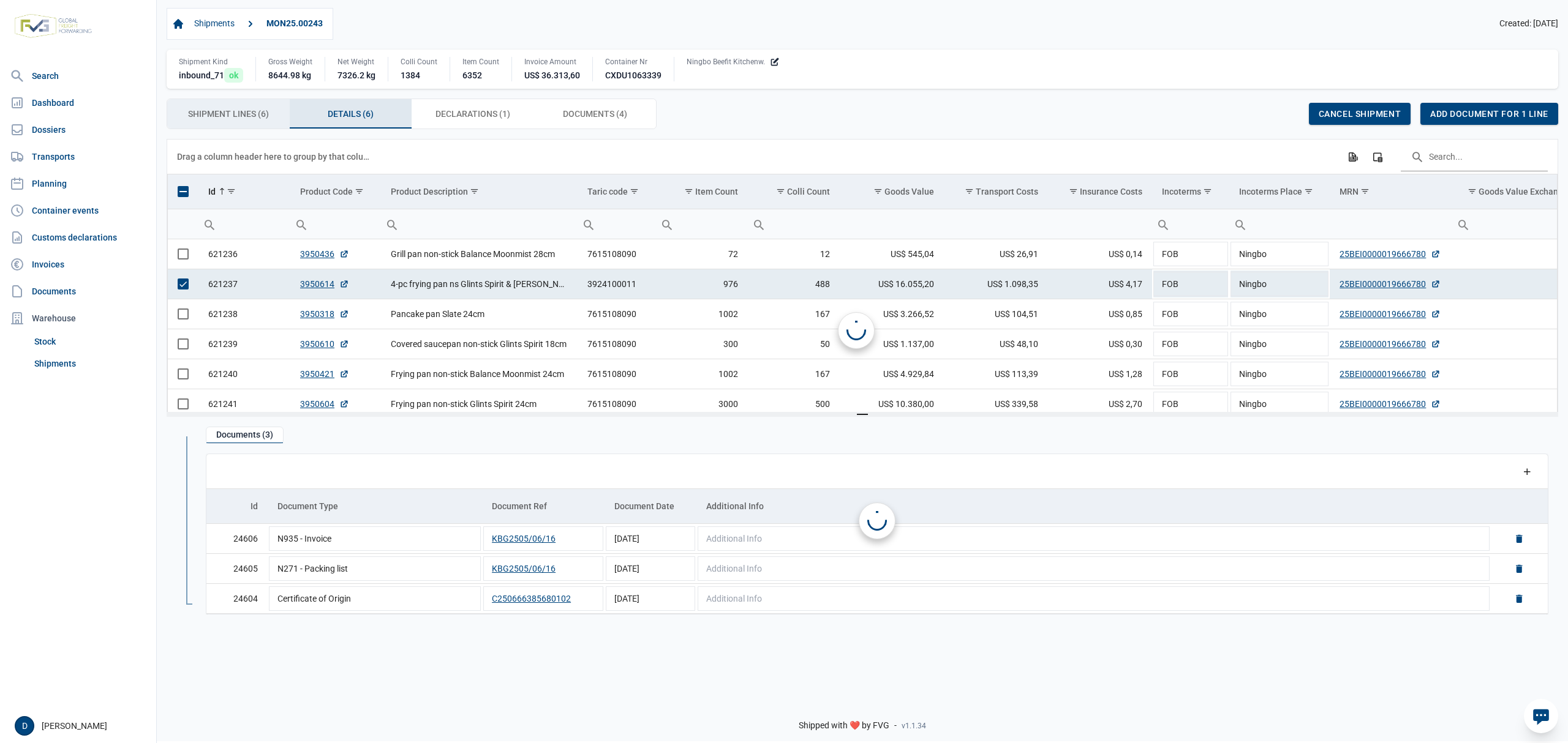
click at [236, 114] on span "Shipment Lines (6) Shipment Lines (6)" at bounding box center [228, 113] width 81 height 15
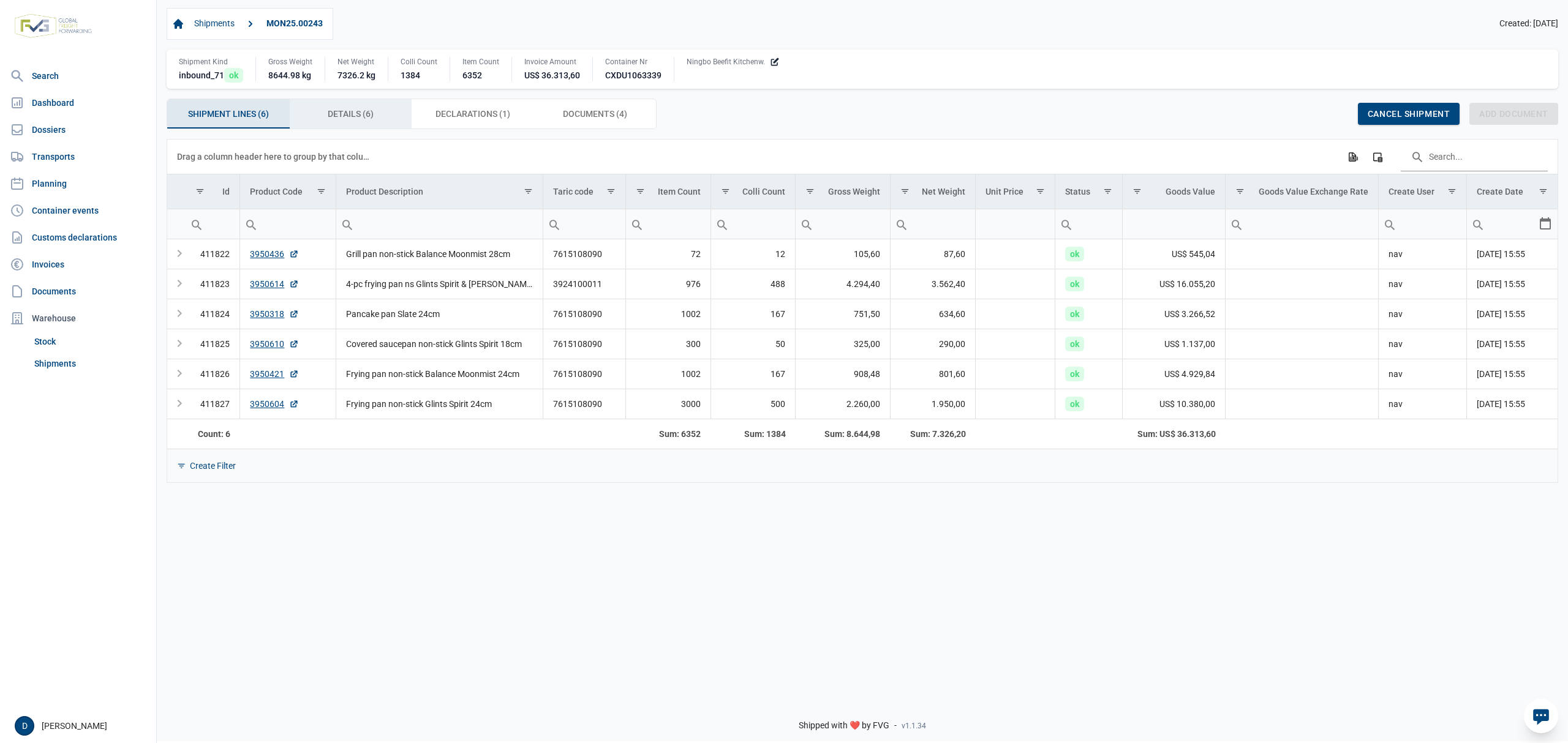
click at [344, 116] on span "Details (6) Details (6)" at bounding box center [350, 113] width 46 height 15
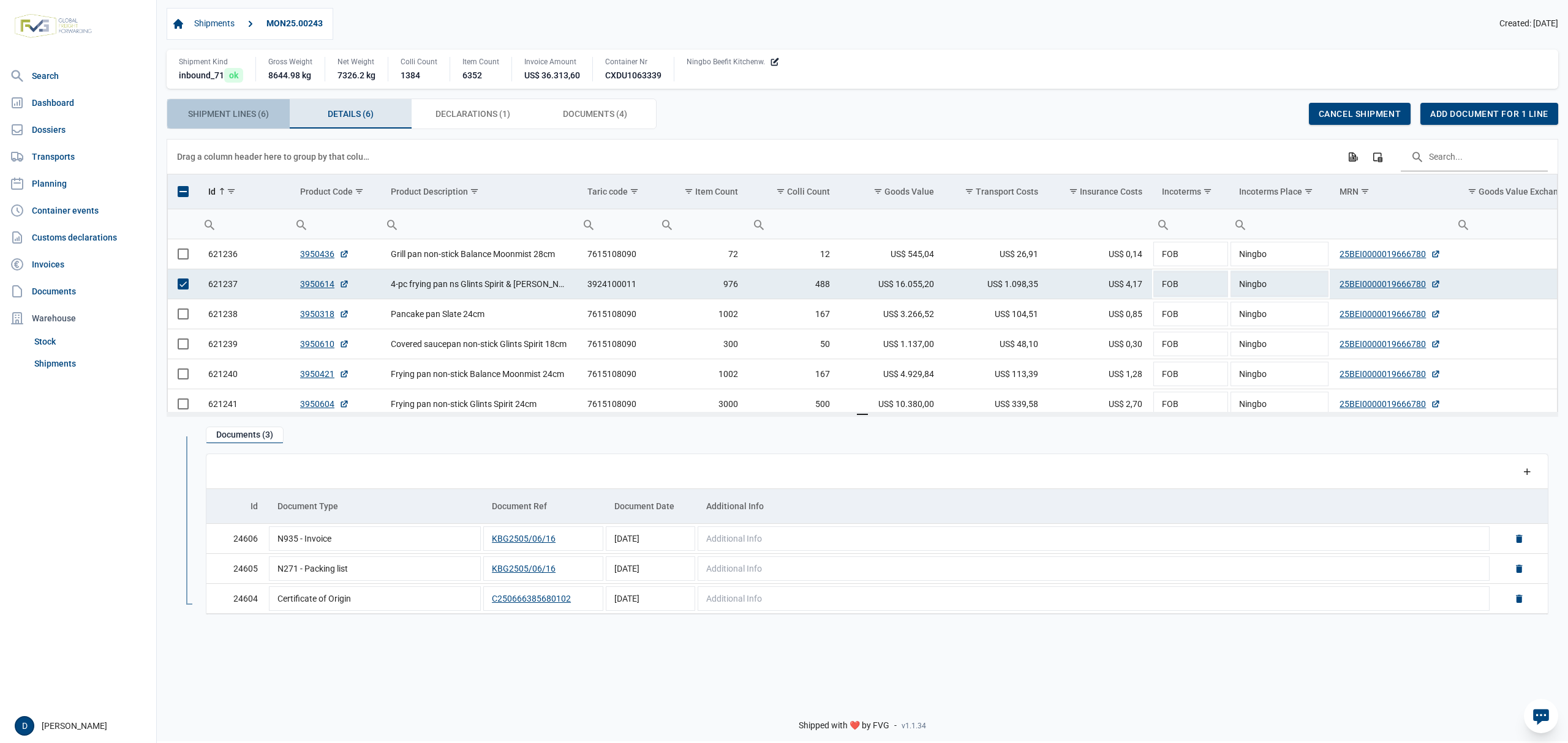
click at [236, 119] on span "Shipment Lines (6) Shipment Lines (6)" at bounding box center [228, 113] width 81 height 15
